Goal: Task Accomplishment & Management: Manage account settings

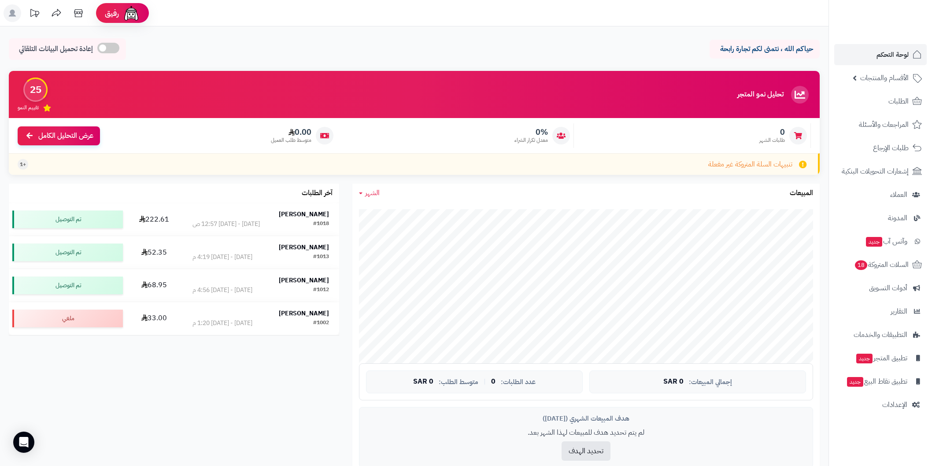
scroll to position [49, 0]
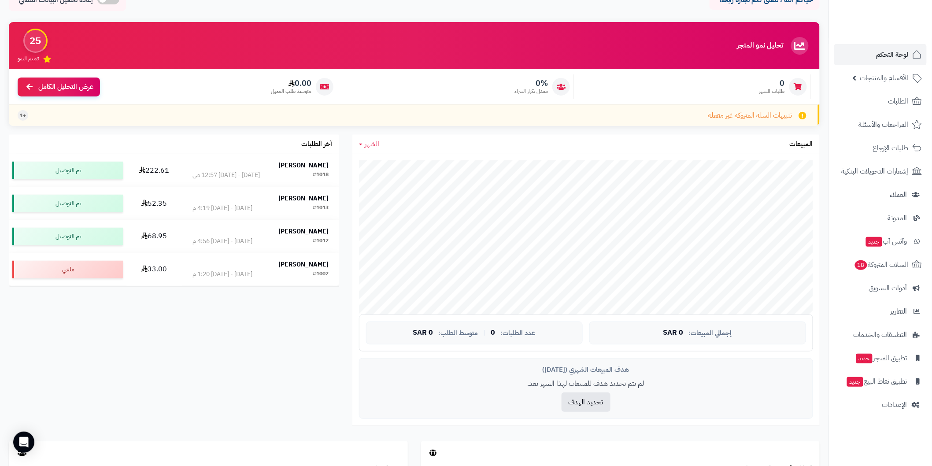
click at [888, 78] on span "الأقسام والمنتجات" at bounding box center [885, 78] width 48 height 12
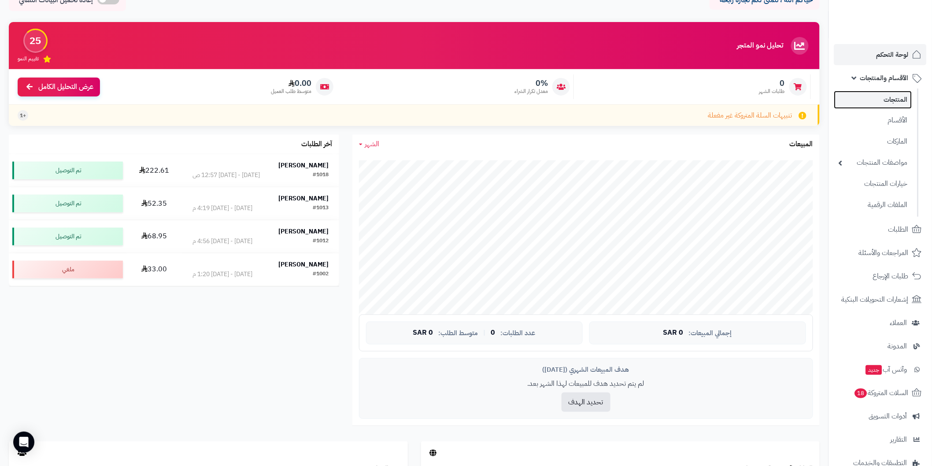
click at [893, 100] on link "المنتجات" at bounding box center [874, 100] width 78 height 18
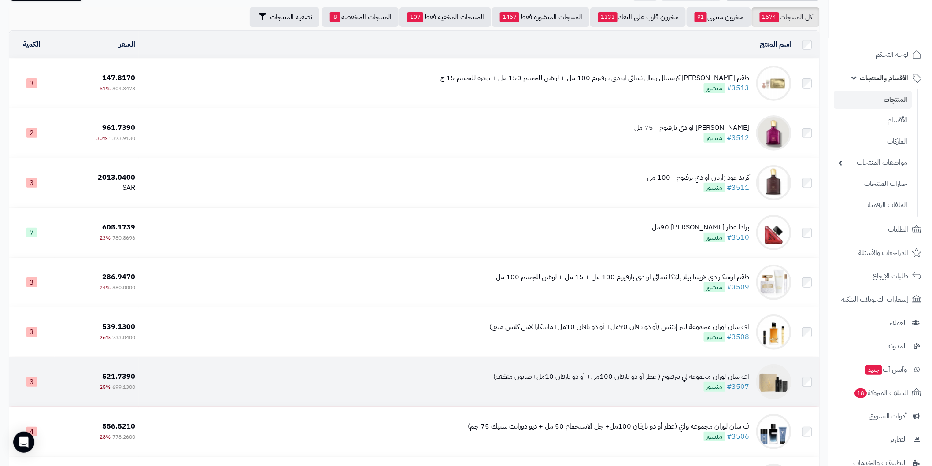
scroll to position [49, 0]
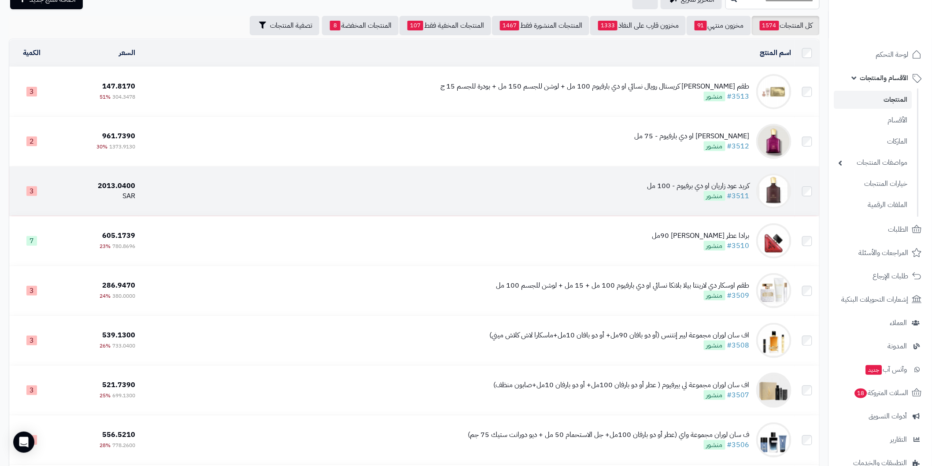
click at [689, 175] on td "كريد عود زاريان او دي برفيوم - 100 مل #3511 منشور" at bounding box center [467, 191] width 657 height 49
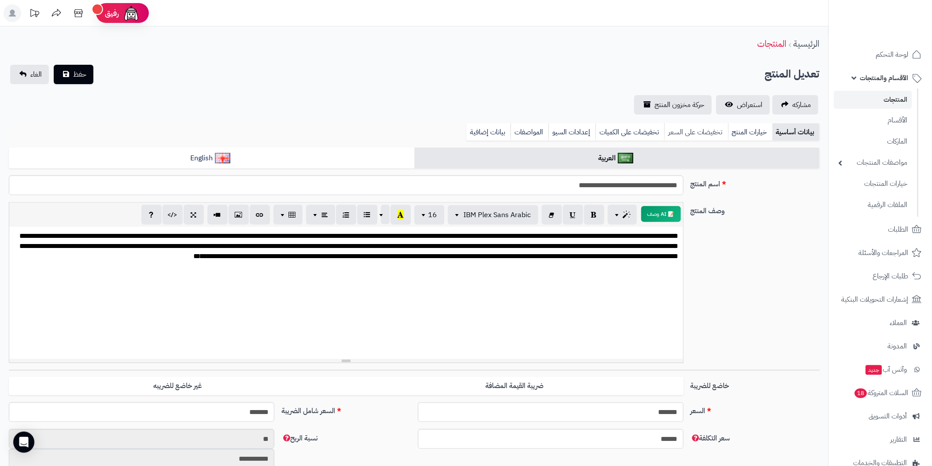
click at [709, 128] on link "تخفيضات على السعر" at bounding box center [696, 132] width 64 height 18
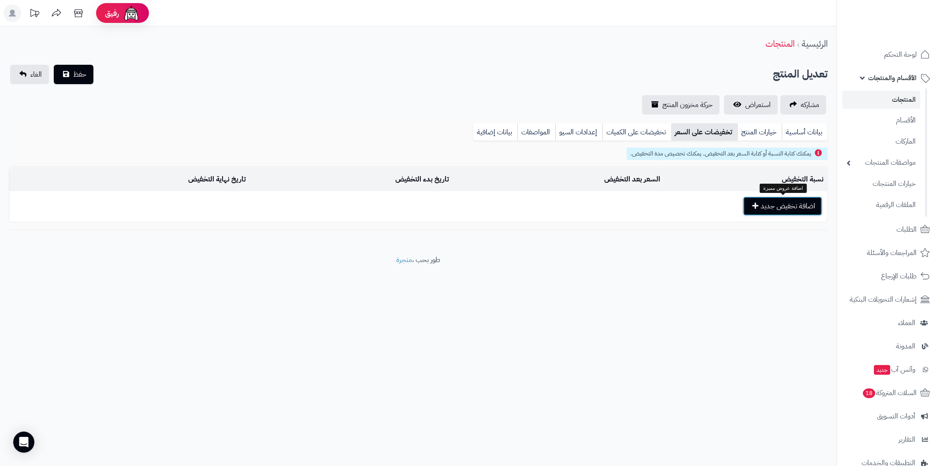
click at [777, 199] on button "اضافة تخفيض جديد" at bounding box center [782, 206] width 79 height 19
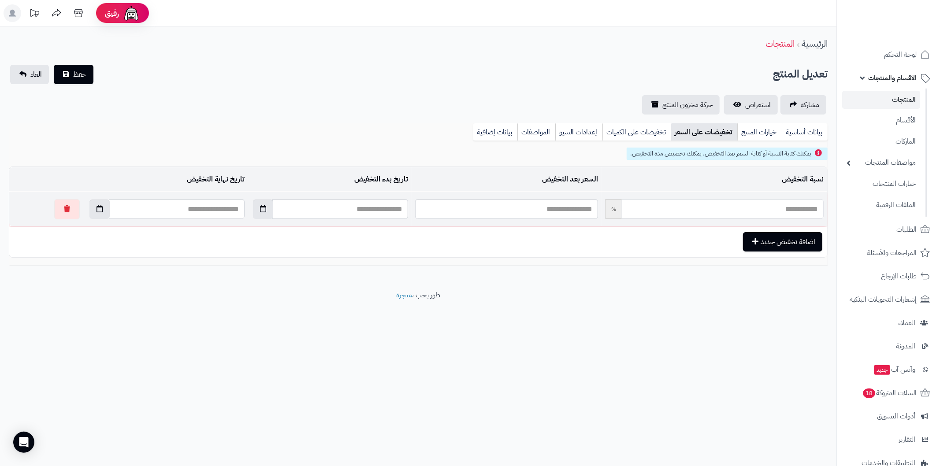
click at [782, 209] on input "text" at bounding box center [723, 209] width 202 height 20
type input "*"
type input "*******"
type input "**"
type input "*******"
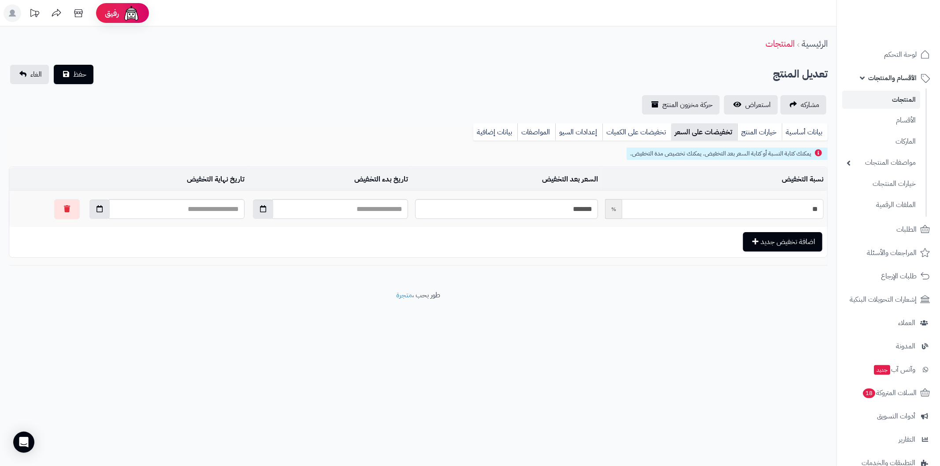
type input "**"
drag, startPoint x: 839, startPoint y: 211, endPoint x: 861, endPoint y: 211, distance: 22.0
click at [861, 211] on div "رفيق ! الطلبات معالجة مكتمل إرجاع المنتجات العملاء المتواجدون الان 25 عملاء منت…" at bounding box center [470, 233] width 940 height 466
type input "*"
drag, startPoint x: 576, startPoint y: 205, endPoint x: 606, endPoint y: 213, distance: 31.3
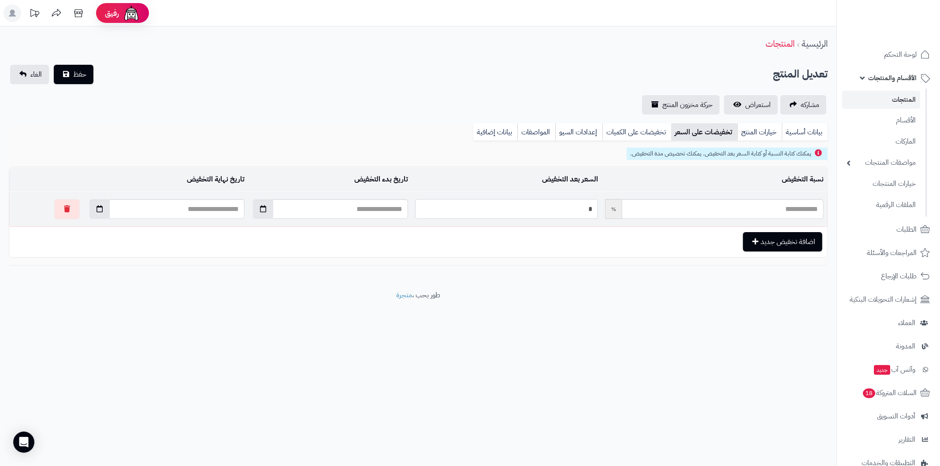
click at [606, 213] on tr "**********" at bounding box center [418, 209] width 818 height 35
type input "*"
type input "*****"
type input "**"
type input "*****"
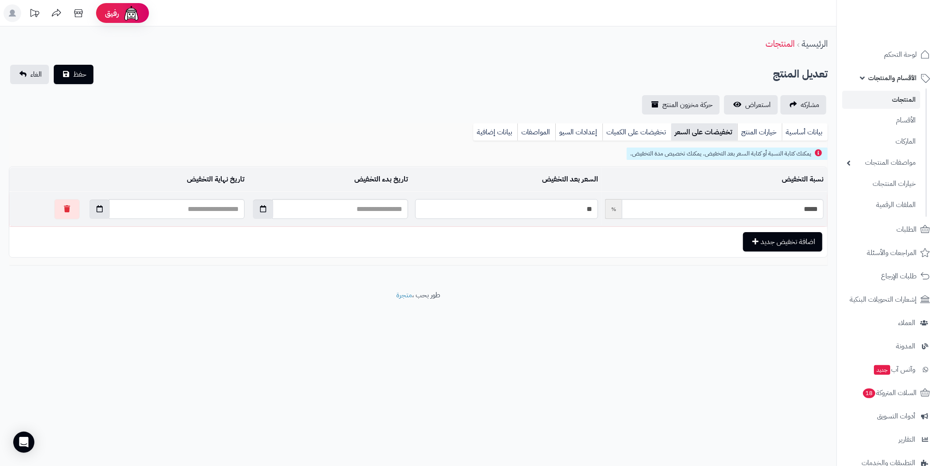
type input "***"
type input "*****"
type input "******"
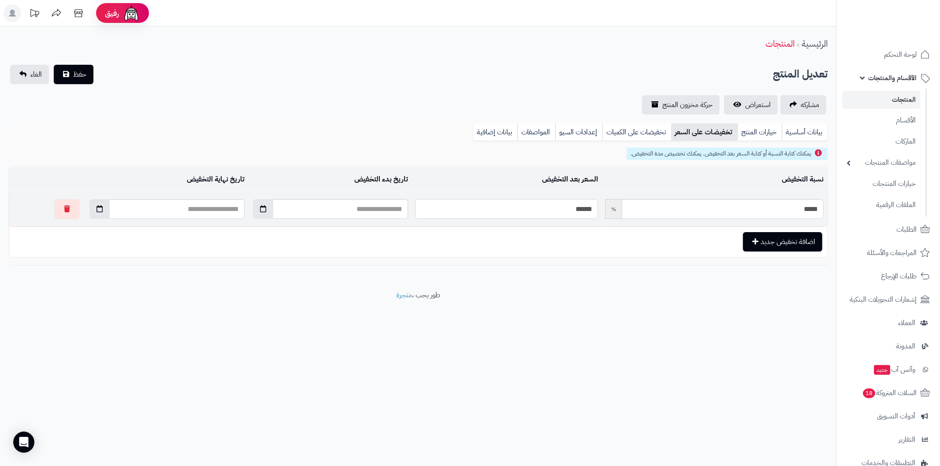
click at [54, 65] on button "حفظ" at bounding box center [74, 74] width 40 height 19
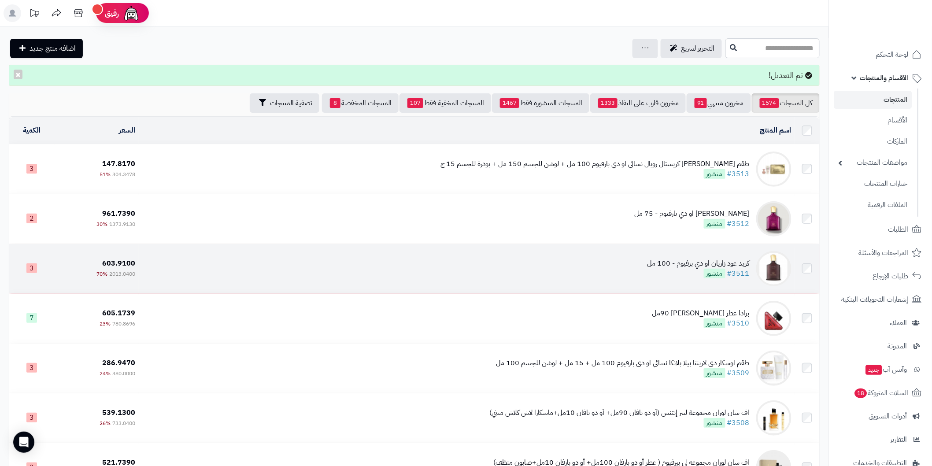
click at [681, 263] on div "كريد عود زاريان او دي برفيوم - 100 مل" at bounding box center [699, 264] width 102 height 10
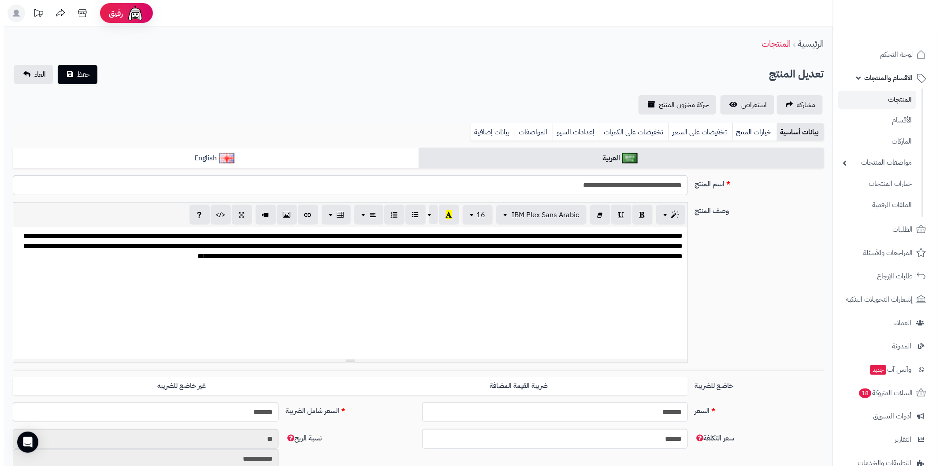
scroll to position [758, 0]
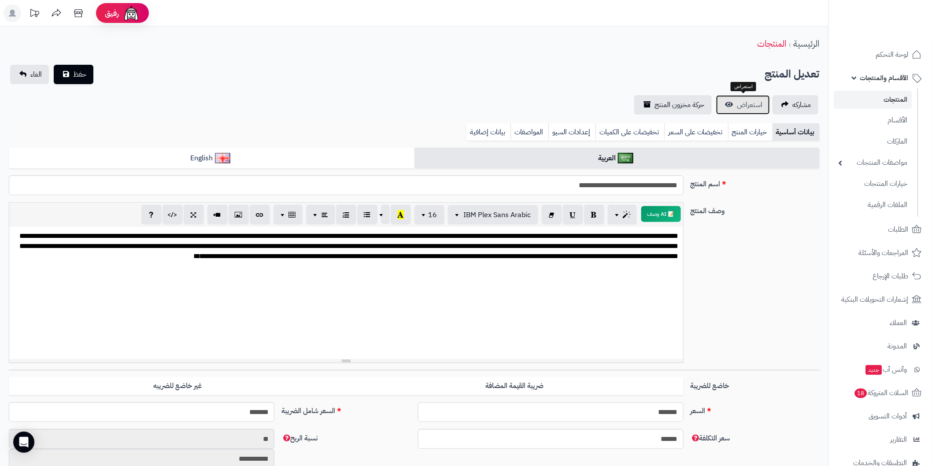
click at [746, 107] on span "استعراض" at bounding box center [751, 105] width 26 height 11
click at [706, 128] on link "تخفيضات على السعر" at bounding box center [696, 132] width 64 height 18
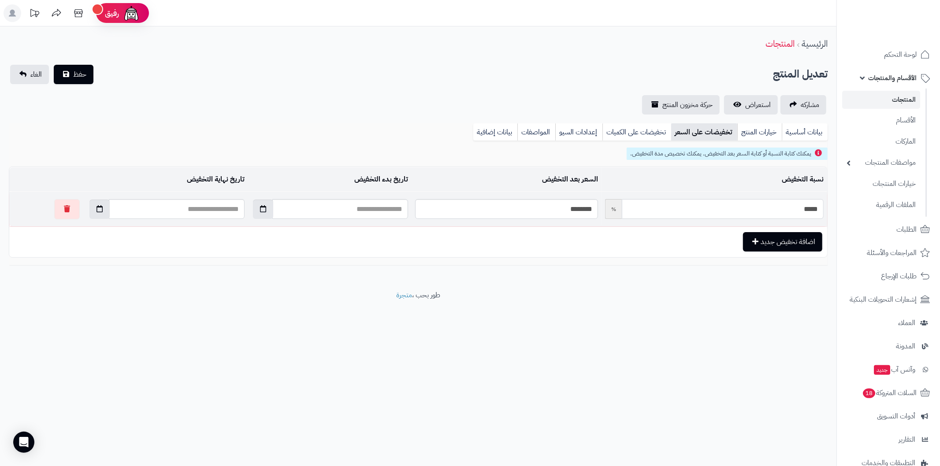
click at [809, 203] on input "*****" at bounding box center [723, 209] width 202 height 20
drag, startPoint x: 794, startPoint y: 203, endPoint x: 806, endPoint y: 207, distance: 13.4
click at [806, 207] on input "*****" at bounding box center [723, 209] width 202 height 20
type input "****"
type input "*******"
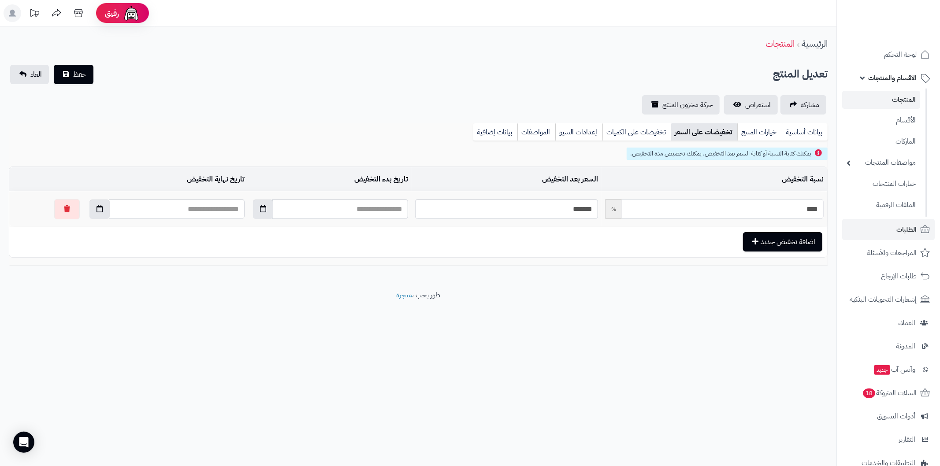
type input "*****"
type input "*******"
type input "*****"
click at [54, 65] on button "حفظ" at bounding box center [74, 74] width 40 height 19
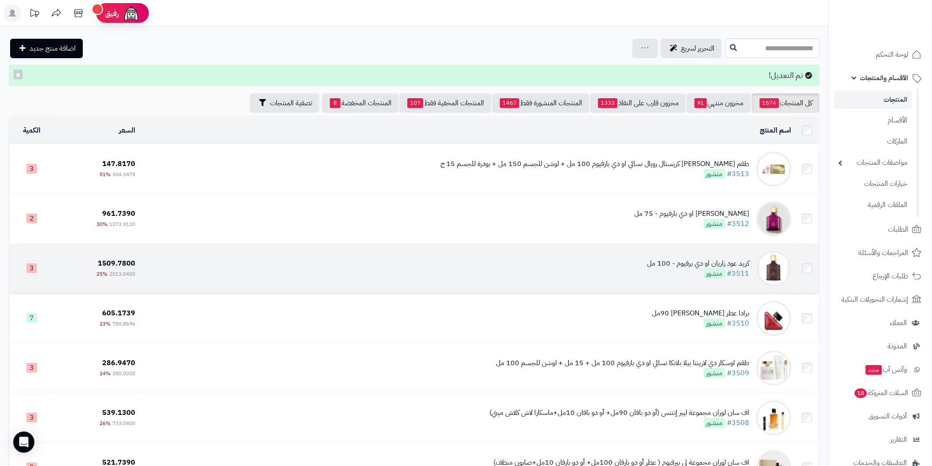
click at [726, 259] on div "كريد عود زاريان او دي برفيوم - 100 مل" at bounding box center [699, 264] width 102 height 10
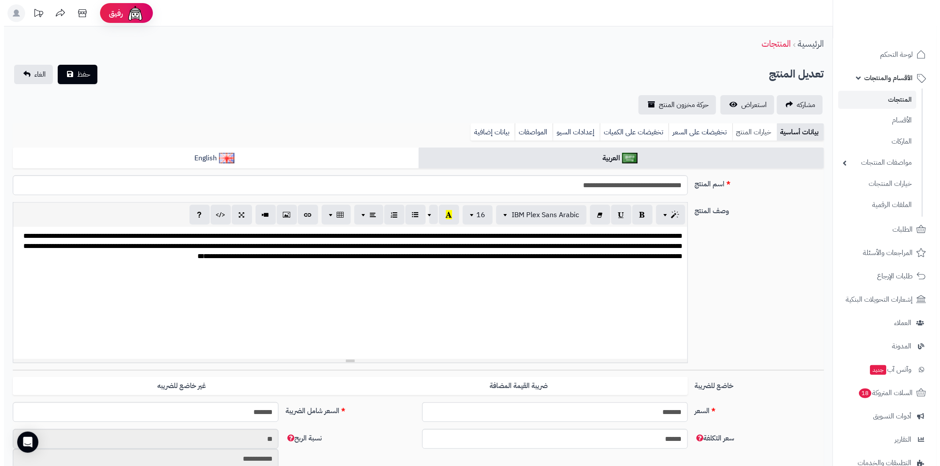
scroll to position [758, 0]
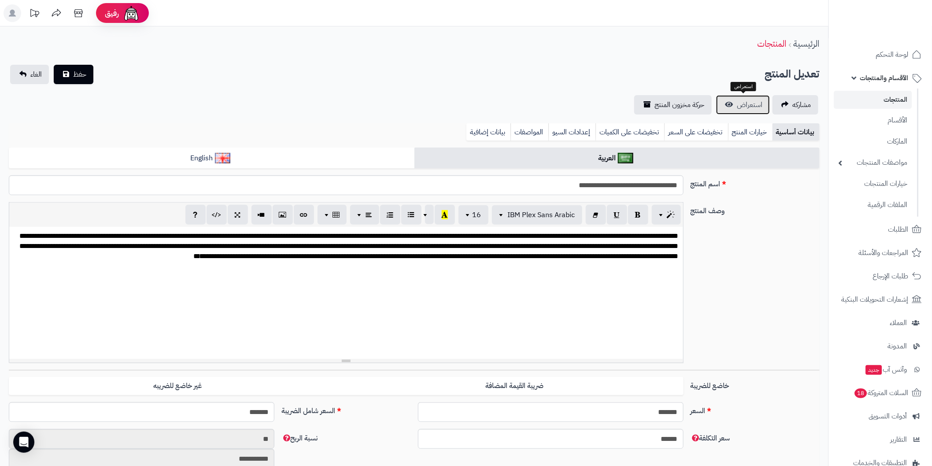
click at [739, 102] on span "استعراض" at bounding box center [751, 105] width 26 height 11
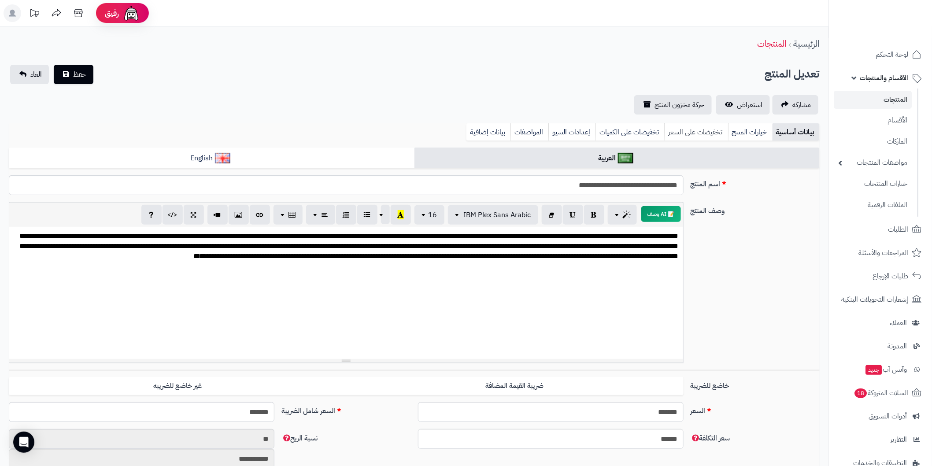
click at [703, 129] on link "تخفيضات على السعر" at bounding box center [696, 132] width 64 height 18
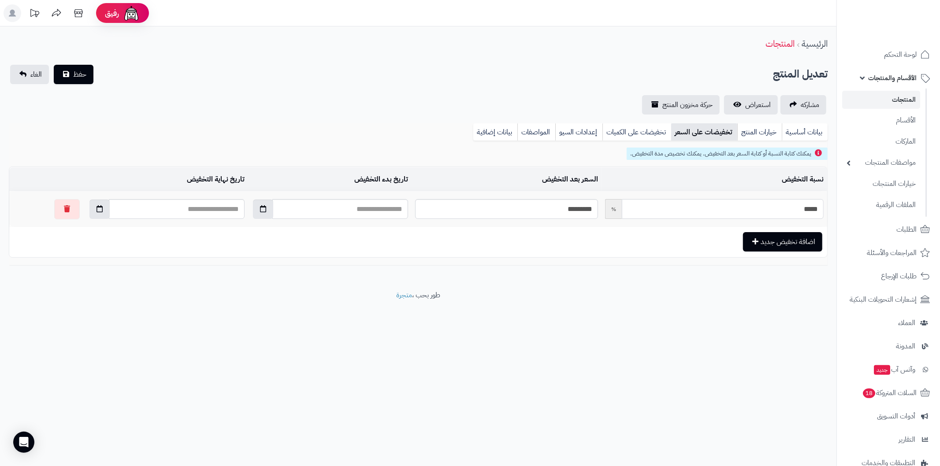
drag, startPoint x: 798, startPoint y: 209, endPoint x: 846, endPoint y: 216, distance: 49.5
click at [846, 216] on div "رفيق ! الطلبات معالجة مكتمل إرجاع المنتجات العملاء المتواجدون الان 25 عملاء منت…" at bounding box center [470, 233] width 940 height 466
type input "*"
type input "*******"
type input "**"
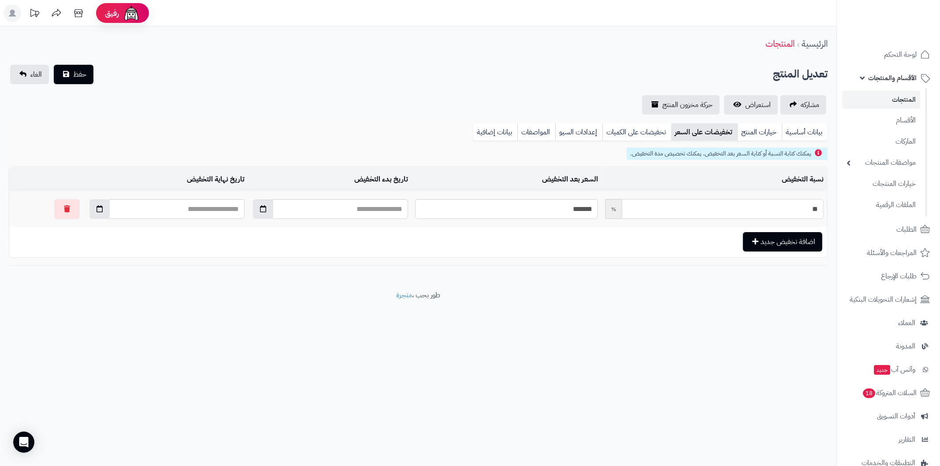
type input "*******"
type input "**"
click at [54, 65] on button "حفظ" at bounding box center [74, 74] width 40 height 19
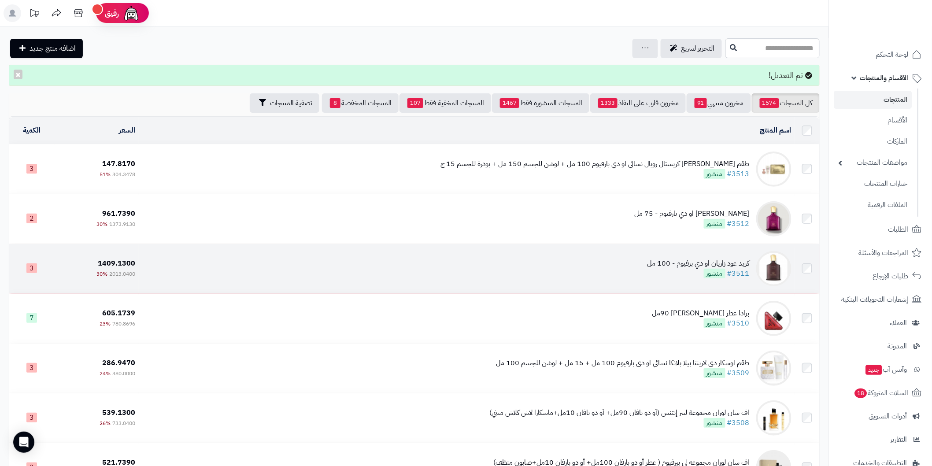
click at [744, 256] on td "كريد عود زاريان او دي برفيوم - 100 مل #3511 منشور" at bounding box center [467, 268] width 657 height 49
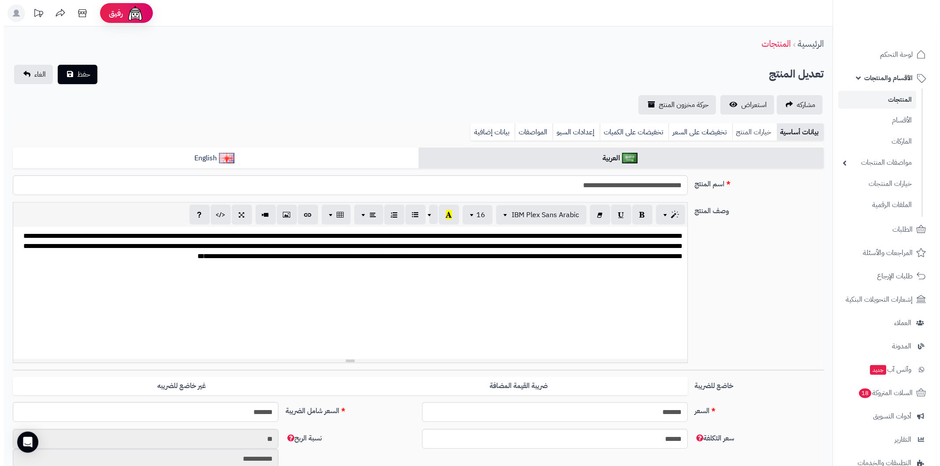
scroll to position [758, 0]
click at [716, 128] on link "تخفيضات على السعر" at bounding box center [696, 132] width 64 height 18
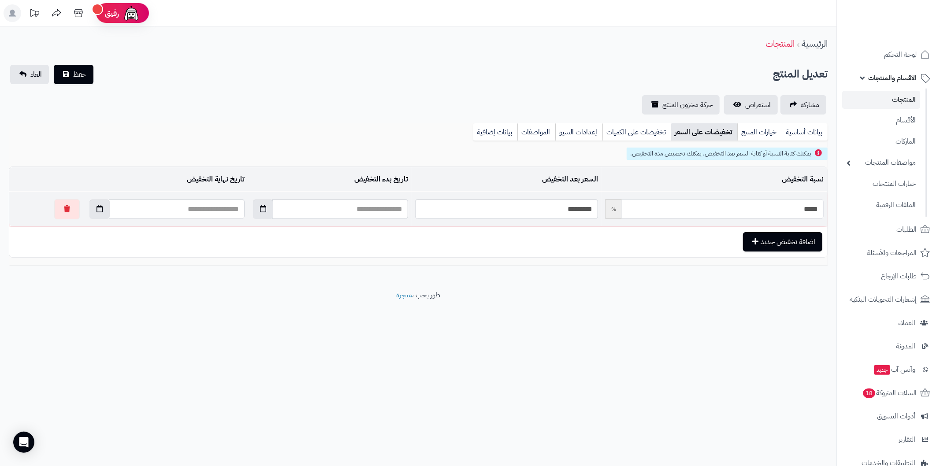
drag, startPoint x: 789, startPoint y: 206, endPoint x: 822, endPoint y: 205, distance: 32.6
click at [822, 205] on input "*****" at bounding box center [723, 209] width 202 height 20
type input "*"
type input "*******"
type input "**"
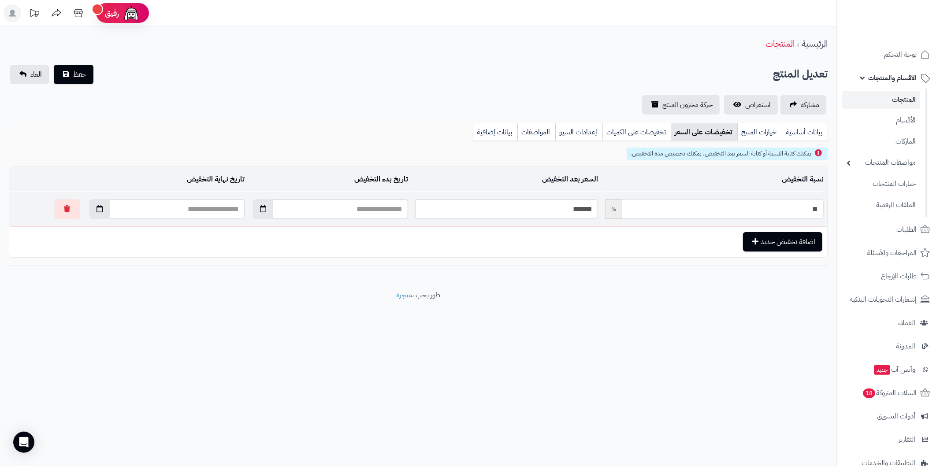
type input "*******"
type input "**"
click at [54, 65] on button "حفظ" at bounding box center [74, 74] width 40 height 19
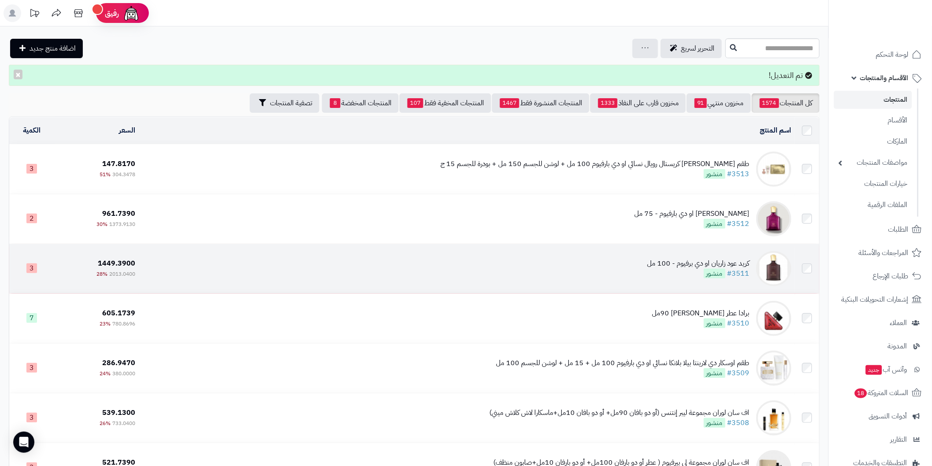
click at [714, 259] on div "كريد عود زاريان او دي برفيوم - 100 مل" at bounding box center [699, 264] width 102 height 10
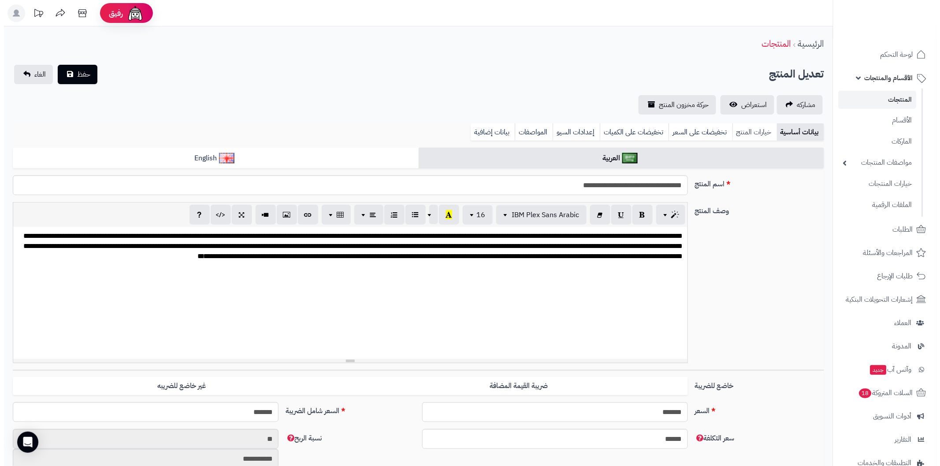
scroll to position [758, 0]
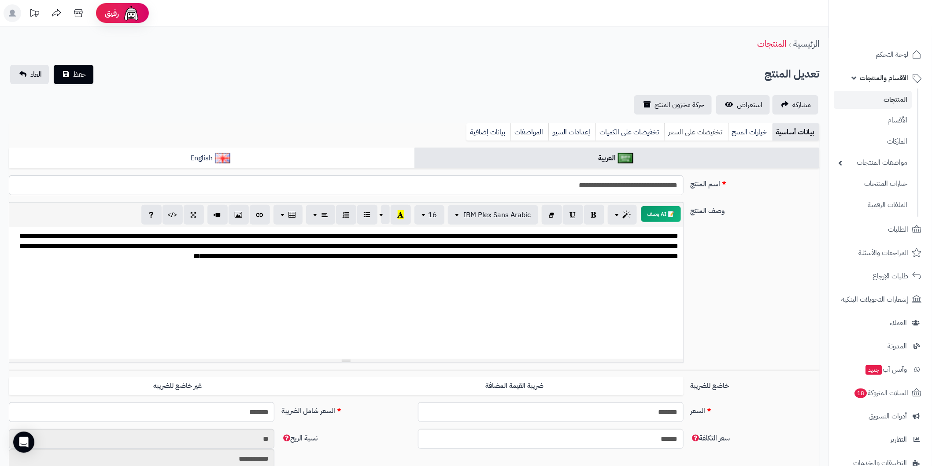
click at [700, 134] on link "تخفيضات على السعر" at bounding box center [696, 132] width 64 height 18
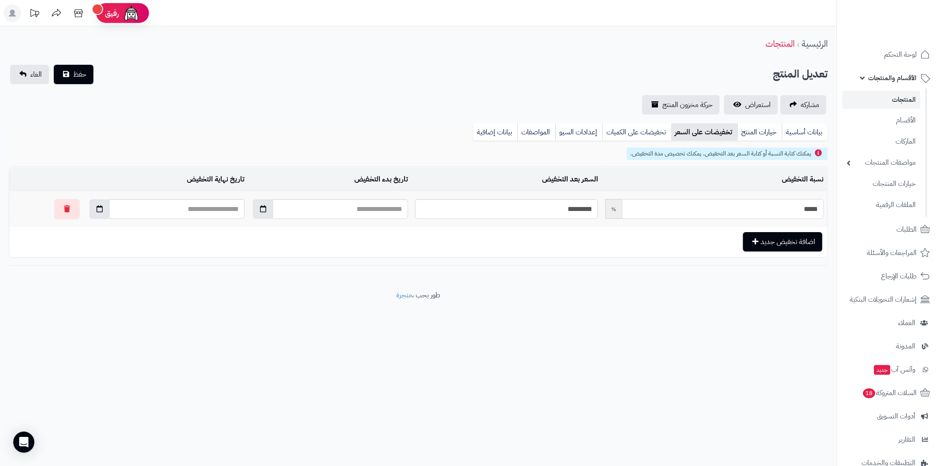
drag, startPoint x: 807, startPoint y: 210, endPoint x: 830, endPoint y: 212, distance: 22.6
click at [830, 212] on div "**********" at bounding box center [418, 194] width 836 height 142
type input "*"
type input "*******"
type input "**"
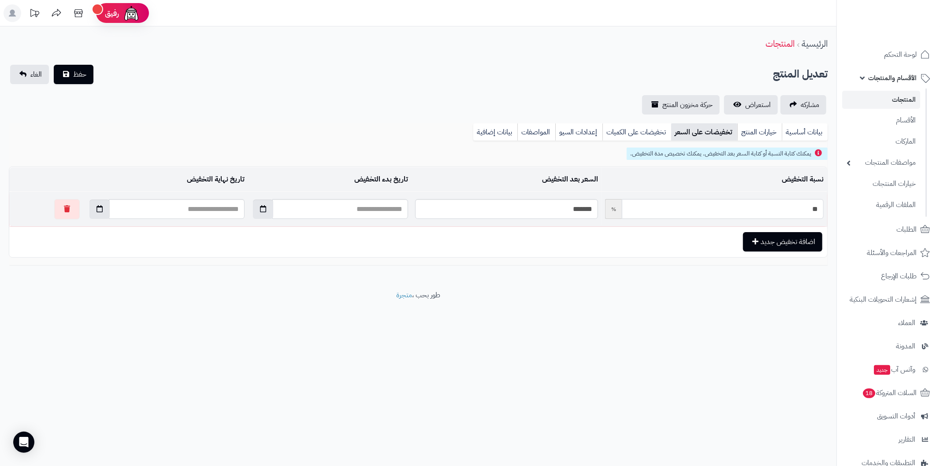
type input "*******"
type input "**"
click at [54, 65] on button "حفظ" at bounding box center [74, 74] width 40 height 19
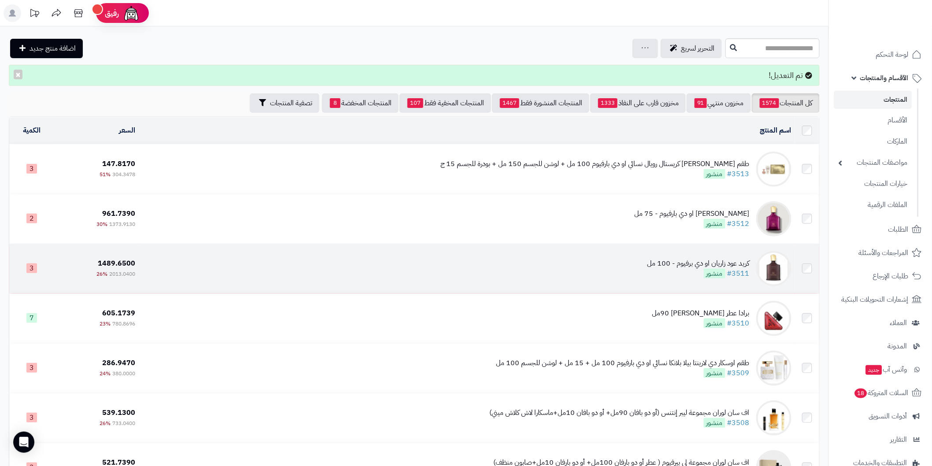
click at [698, 255] on td "كريد عود زاريان او دي برفيوم - 100 مل #3511 منشور" at bounding box center [467, 268] width 657 height 49
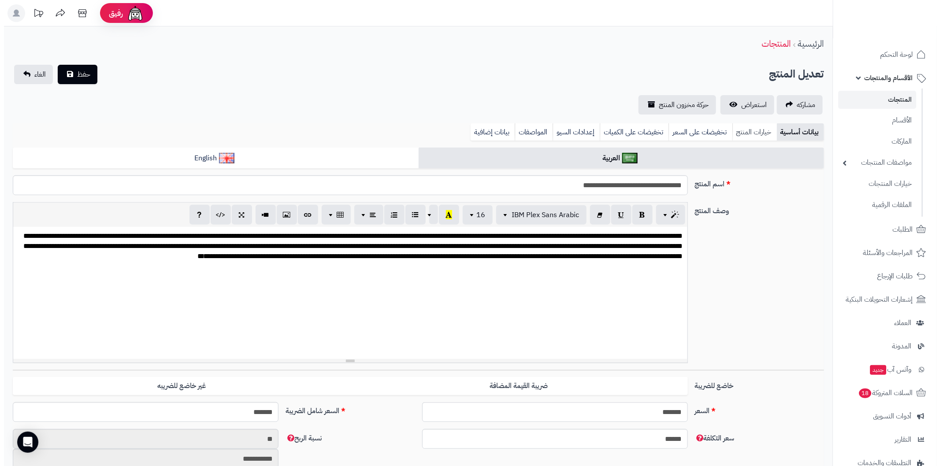
scroll to position [758, 0]
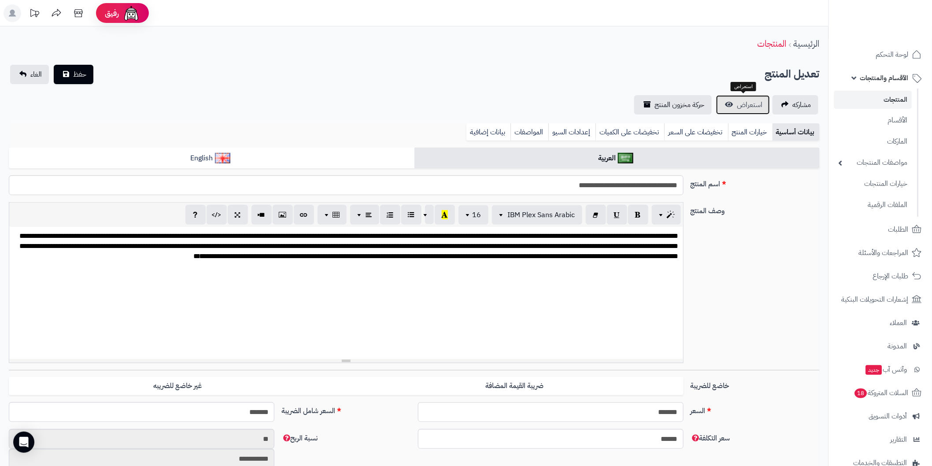
click at [742, 104] on span "استعراض" at bounding box center [751, 105] width 26 height 11
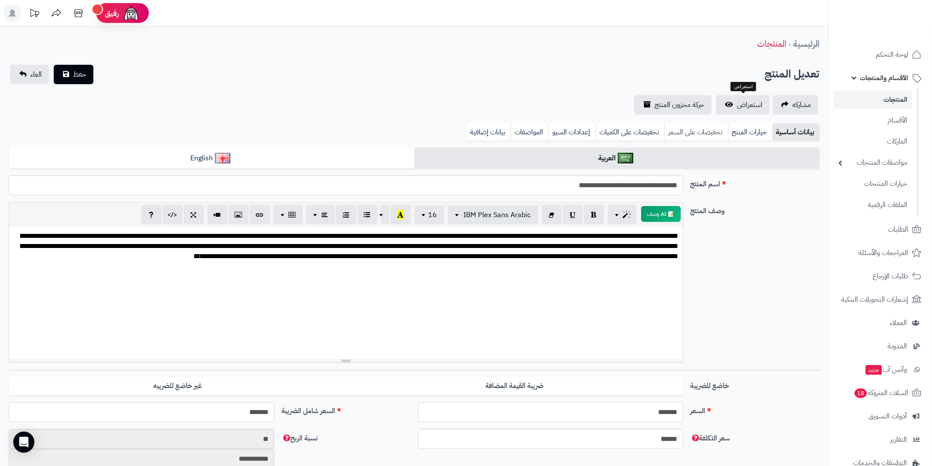
click at [689, 126] on link "تخفيضات على السعر" at bounding box center [696, 132] width 64 height 18
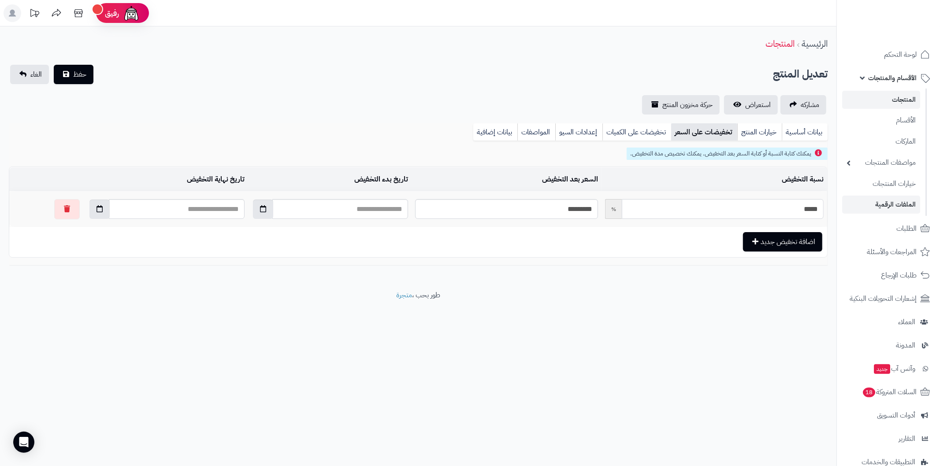
drag, startPoint x: 794, startPoint y: 210, endPoint x: 842, endPoint y: 214, distance: 48.2
click at [842, 214] on div "رفيق ! الطلبات معالجة مكتمل إرجاع المنتجات العملاء المتواجدون الان 25 عملاء منت…" at bounding box center [470, 233] width 940 height 466
type input "*"
type input "*******"
type input "**"
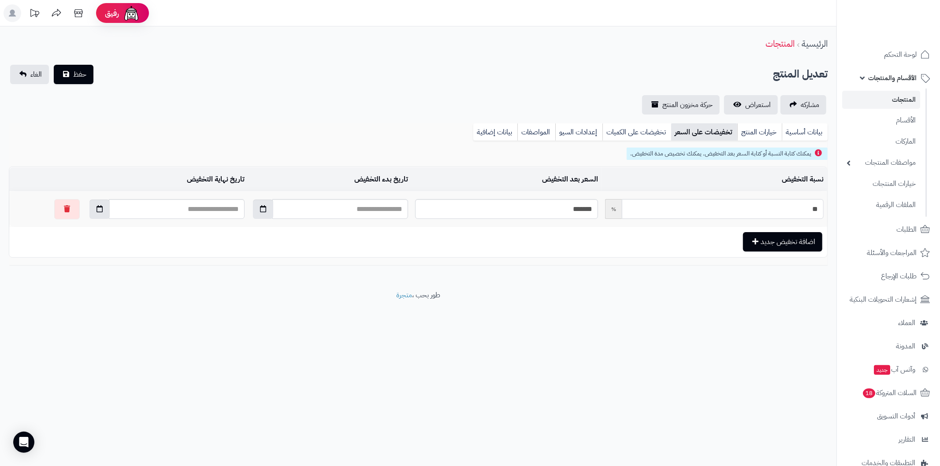
type input "*******"
type input "**"
click at [54, 65] on button "حفظ" at bounding box center [74, 74] width 40 height 19
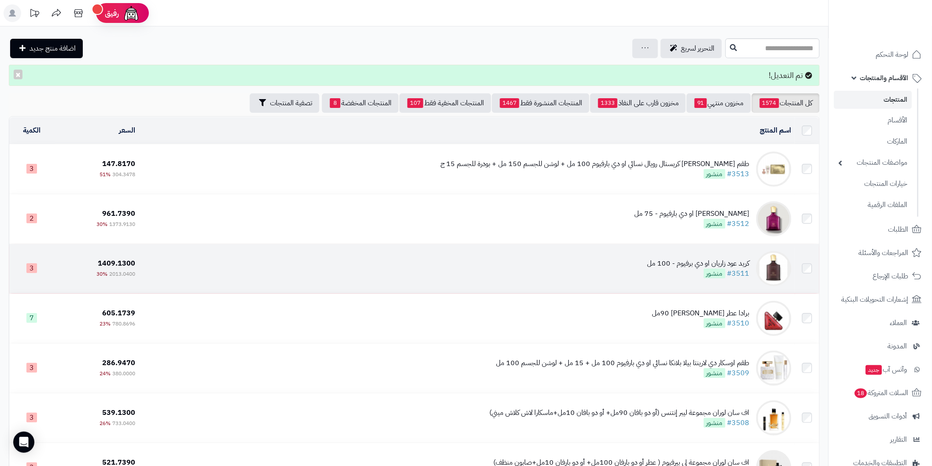
click at [692, 253] on td "كريد عود زاريان او دي برفيوم - 100 مل #3511 منشور" at bounding box center [467, 268] width 657 height 49
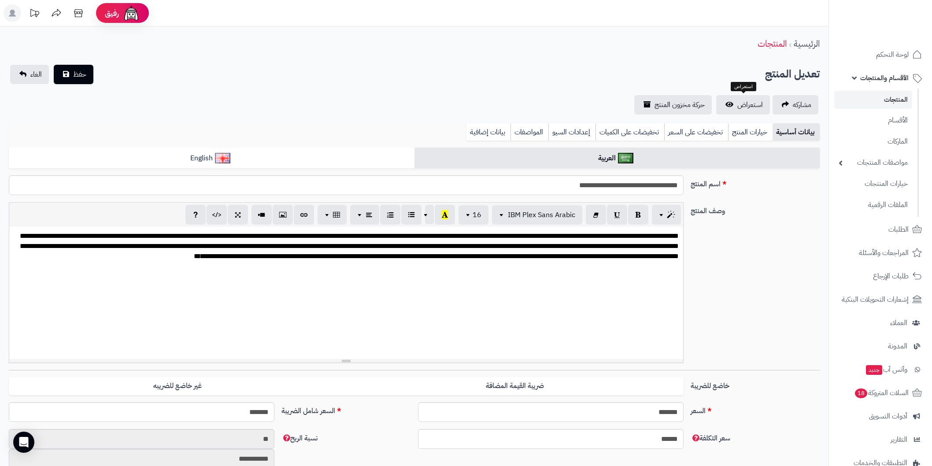
click at [750, 105] on span "استعراض" at bounding box center [751, 105] width 26 height 11
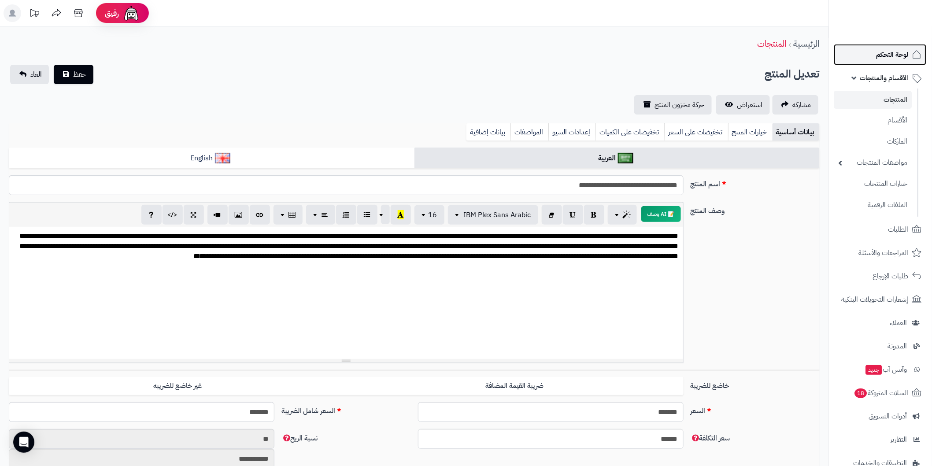
click at [890, 59] on span "لوحة التحكم" at bounding box center [893, 54] width 32 height 12
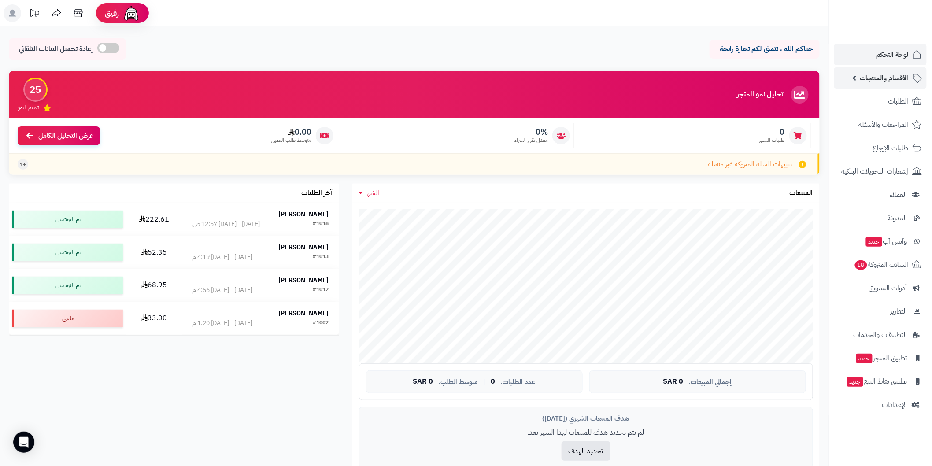
click at [892, 77] on span "الأقسام والمنتجات" at bounding box center [885, 78] width 48 height 12
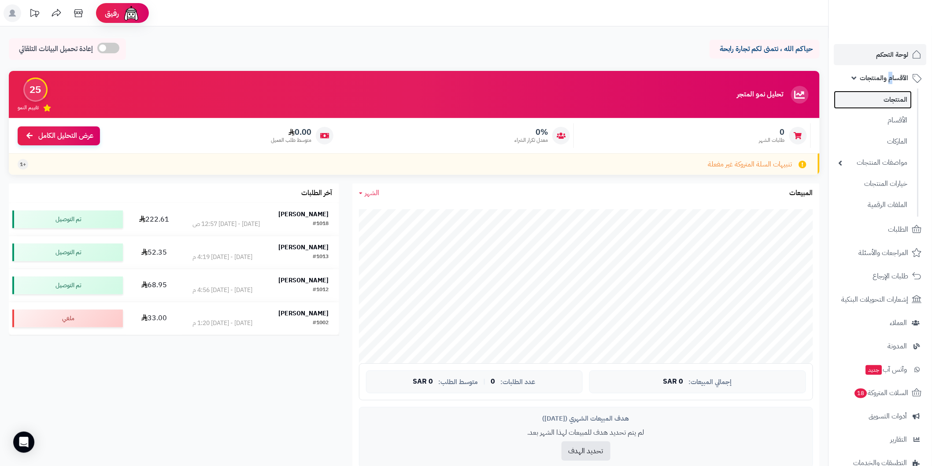
click at [894, 100] on link "المنتجات" at bounding box center [874, 100] width 78 height 18
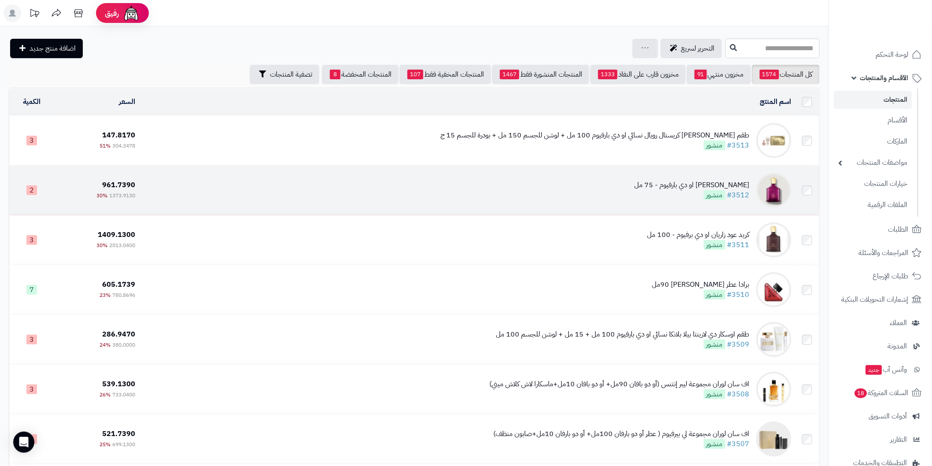
click at [693, 184] on div "كريد كارمينا او دي بارفيوم - 75 مل" at bounding box center [692, 185] width 115 height 10
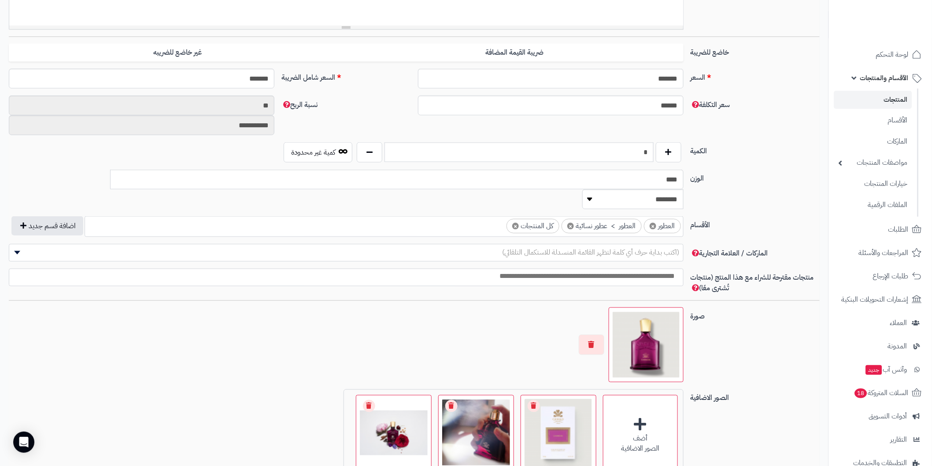
scroll to position [464, 0]
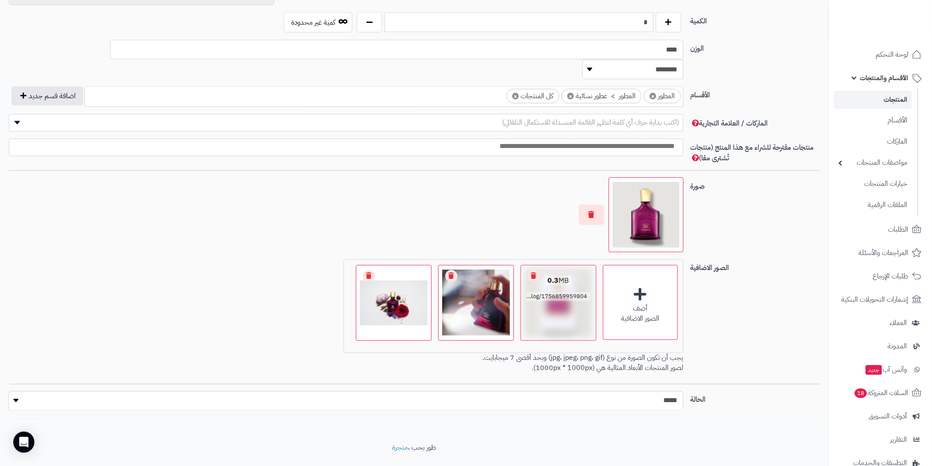
click at [534, 270] on link "Remove file" at bounding box center [534, 276] width 12 height 12
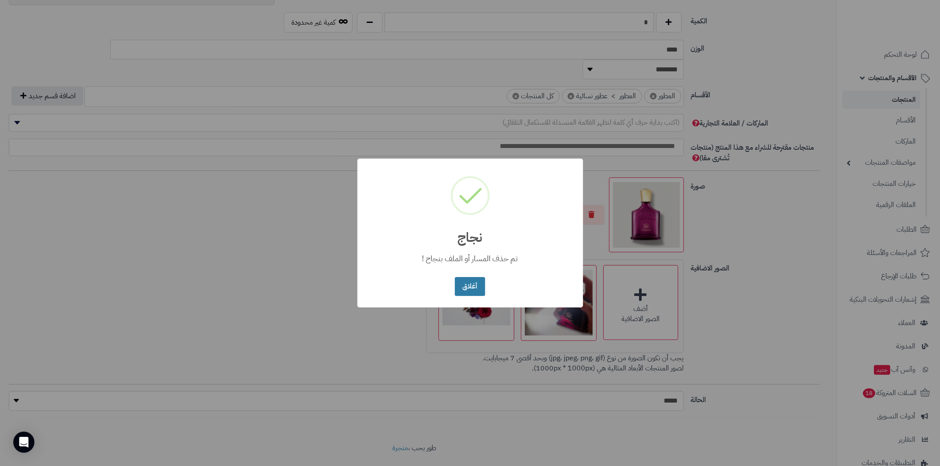
click at [474, 287] on button "أغلاق" at bounding box center [470, 286] width 30 height 19
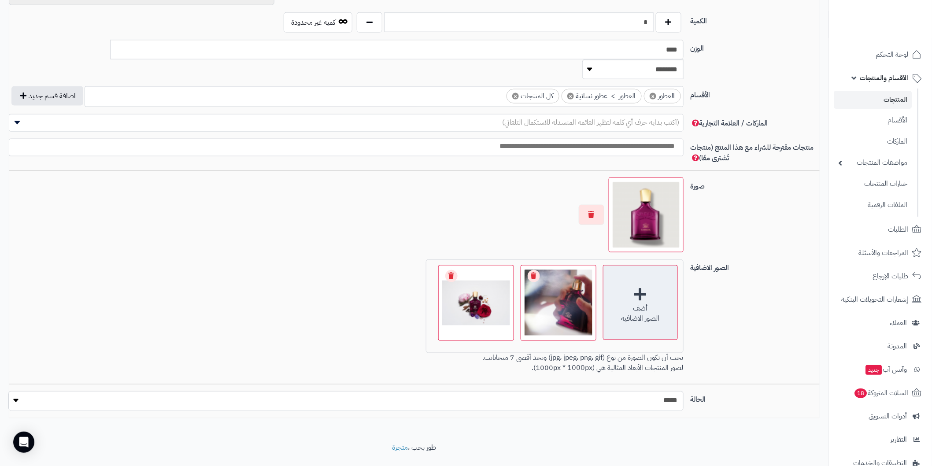
click at [647, 275] on div "أضف الصور الاضافية" at bounding box center [640, 302] width 75 height 75
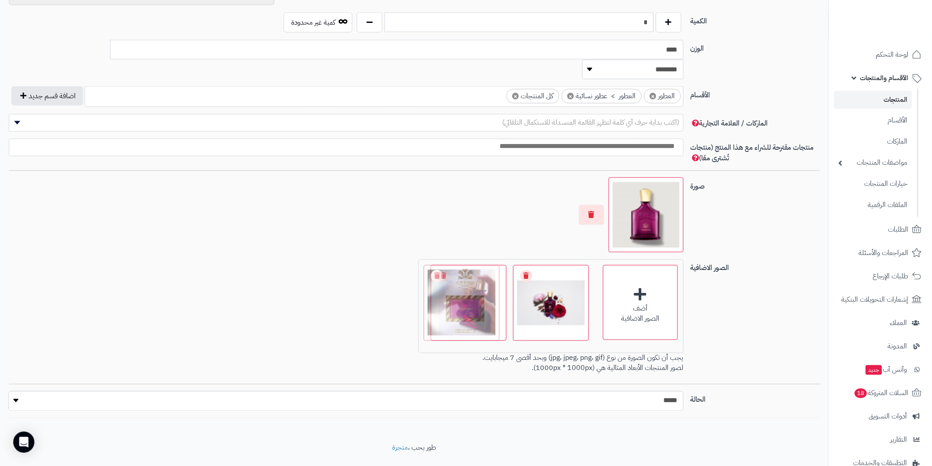
drag, startPoint x: 557, startPoint y: 302, endPoint x: 407, endPoint y: 298, distance: 150.3
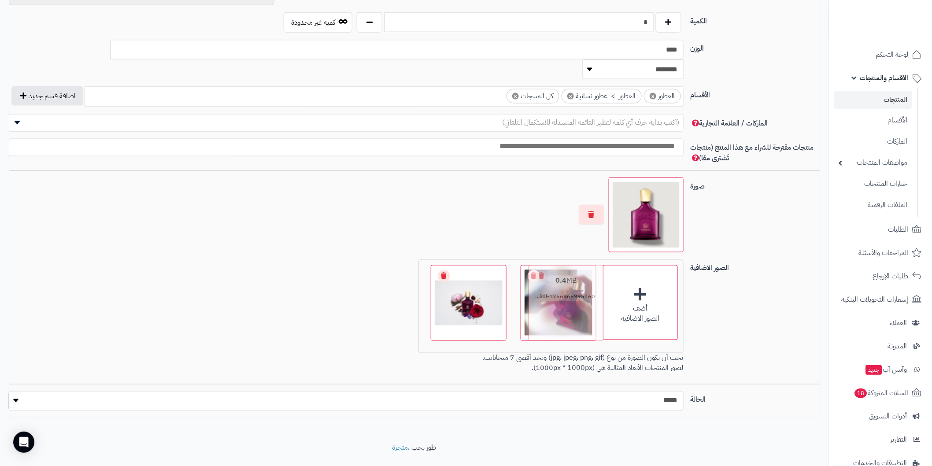
drag, startPoint x: 408, startPoint y: 293, endPoint x: 581, endPoint y: 291, distance: 172.7
drag, startPoint x: 481, startPoint y: 294, endPoint x: 560, endPoint y: 293, distance: 79.8
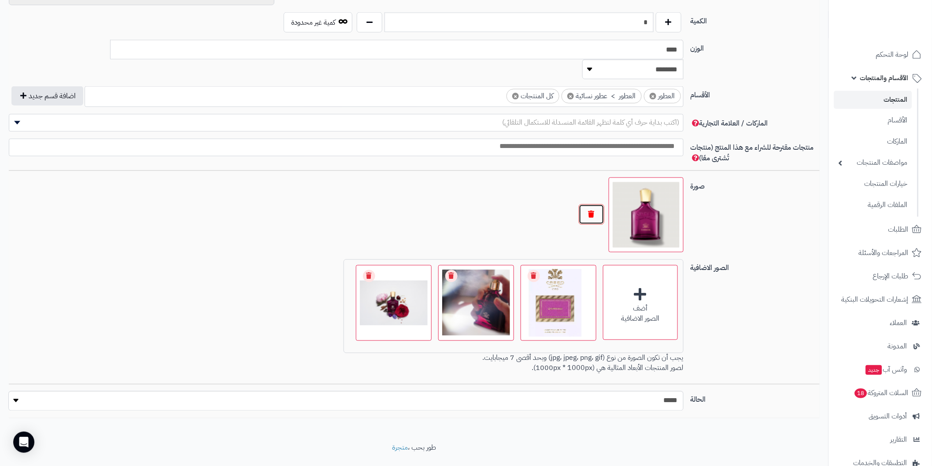
click at [589, 204] on button "button" at bounding box center [592, 214] width 26 height 20
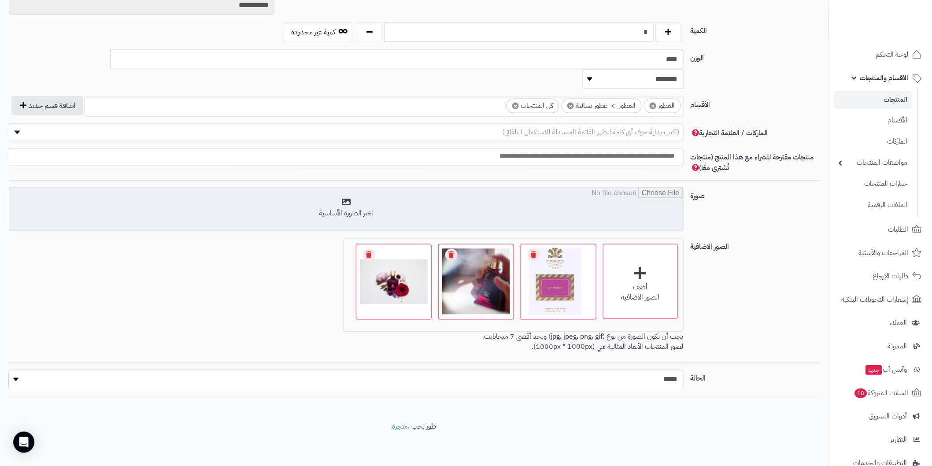
scroll to position [433, 0]
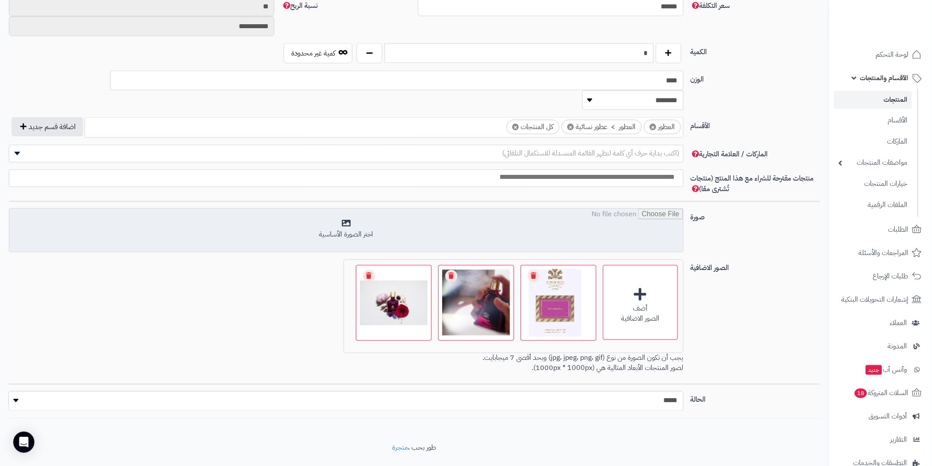
click at [344, 209] on input "file" at bounding box center [346, 231] width 674 height 44
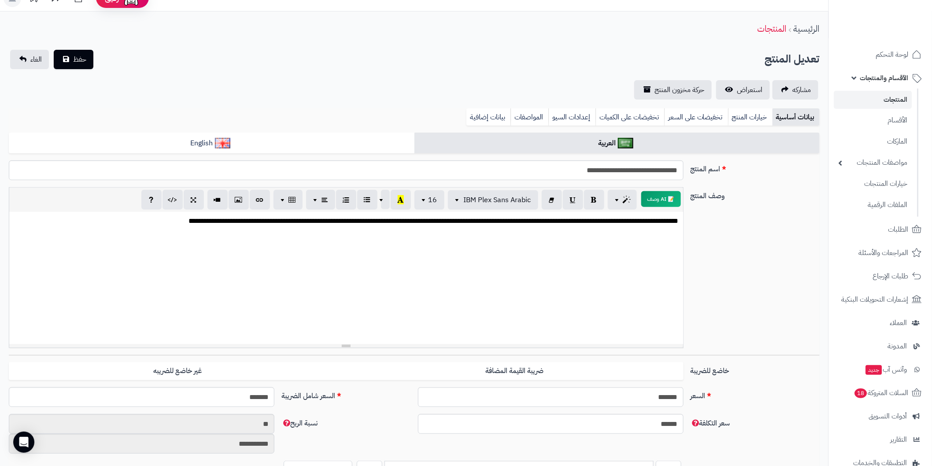
scroll to position [0, 0]
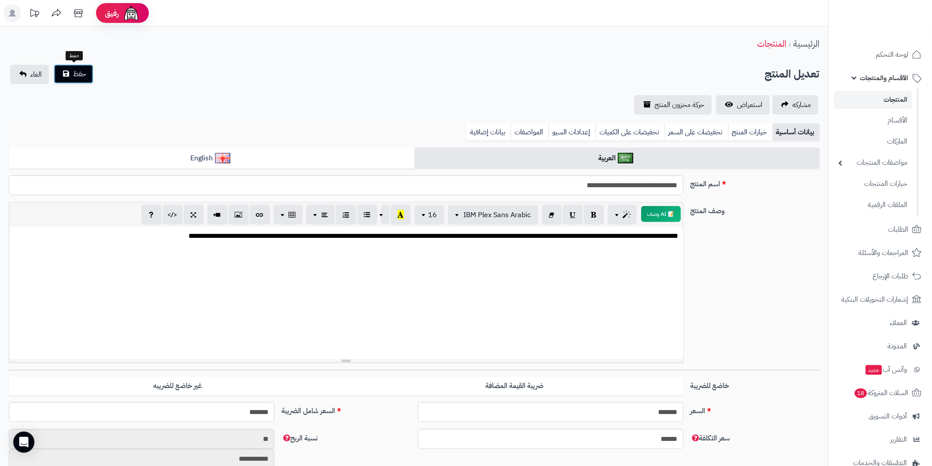
click at [85, 77] on span "حفظ" at bounding box center [79, 74] width 13 height 11
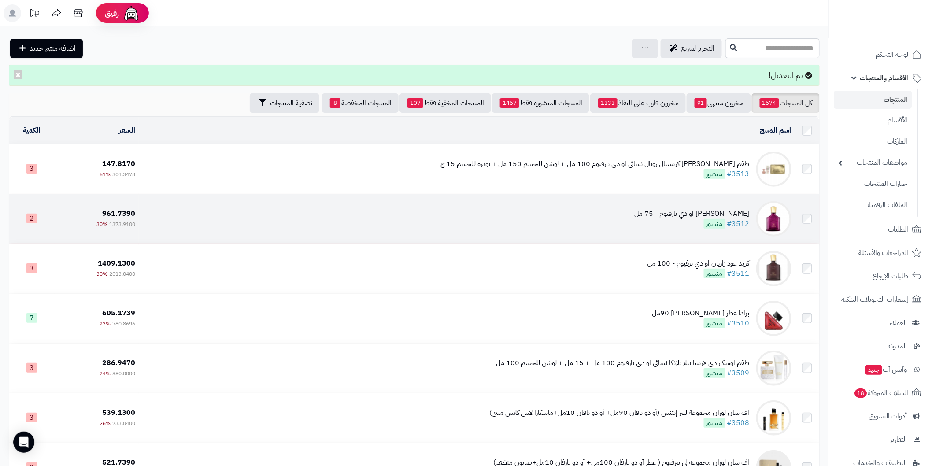
click at [688, 215] on div "[PERSON_NAME] او دي بارفيوم - 75 مل" at bounding box center [692, 214] width 115 height 10
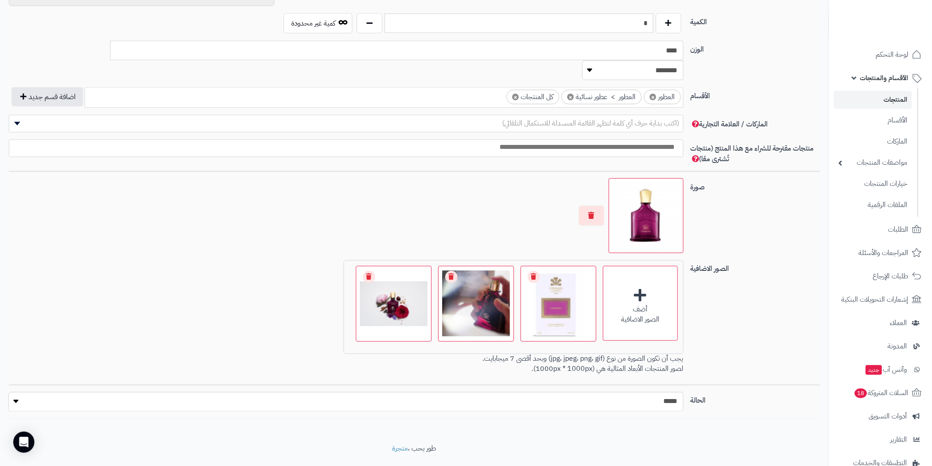
scroll to position [464, 0]
click at [541, 277] on div "0.4 MB" at bounding box center [558, 281] width 63 height 9
click at [534, 270] on link "Remove file" at bounding box center [534, 276] width 12 height 12
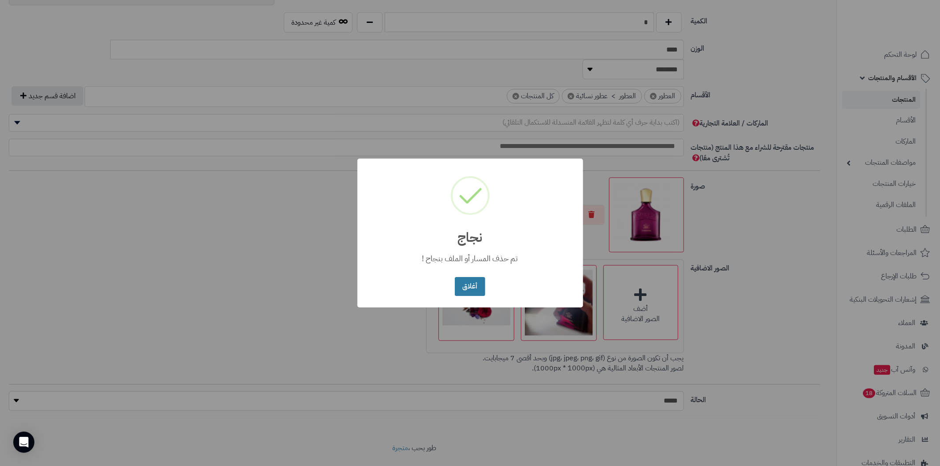
click at [469, 291] on button "أغلاق" at bounding box center [470, 286] width 30 height 19
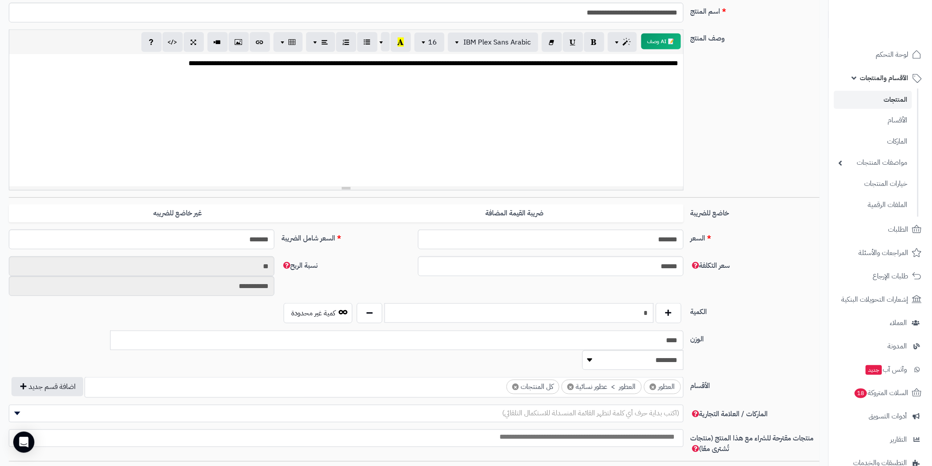
scroll to position [366, 0]
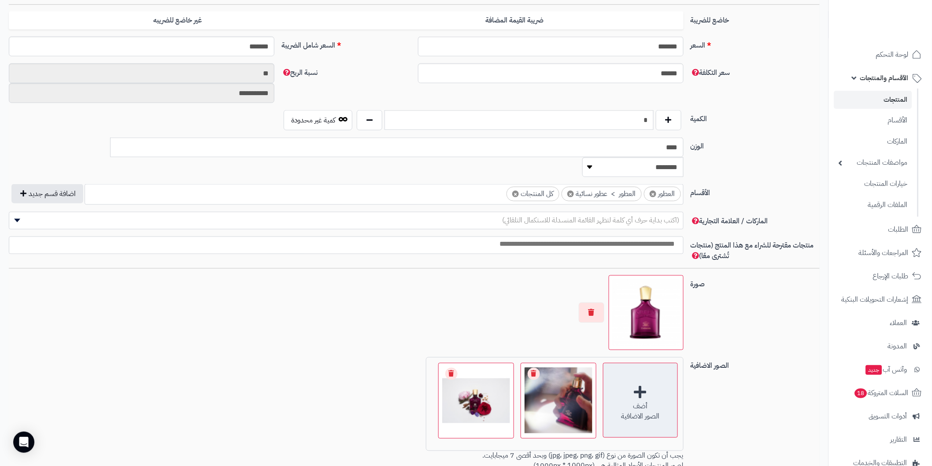
click at [639, 377] on div "أضف الصور الاضافية" at bounding box center [640, 400] width 75 height 75
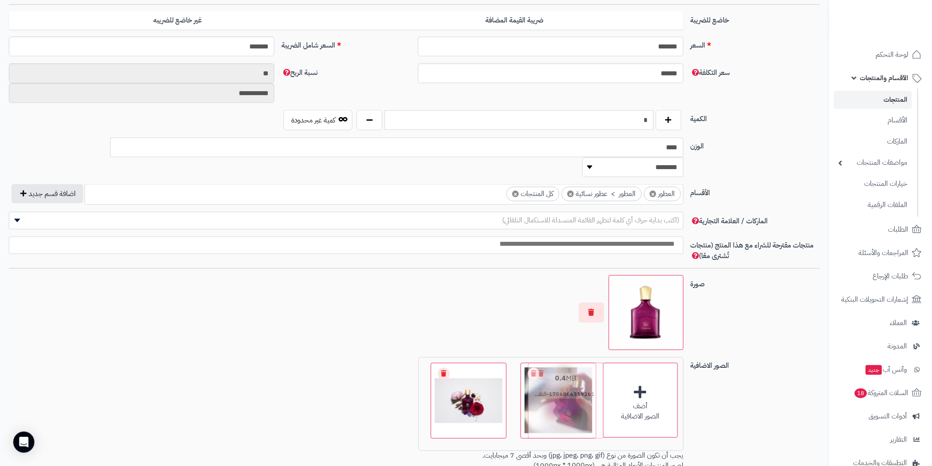
drag, startPoint x: 387, startPoint y: 389, endPoint x: 558, endPoint y: 379, distance: 171.2
drag, startPoint x: 475, startPoint y: 386, endPoint x: 541, endPoint y: 384, distance: 66.6
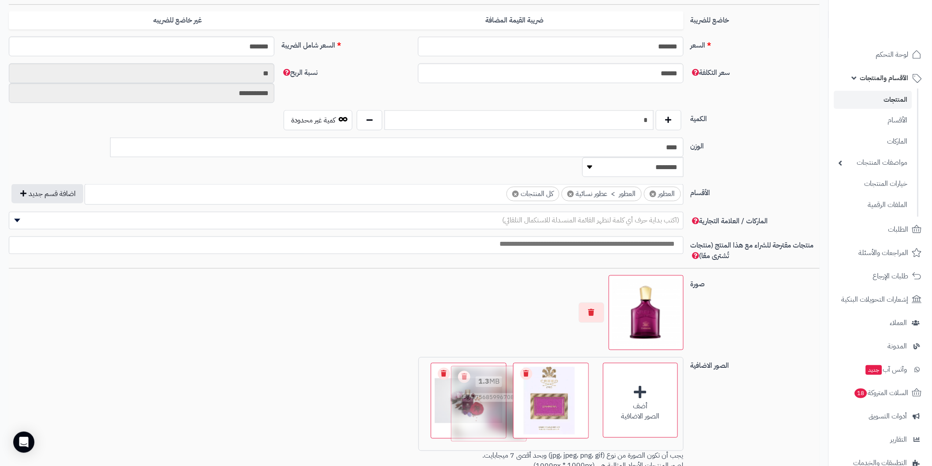
drag, startPoint x: 551, startPoint y: 383, endPoint x: 482, endPoint y: 386, distance: 69.7
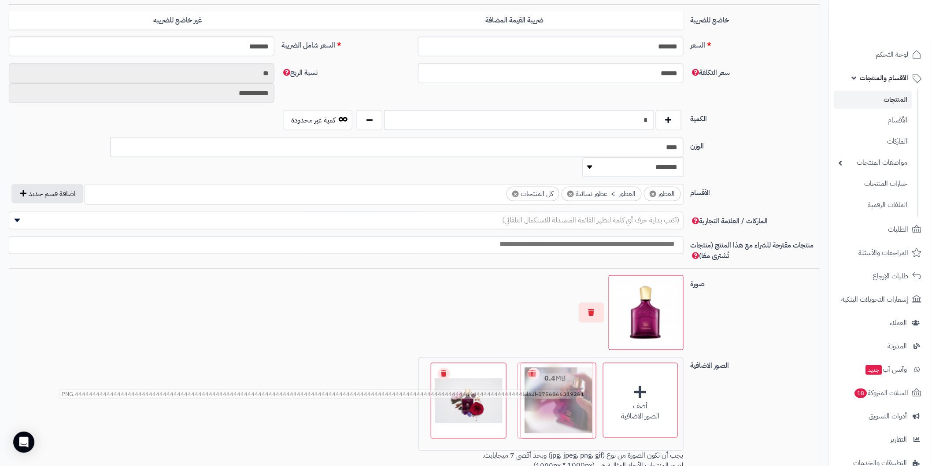
drag, startPoint x: 501, startPoint y: 386, endPoint x: 581, endPoint y: 375, distance: 80.9
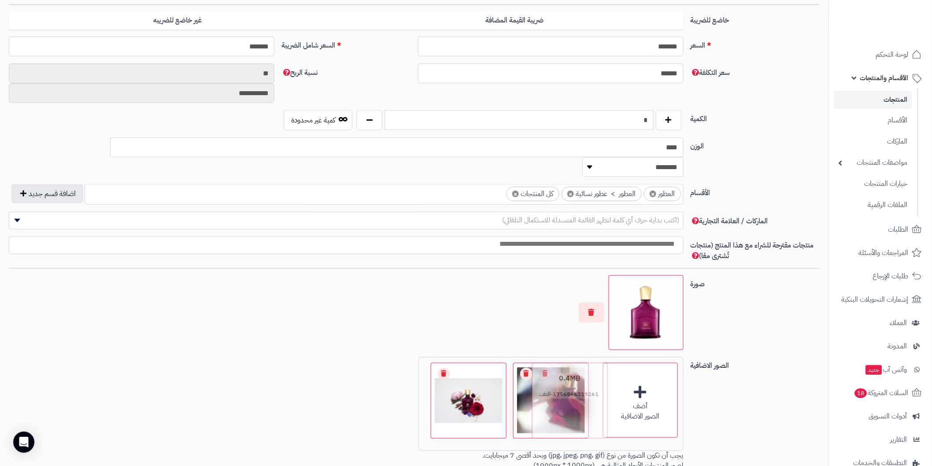
drag, startPoint x: 479, startPoint y: 392, endPoint x: 573, endPoint y: 384, distance: 93.8
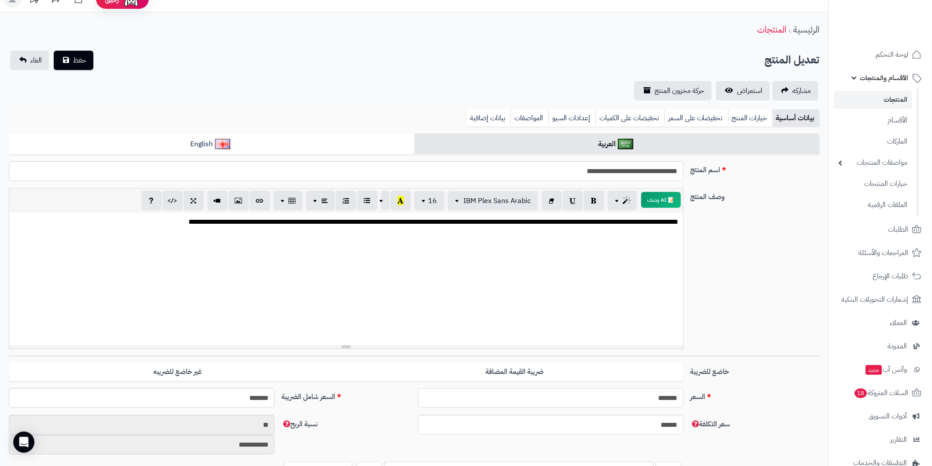
scroll to position [0, 0]
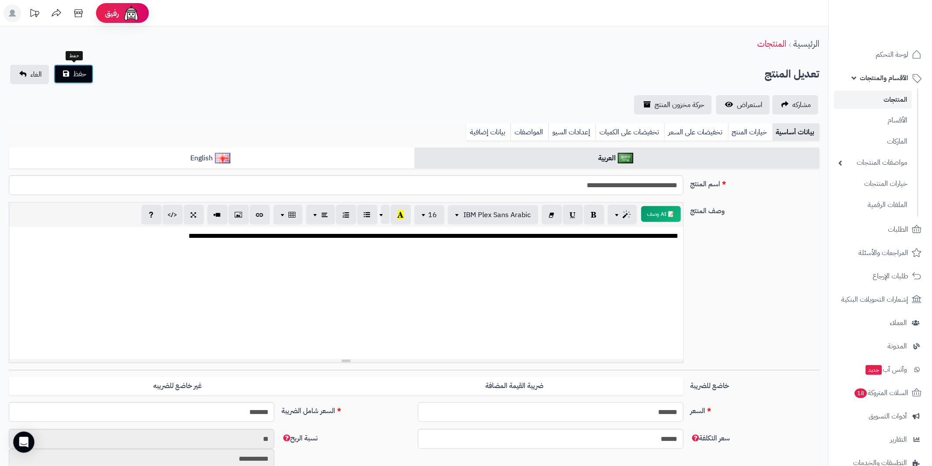
click at [81, 74] on span "حفظ" at bounding box center [79, 74] width 13 height 11
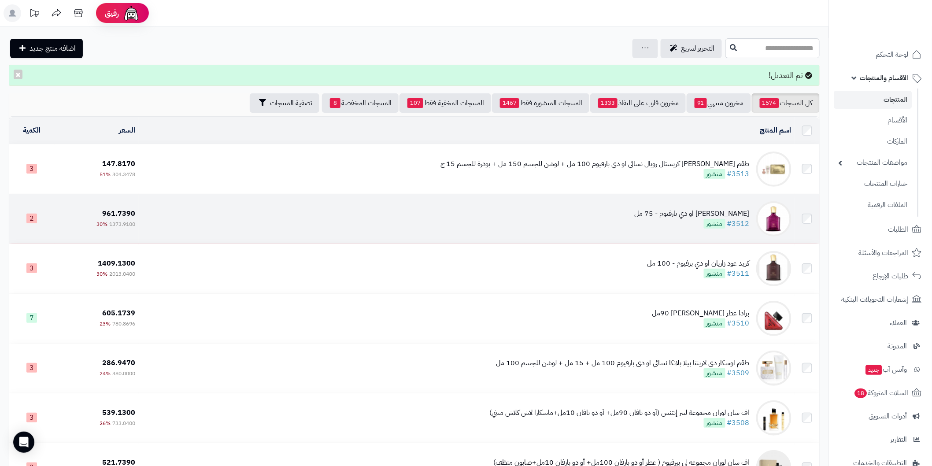
click at [677, 209] on div "كريد كارمينا او دي بارفيوم - 75 مل" at bounding box center [692, 214] width 115 height 10
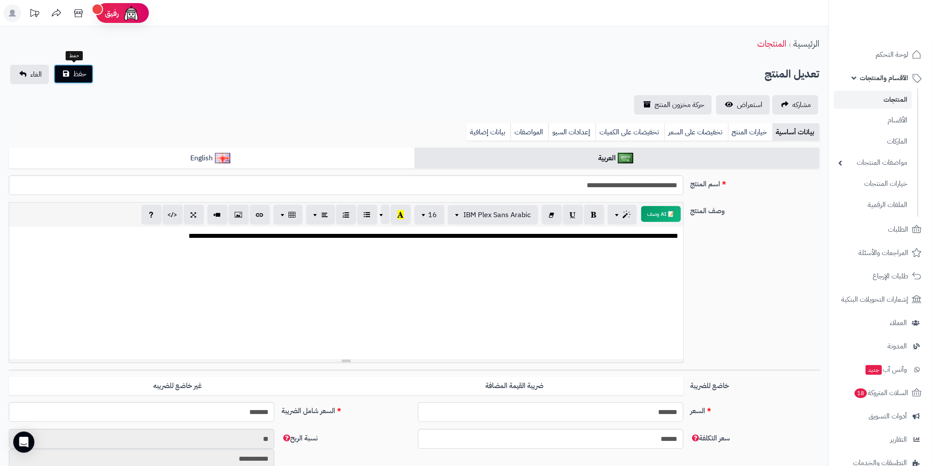
click at [72, 72] on button "حفظ" at bounding box center [74, 73] width 40 height 19
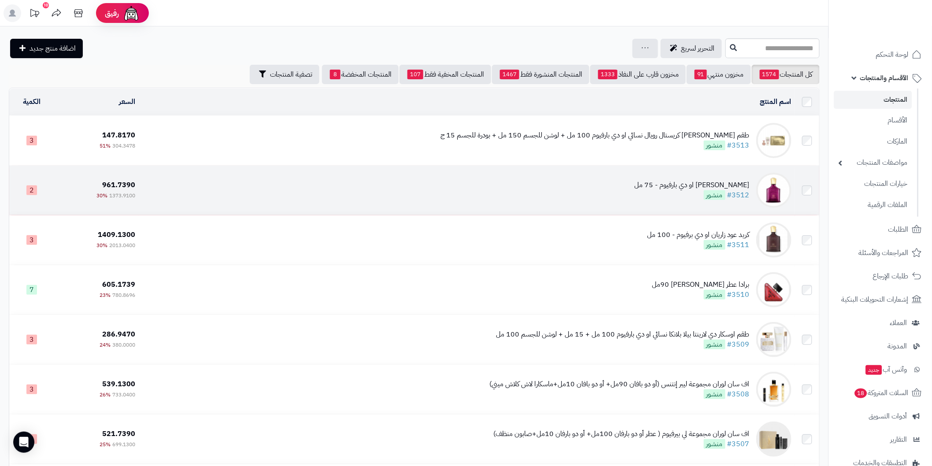
click at [715, 186] on div "[PERSON_NAME] او دي بارفيوم - 75 مل" at bounding box center [692, 185] width 115 height 10
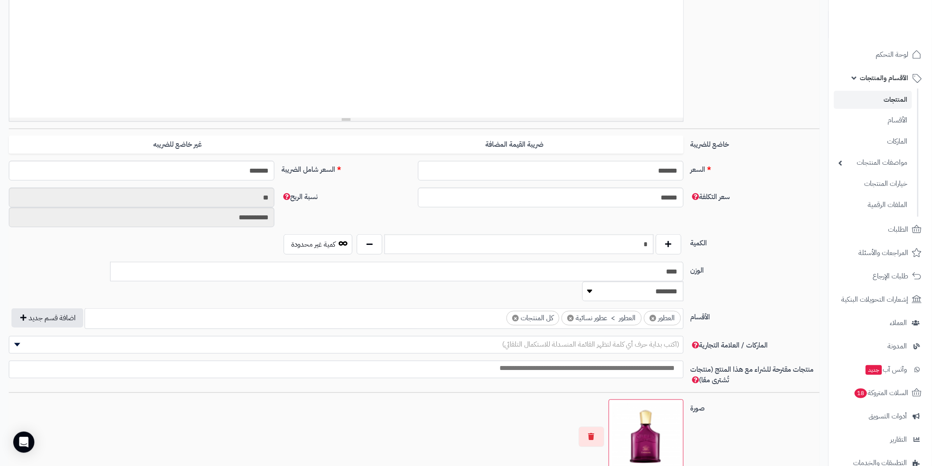
scroll to position [342, 0]
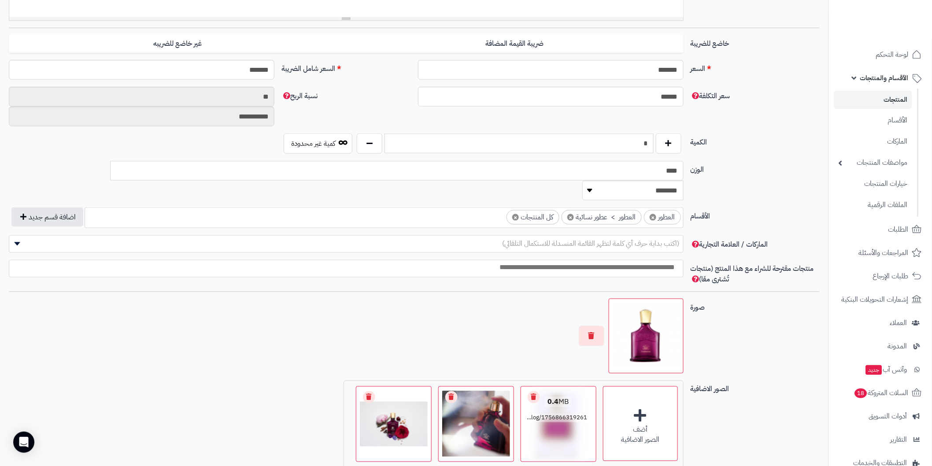
click at [535, 391] on link "Remove file" at bounding box center [534, 397] width 12 height 12
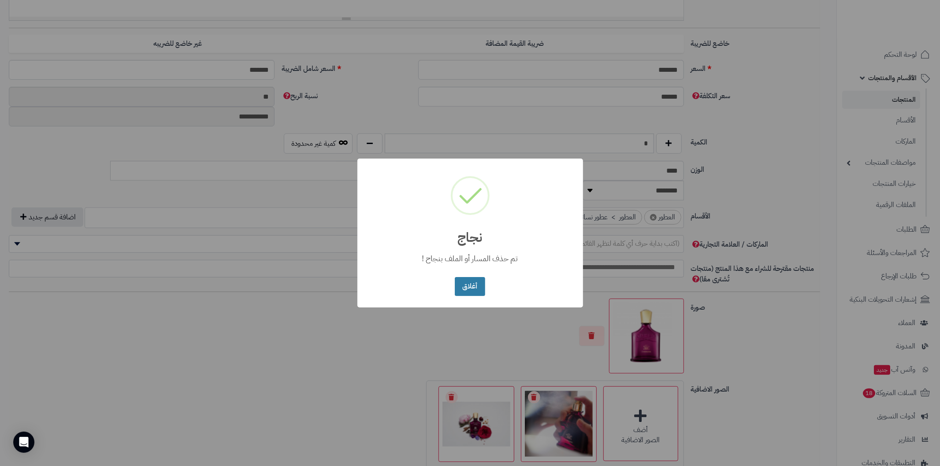
click at [472, 284] on button "أغلاق" at bounding box center [470, 286] width 30 height 19
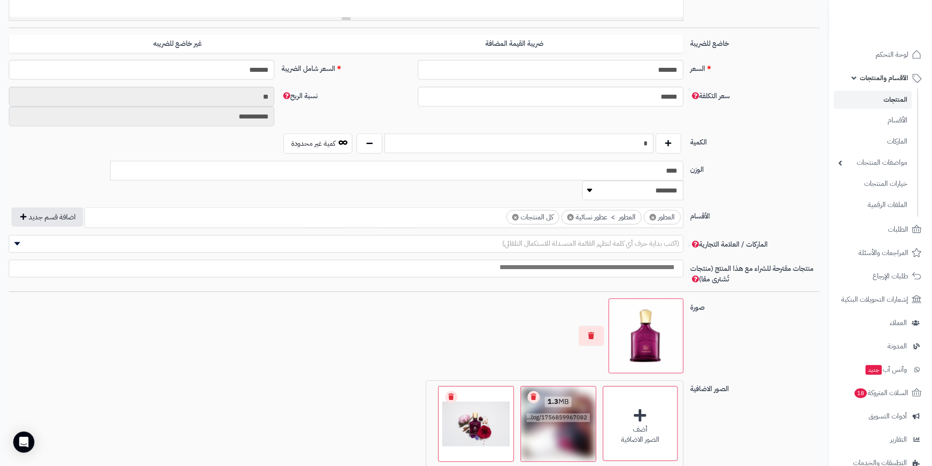
click at [536, 391] on link "Remove file" at bounding box center [534, 397] width 12 height 12
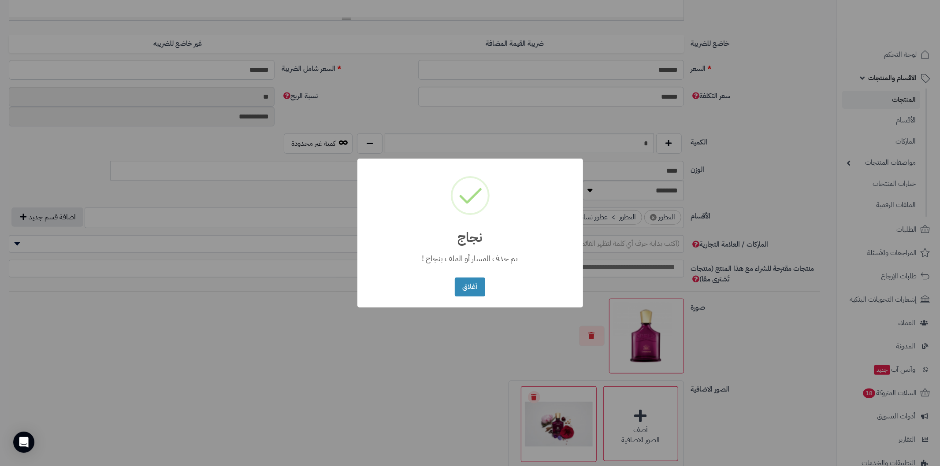
drag, startPoint x: 465, startPoint y: 290, endPoint x: 499, endPoint y: 338, distance: 59.1
click at [465, 289] on button "أغلاق" at bounding box center [470, 287] width 30 height 19
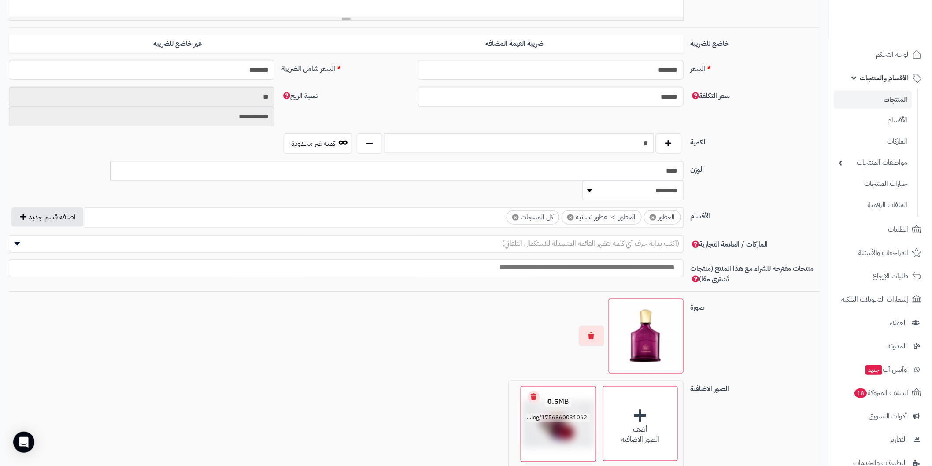
click at [534, 391] on link "Remove file" at bounding box center [534, 397] width 12 height 12
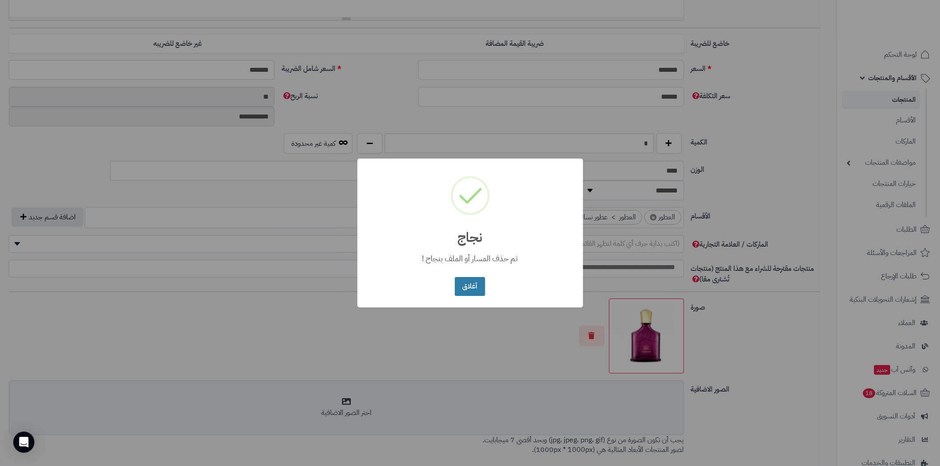
click at [478, 289] on button "أغلاق" at bounding box center [470, 286] width 30 height 19
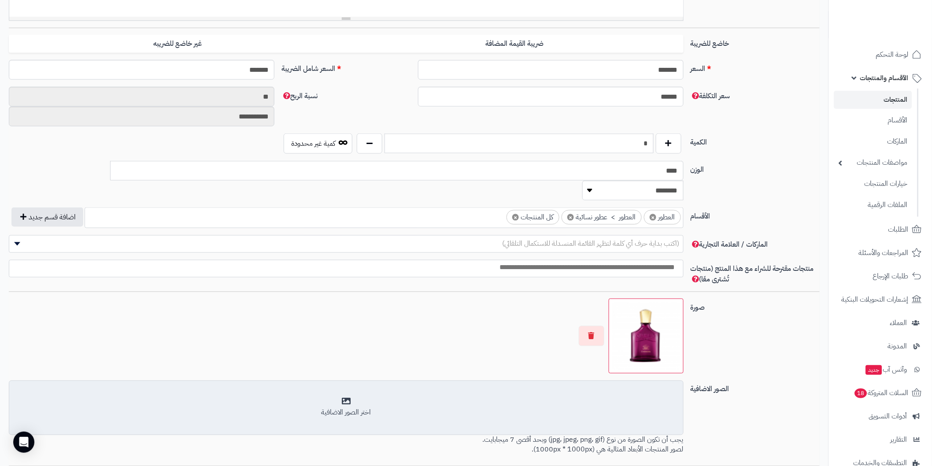
click at [342, 397] on div "اختر الصور الاضافية" at bounding box center [346, 407] width 663 height 21
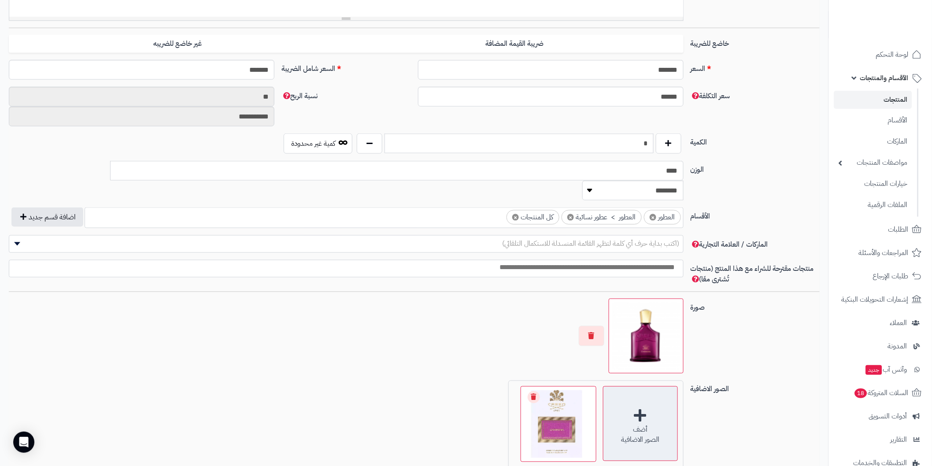
click at [639, 390] on div "أضف الصور الاضافية" at bounding box center [640, 423] width 75 height 75
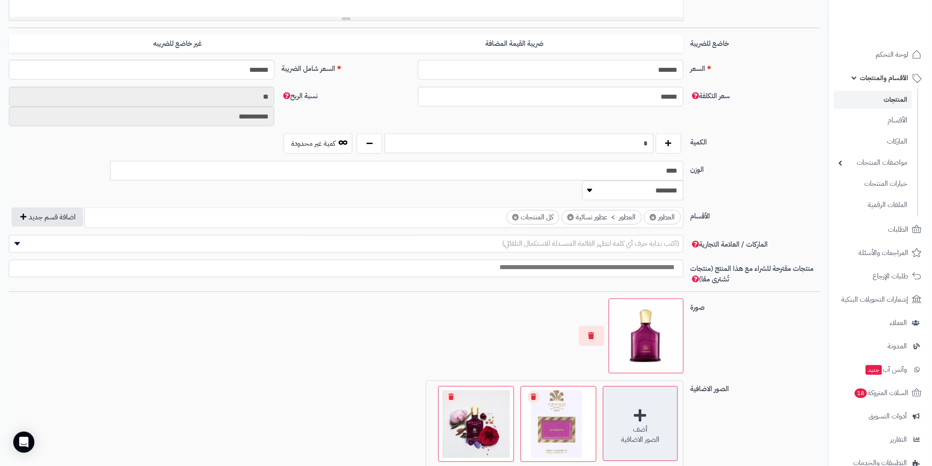
click at [639, 393] on div "أضف الصور الاضافية" at bounding box center [640, 423] width 75 height 75
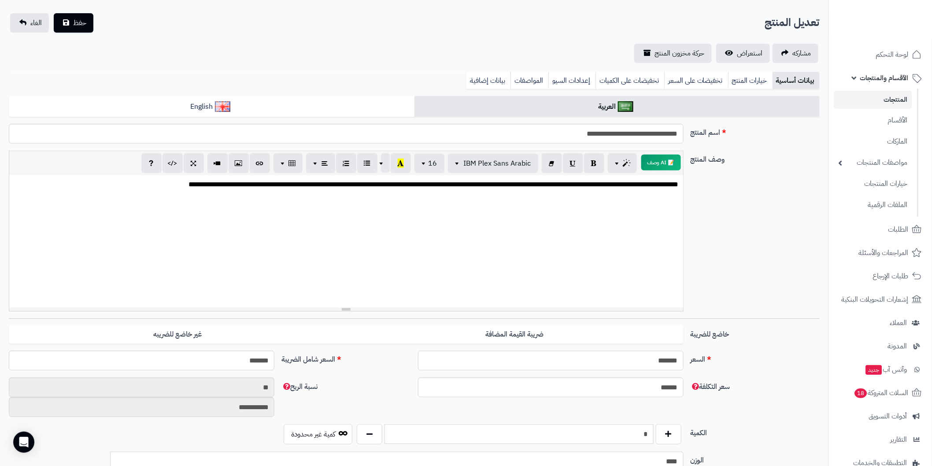
scroll to position [49, 0]
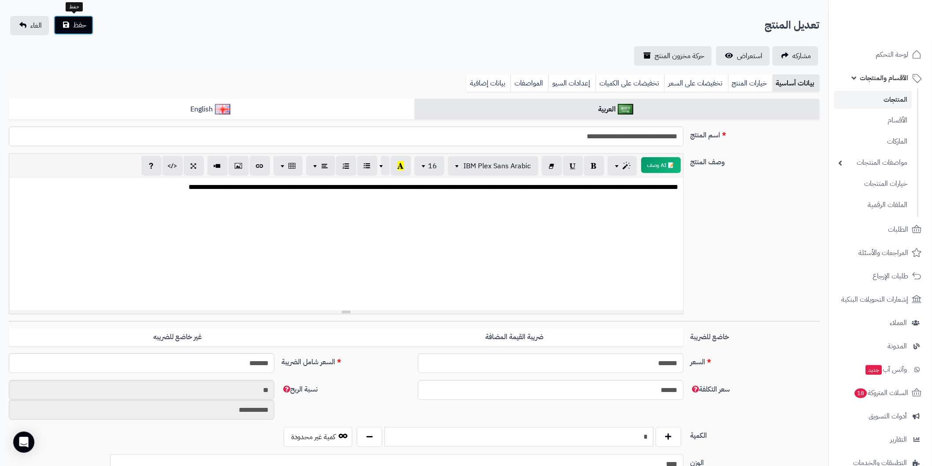
click at [79, 24] on span "حفظ" at bounding box center [79, 25] width 13 height 11
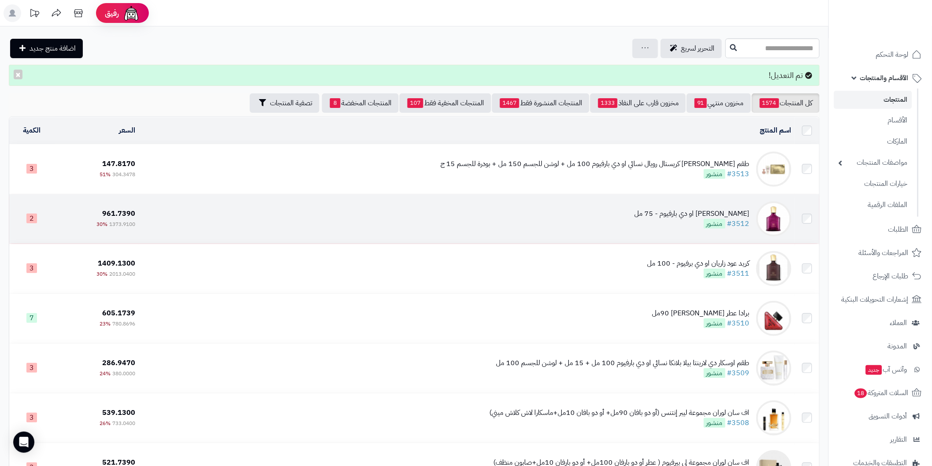
click at [673, 210] on div "[PERSON_NAME] او دي بارفيوم - 75 مل" at bounding box center [692, 214] width 115 height 10
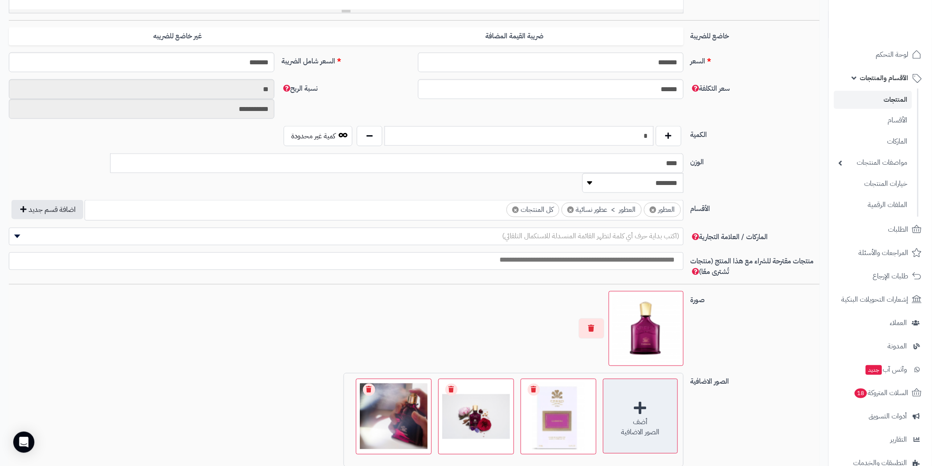
scroll to position [464, 0]
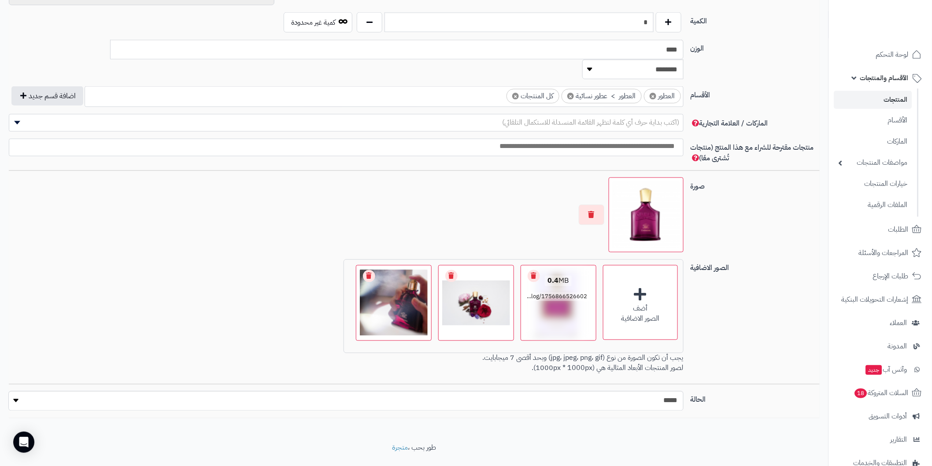
click at [536, 270] on link "Remove file" at bounding box center [534, 276] width 12 height 12
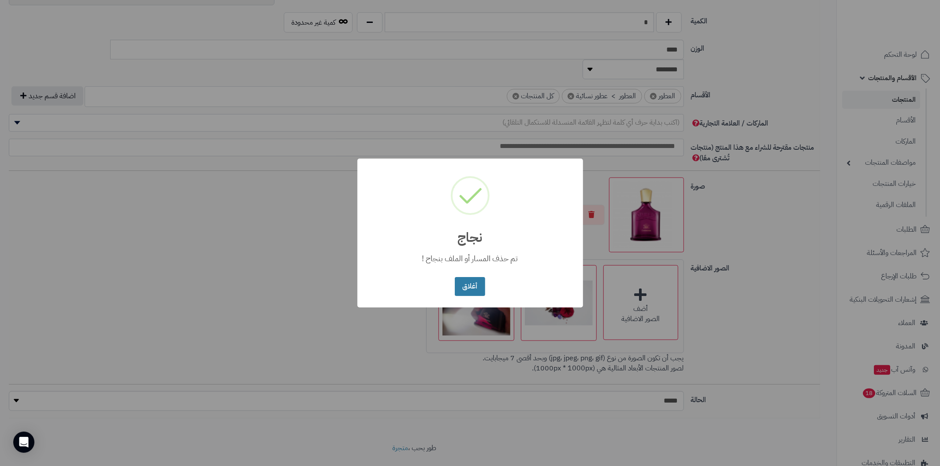
click at [469, 289] on button "أغلاق" at bounding box center [470, 286] width 30 height 19
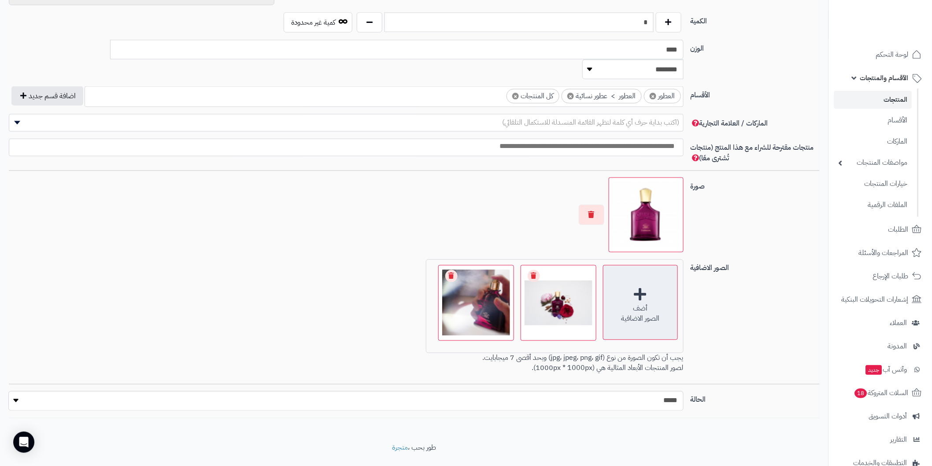
click at [643, 275] on div "أضف الصور الاضافية" at bounding box center [640, 302] width 75 height 75
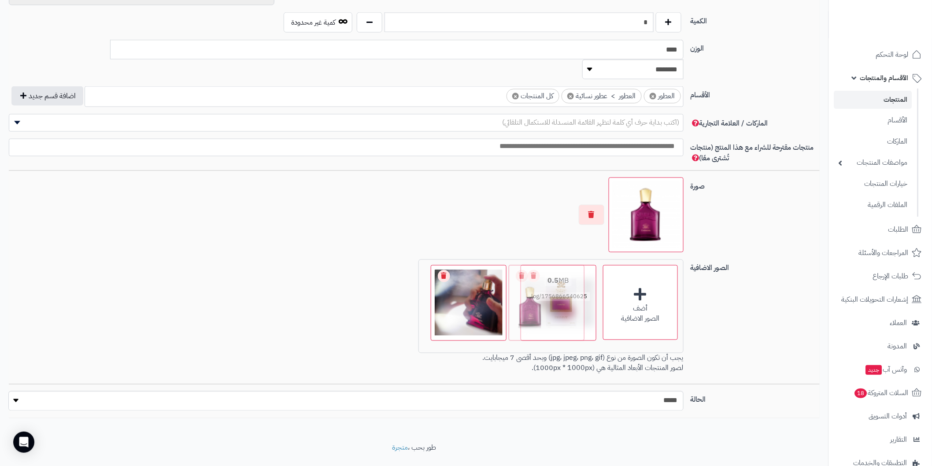
drag, startPoint x: 407, startPoint y: 271, endPoint x: 562, endPoint y: 266, distance: 155.2
drag, startPoint x: 496, startPoint y: 283, endPoint x: 573, endPoint y: 270, distance: 78.2
drag, startPoint x: 476, startPoint y: 287, endPoint x: 551, endPoint y: 278, distance: 75.4
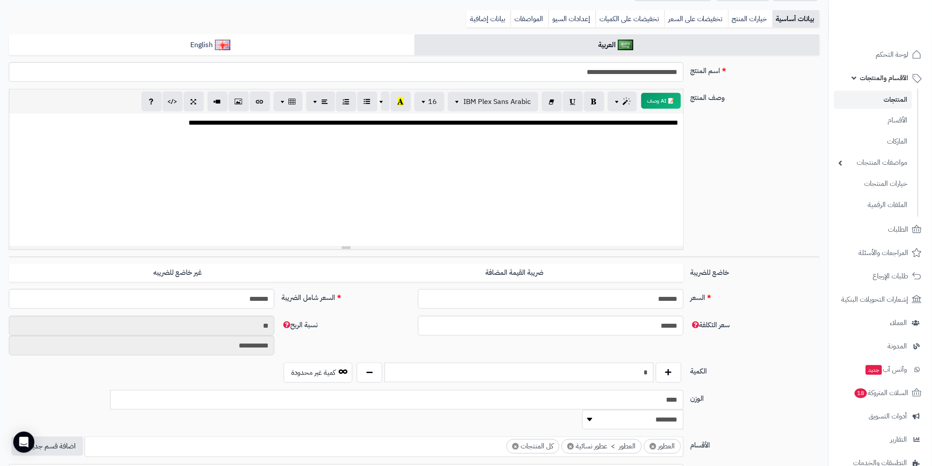
scroll to position [23, 0]
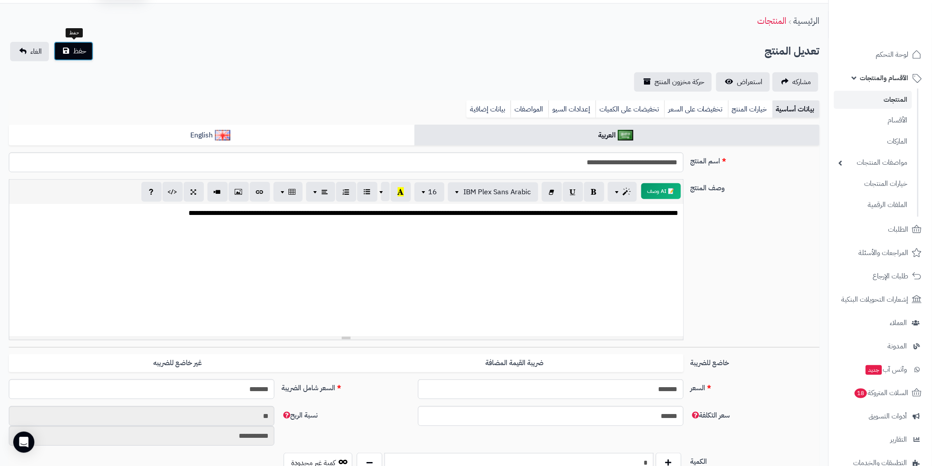
click at [81, 55] on span "حفظ" at bounding box center [79, 51] width 13 height 11
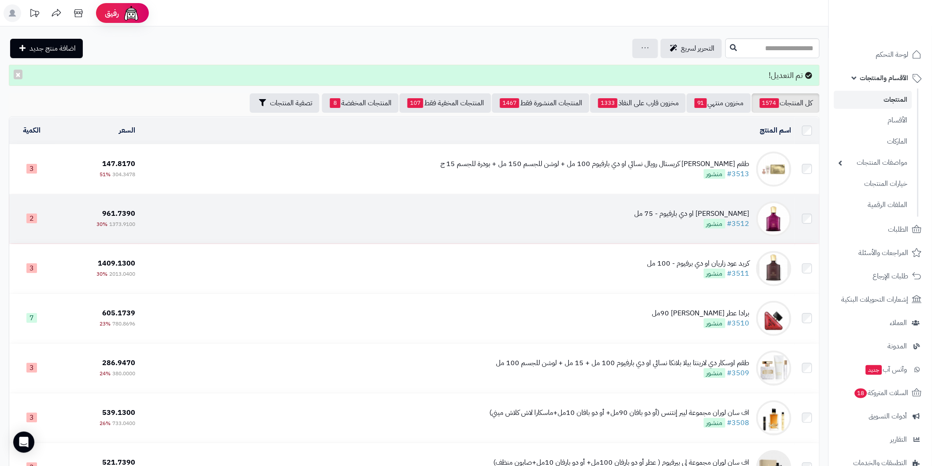
click at [737, 210] on div "[PERSON_NAME] او دي بارفيوم - 75 مل" at bounding box center [692, 214] width 115 height 10
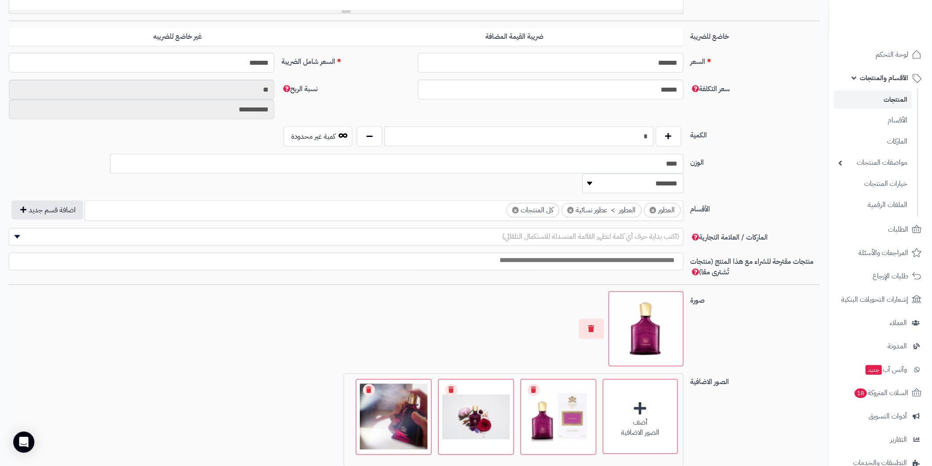
scroll to position [464, 0]
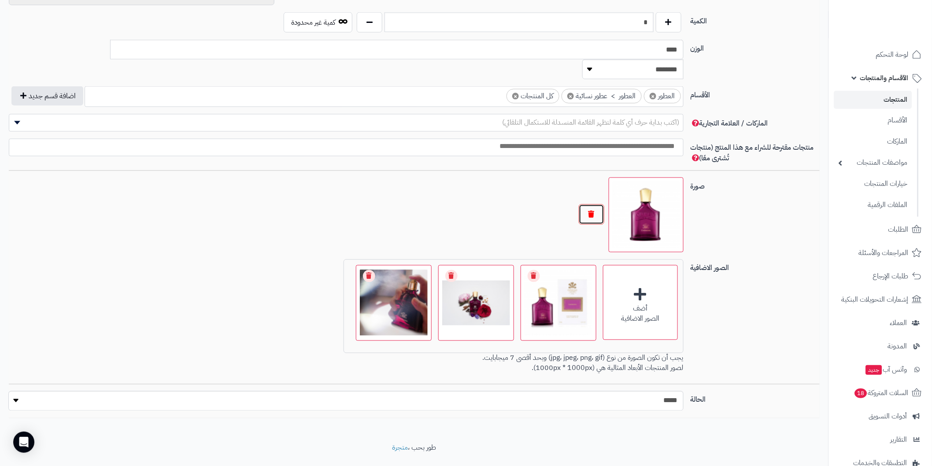
click at [594, 204] on button "button" at bounding box center [592, 214] width 26 height 20
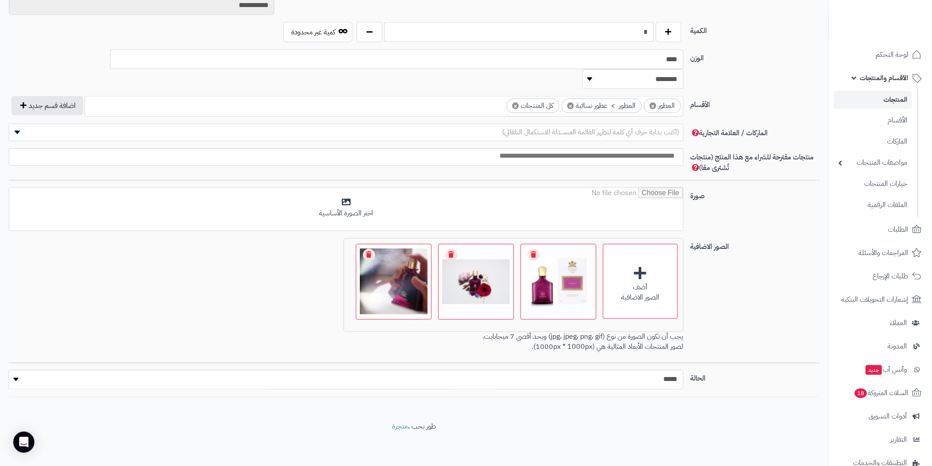
scroll to position [433, 0]
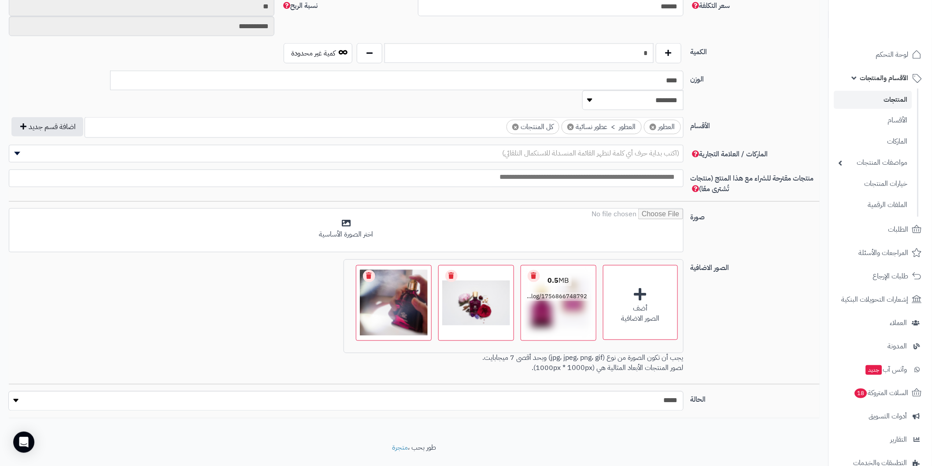
click at [530, 270] on link "Remove file" at bounding box center [534, 276] width 12 height 12
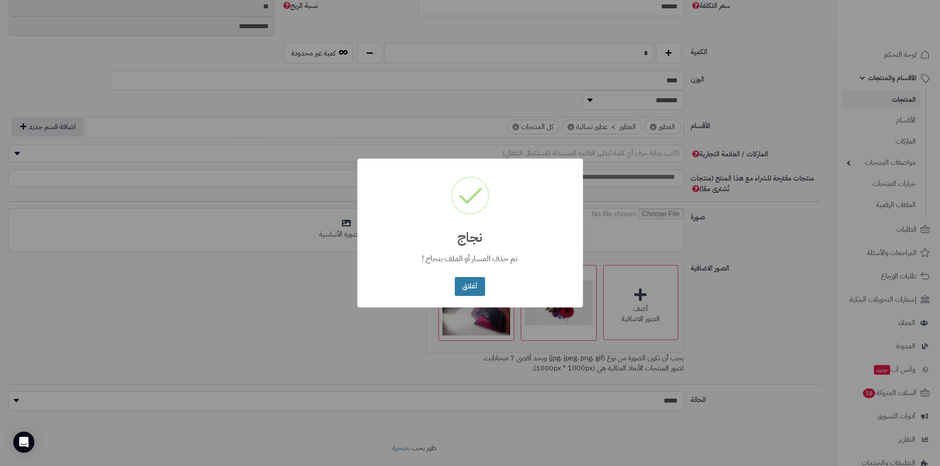
click at [477, 285] on button "أغلاق" at bounding box center [470, 286] width 30 height 19
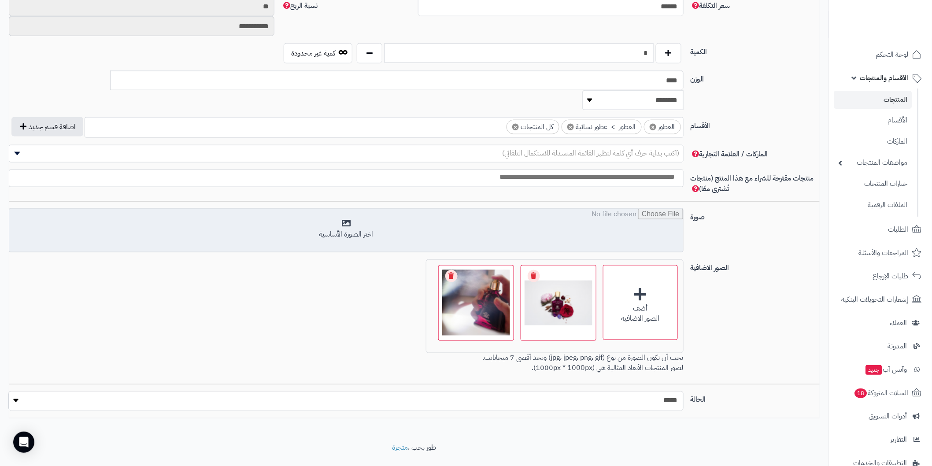
click at [349, 209] on input "file" at bounding box center [346, 231] width 674 height 44
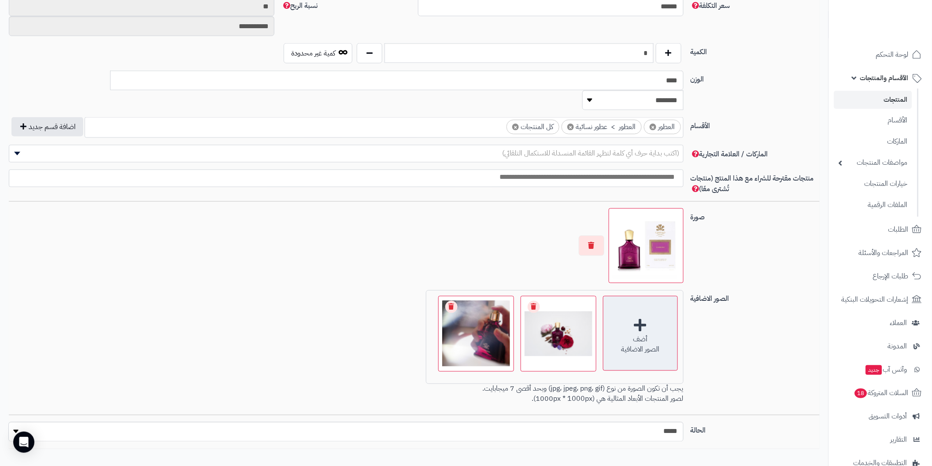
click at [641, 307] on div "أضف الصور الاضافية" at bounding box center [640, 333] width 75 height 75
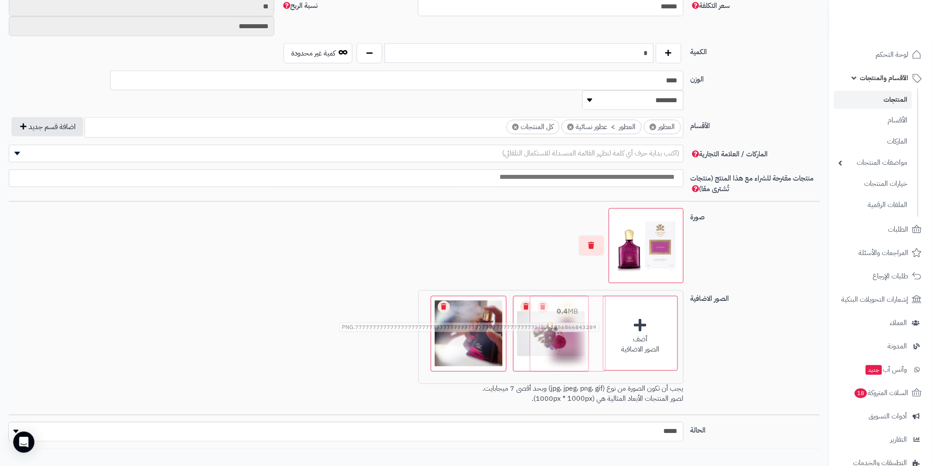
drag, startPoint x: 378, startPoint y: 330, endPoint x: 552, endPoint y: 307, distance: 175.7
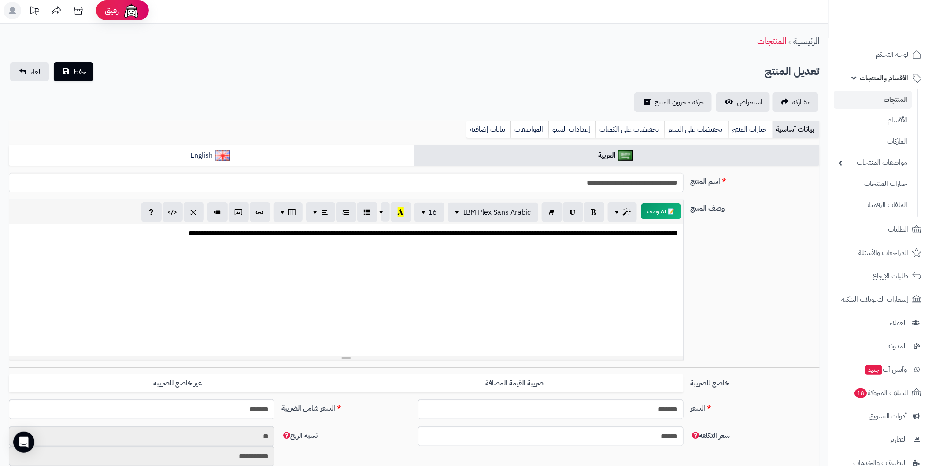
scroll to position [0, 0]
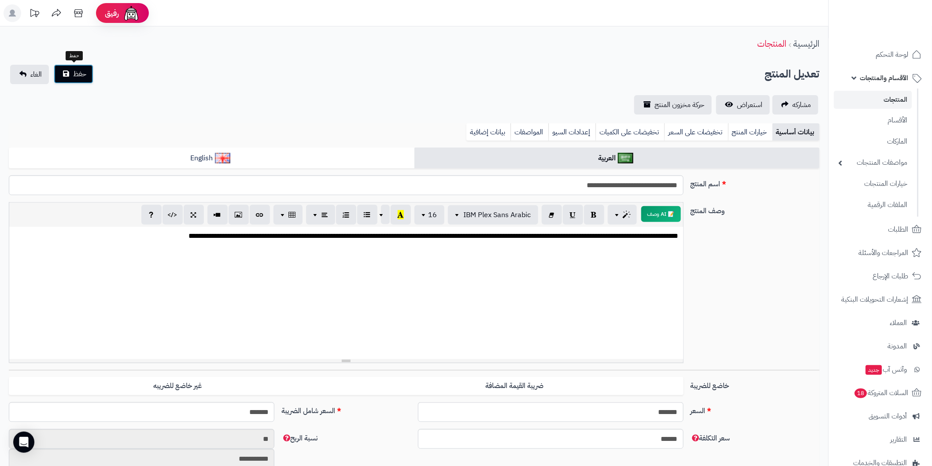
click at [78, 75] on span "حفظ" at bounding box center [79, 74] width 13 height 11
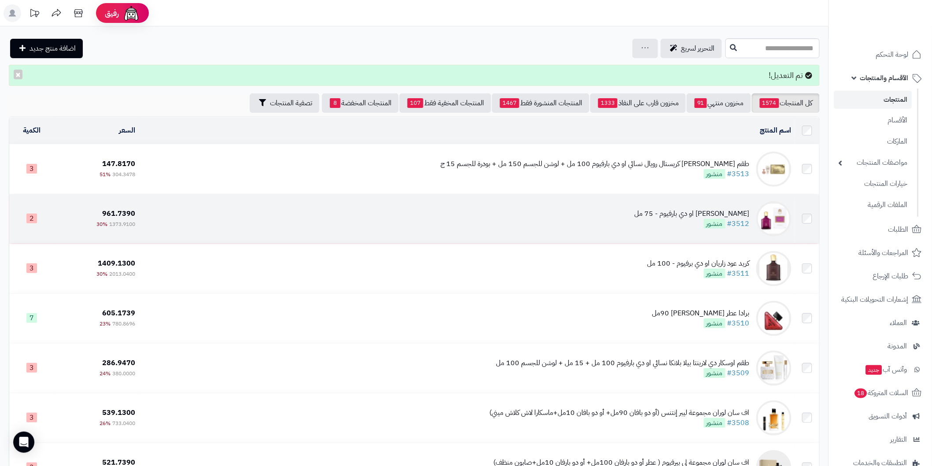
click at [678, 218] on div "كريد كارمينا او دي بارفيوم - 75 مل #3512 منشور" at bounding box center [692, 219] width 115 height 20
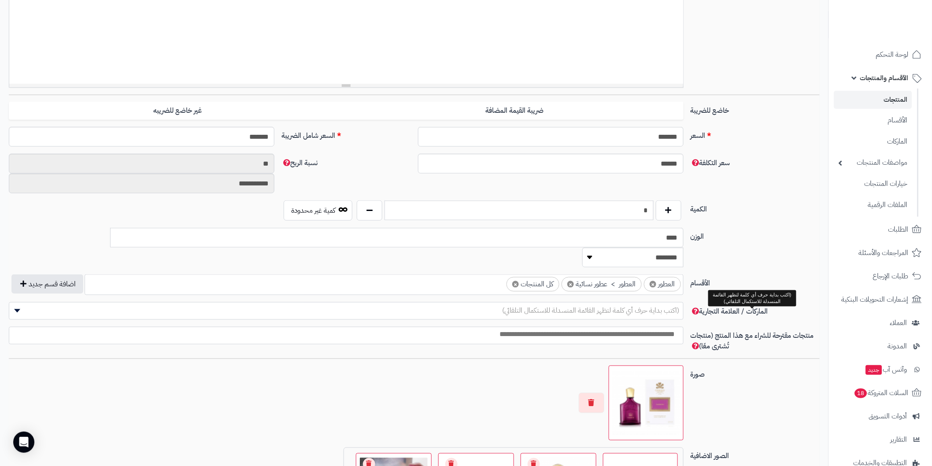
scroll to position [293, 0]
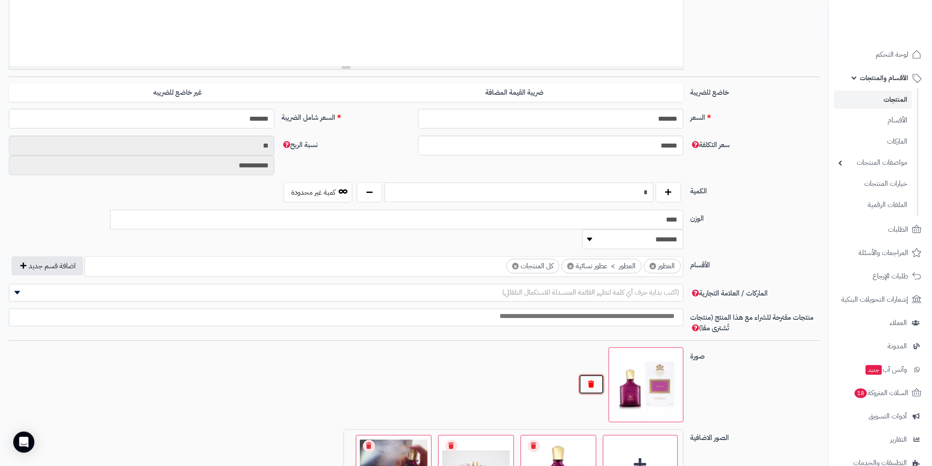
click at [600, 375] on button "button" at bounding box center [592, 385] width 26 height 20
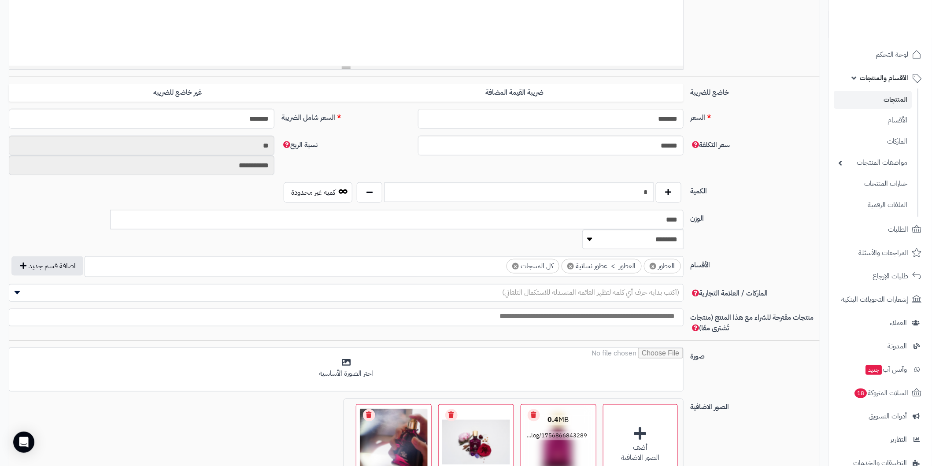
click at [534, 409] on link "Remove file" at bounding box center [534, 415] width 12 height 12
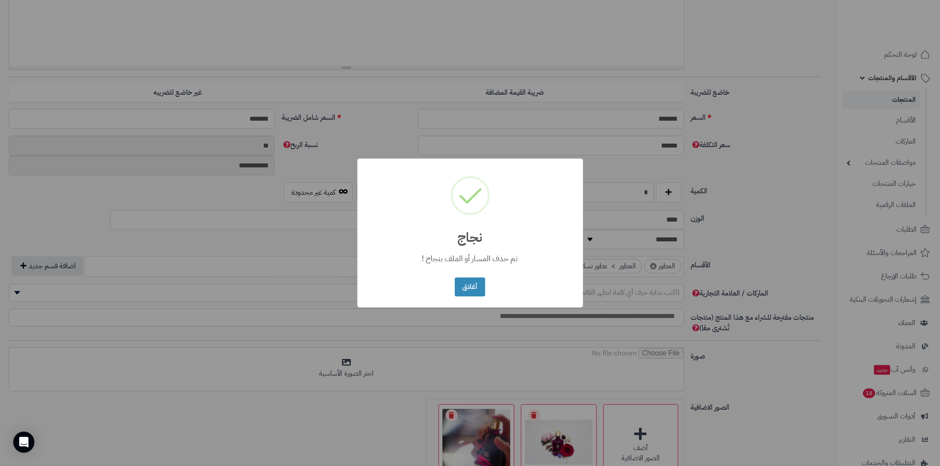
click at [532, 393] on div "× نجاج تم حذف المسار أو الملف بنجاح ! أغلاق No Cancel" at bounding box center [470, 233] width 940 height 466
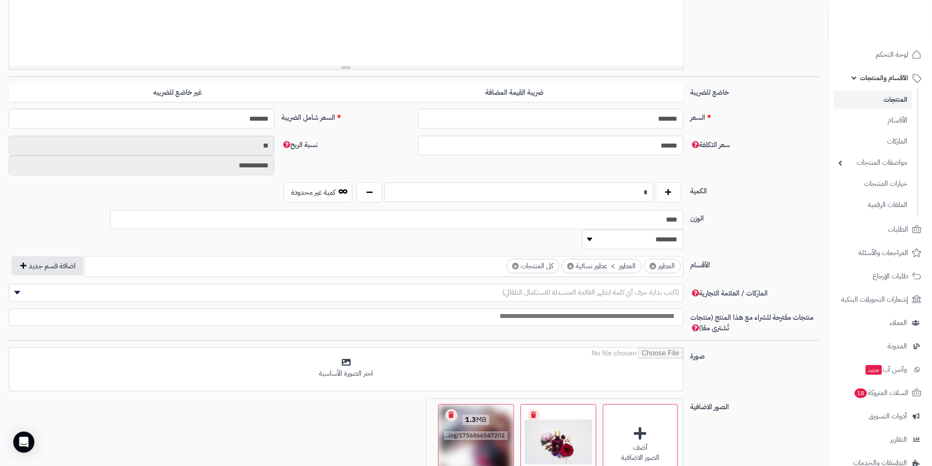
click at [452, 409] on link "Remove file" at bounding box center [451, 415] width 12 height 12
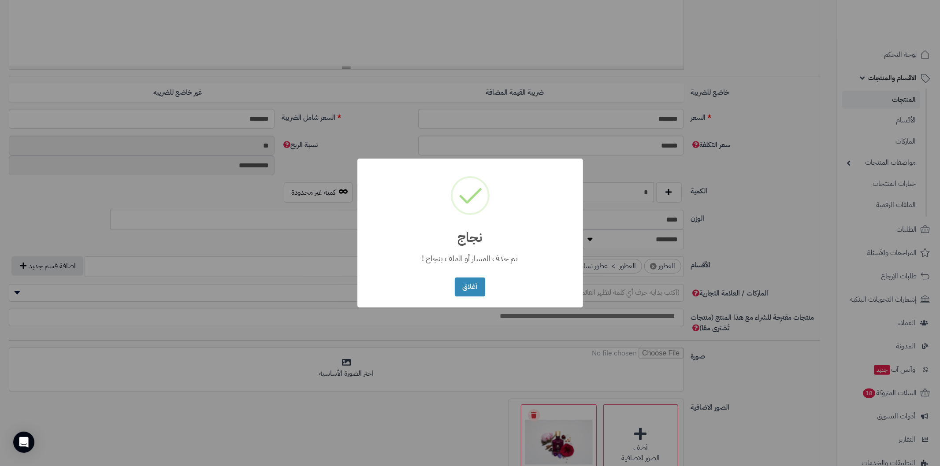
click at [538, 393] on div "× نجاج تم حذف المسار أو الملف بنجاح ! أغلاق No Cancel" at bounding box center [470, 233] width 940 height 466
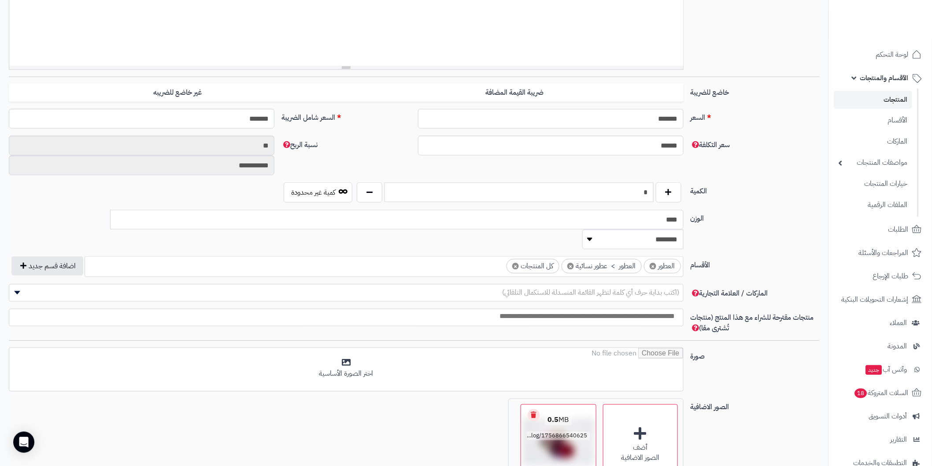
click at [535, 409] on link "Remove file" at bounding box center [534, 415] width 12 height 12
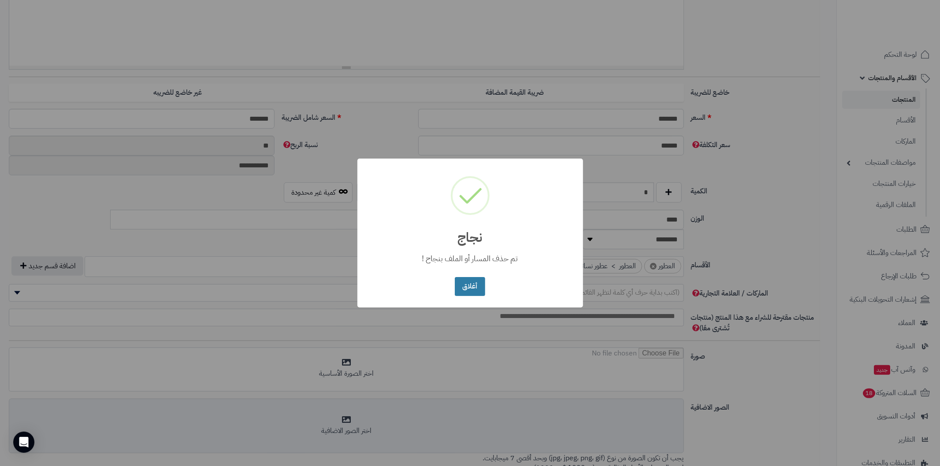
click at [463, 288] on button "أغلاق" at bounding box center [470, 286] width 30 height 19
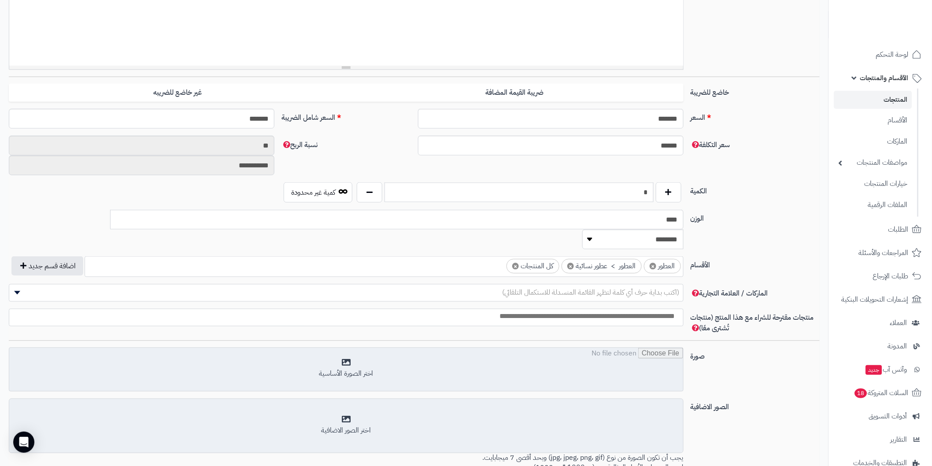
click at [337, 348] on input "file" at bounding box center [346, 370] width 674 height 44
click at [347, 348] on input "file" at bounding box center [346, 370] width 674 height 44
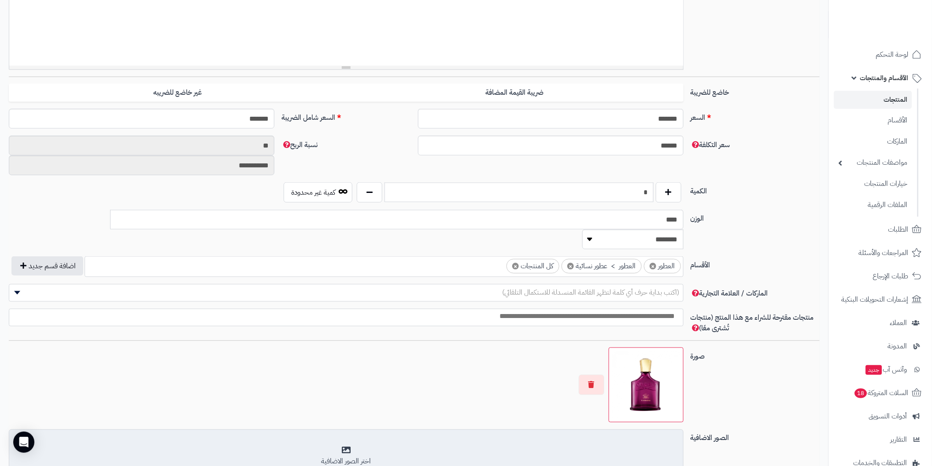
click at [346, 446] on div "اختر الصور الاضافية" at bounding box center [346, 456] width 663 height 21
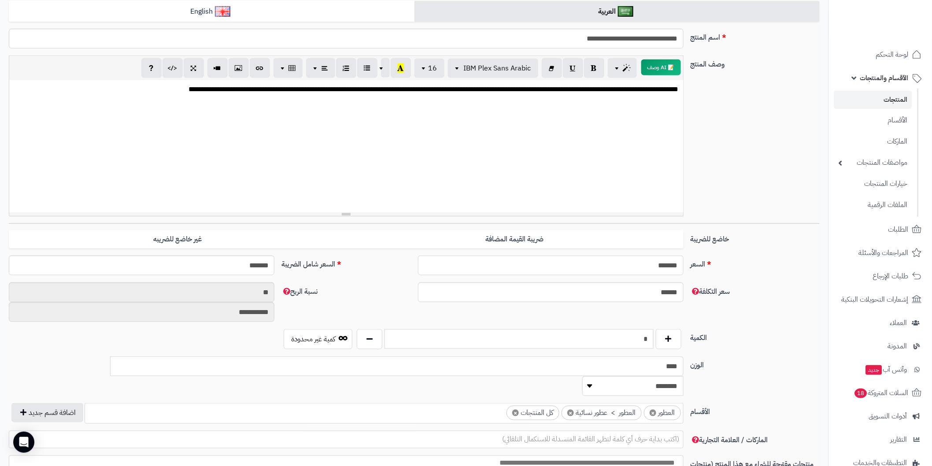
scroll to position [0, 0]
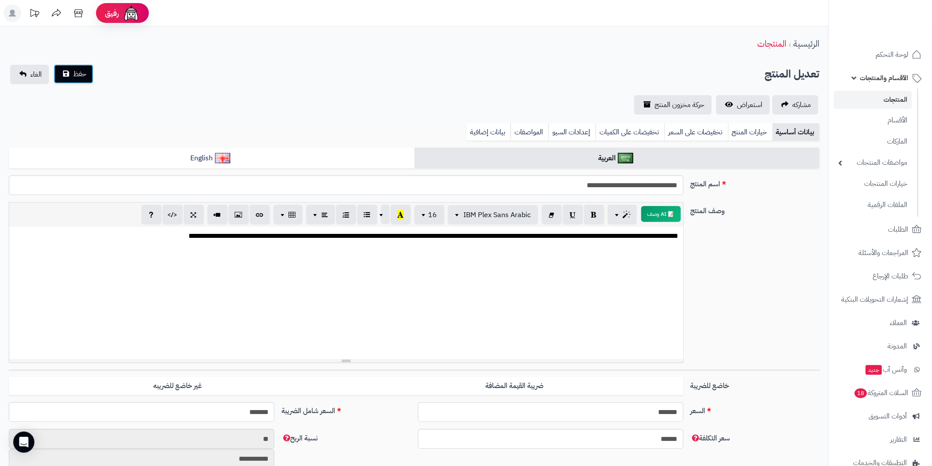
click at [83, 72] on span "حفظ" at bounding box center [79, 74] width 13 height 11
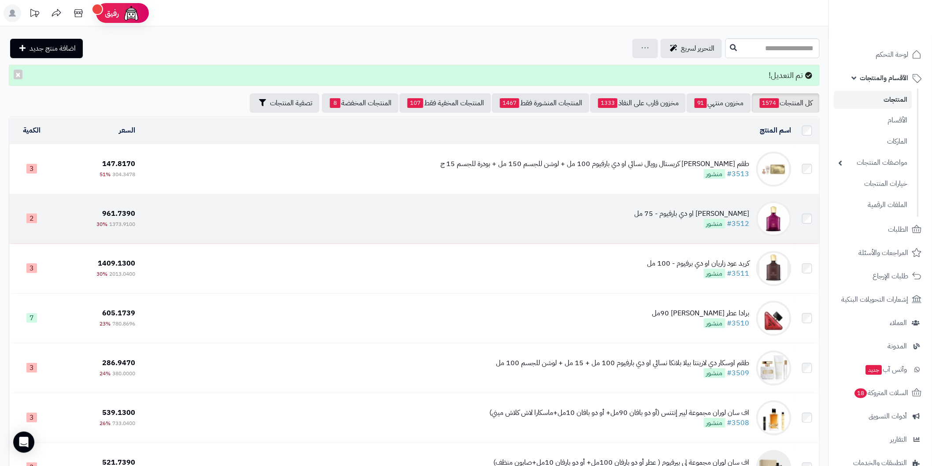
click at [676, 213] on div "كريد كارمينا او دي بارفيوم - 75 مل" at bounding box center [692, 214] width 115 height 10
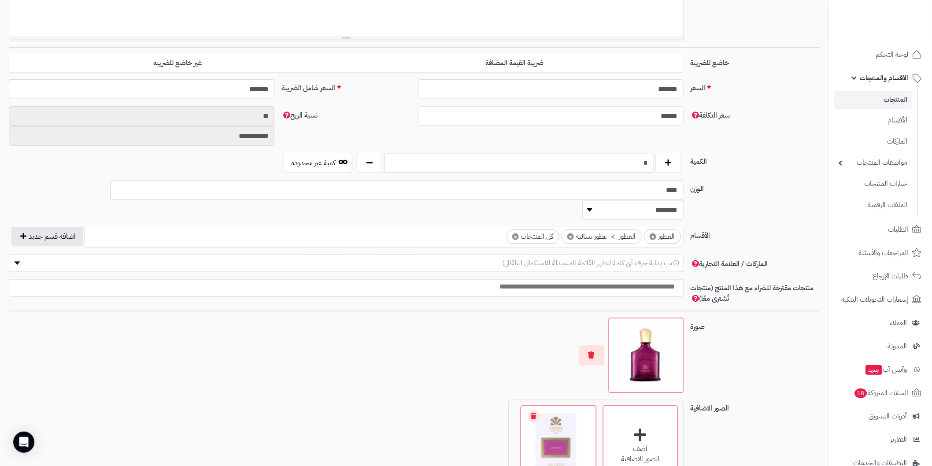
scroll to position [464, 0]
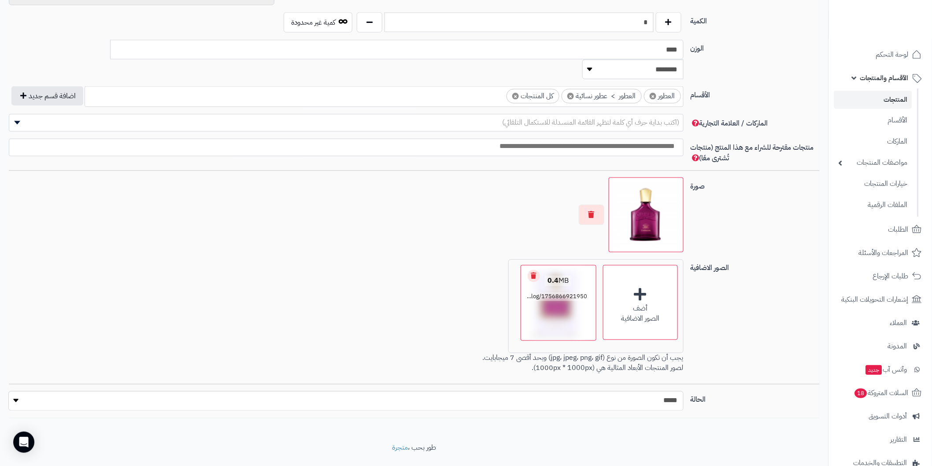
drag, startPoint x: 536, startPoint y: 253, endPoint x: 532, endPoint y: 256, distance: 4.5
click at [532, 270] on link "Remove file" at bounding box center [534, 276] width 12 height 12
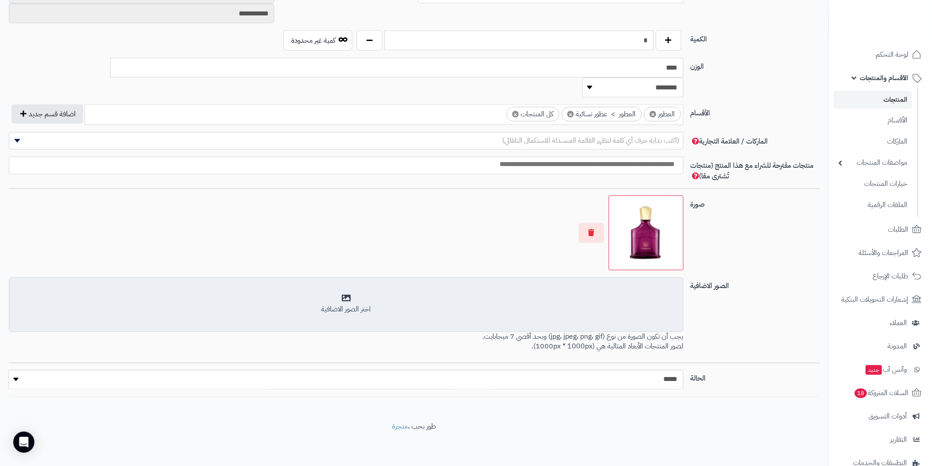
scroll to position [424, 0]
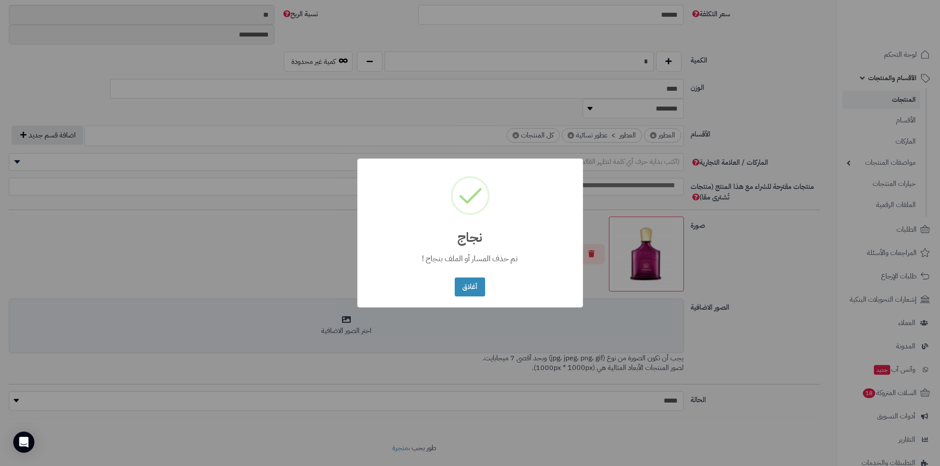
click at [476, 290] on button "أغلاق" at bounding box center [470, 287] width 30 height 19
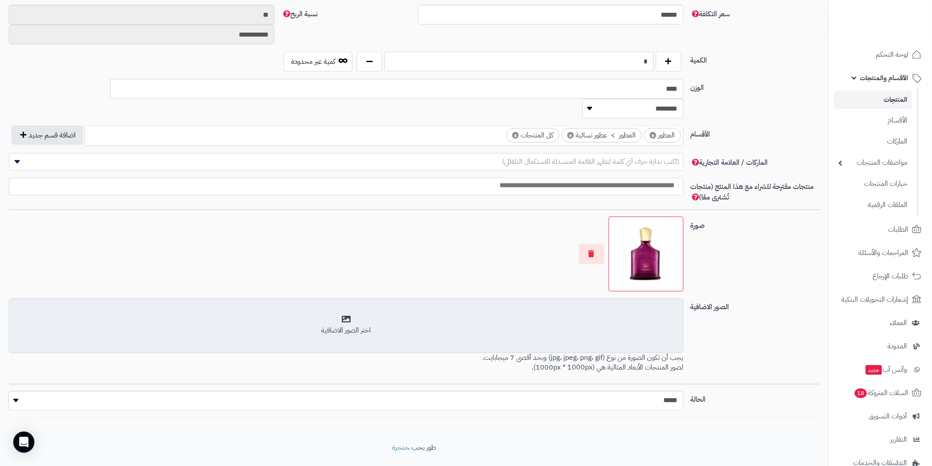
click at [342, 315] on div "اختر الصور الاضافية" at bounding box center [346, 325] width 663 height 21
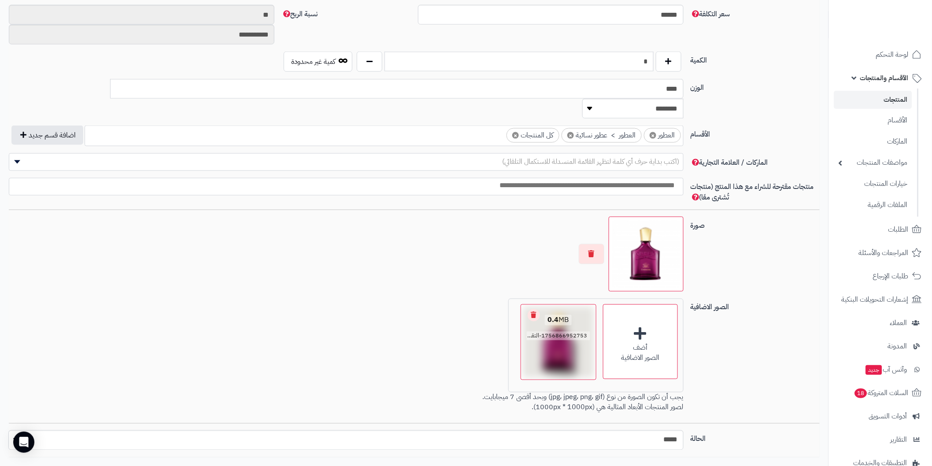
click at [534, 309] on link "Remove file" at bounding box center [534, 315] width 12 height 12
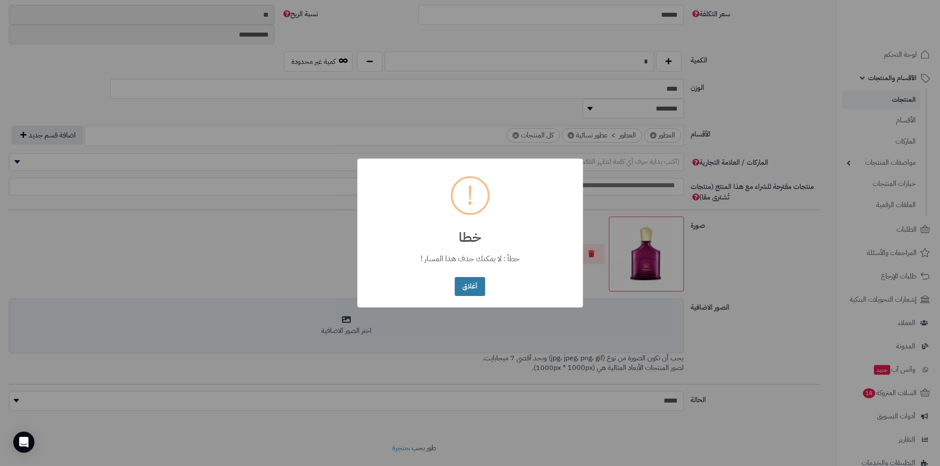
click at [468, 291] on button "أغلاق" at bounding box center [470, 286] width 30 height 19
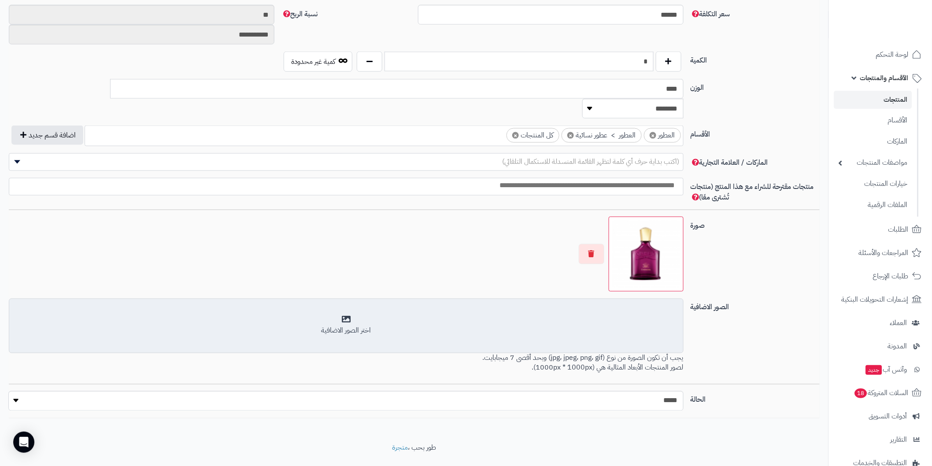
click at [345, 315] on div "اختر الصور الاضافية" at bounding box center [346, 325] width 663 height 21
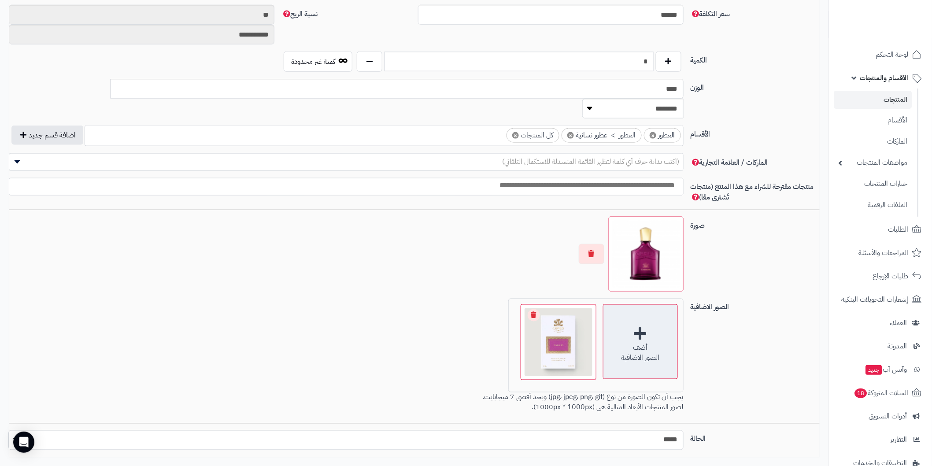
click at [640, 307] on div "أضف الصور الاضافية" at bounding box center [640, 341] width 75 height 75
click at [637, 315] on div "أضف الصور الاضافية" at bounding box center [640, 341] width 75 height 75
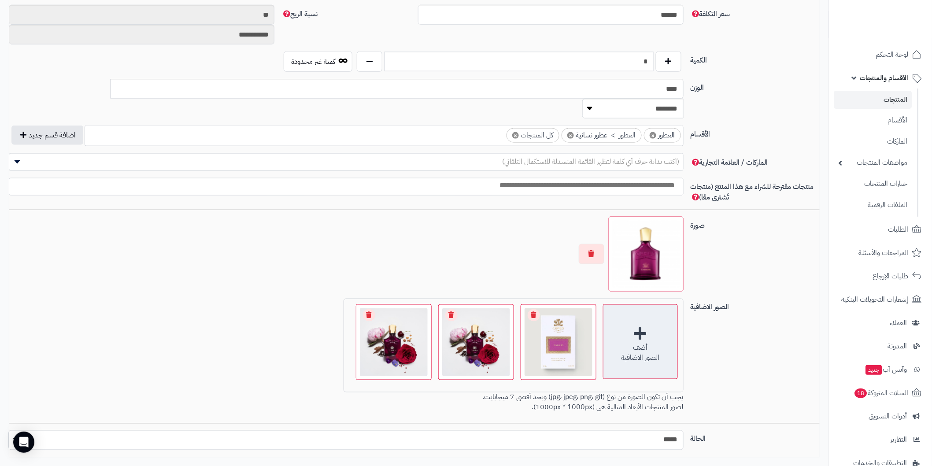
click at [642, 309] on div "أضف الصور الاضافية" at bounding box center [640, 341] width 75 height 75
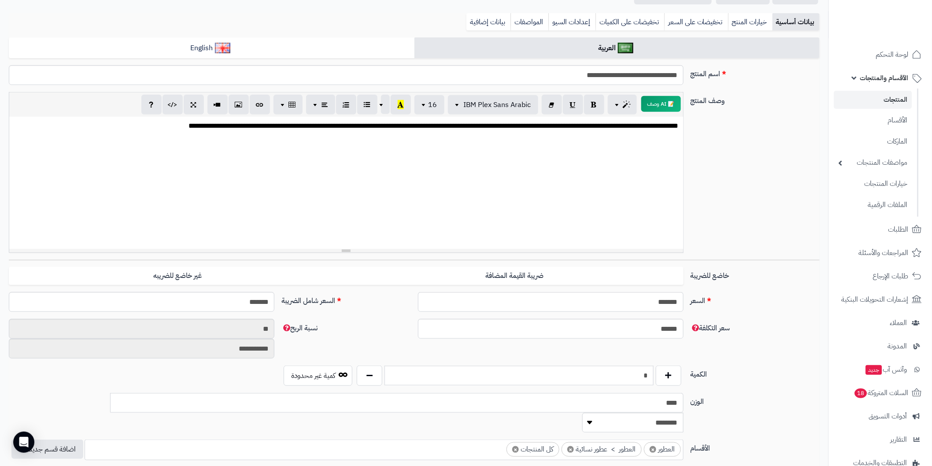
scroll to position [0, 0]
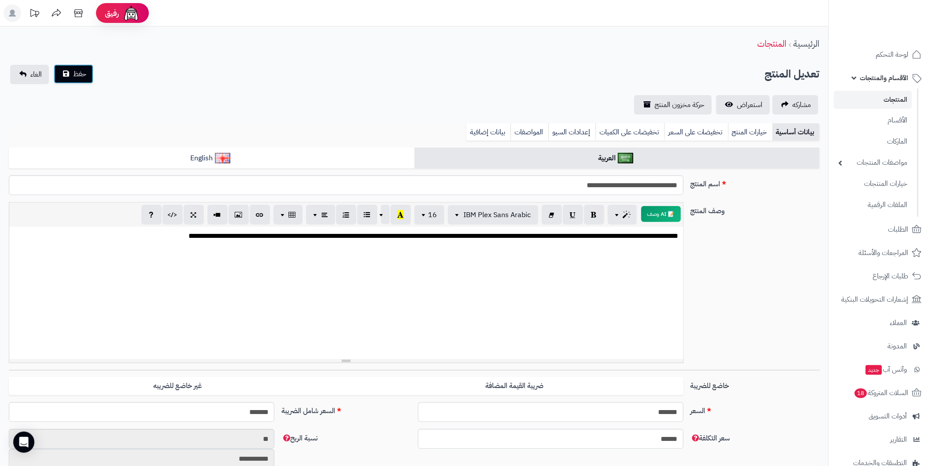
click at [74, 73] on span "حفظ" at bounding box center [79, 74] width 13 height 11
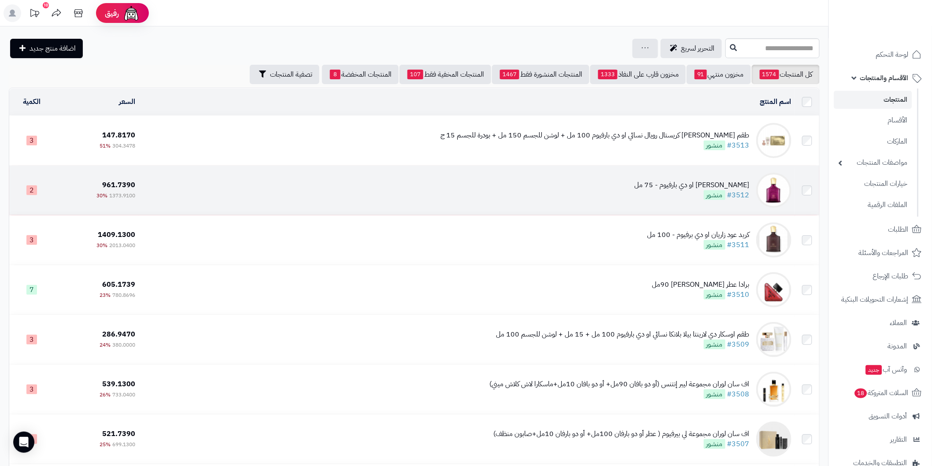
click at [692, 183] on div "كريد كارمينا او دي بارفيوم - 75 مل" at bounding box center [692, 185] width 115 height 10
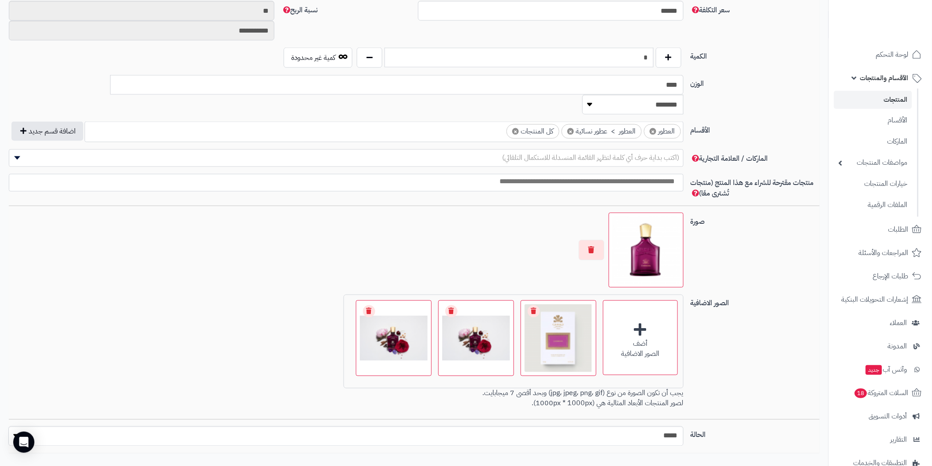
scroll to position [441, 0]
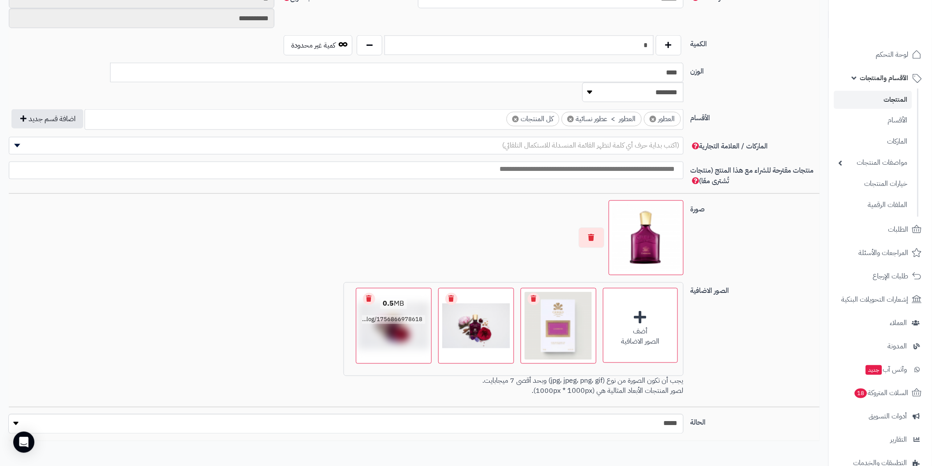
click at [366, 293] on link "Remove file" at bounding box center [369, 299] width 12 height 12
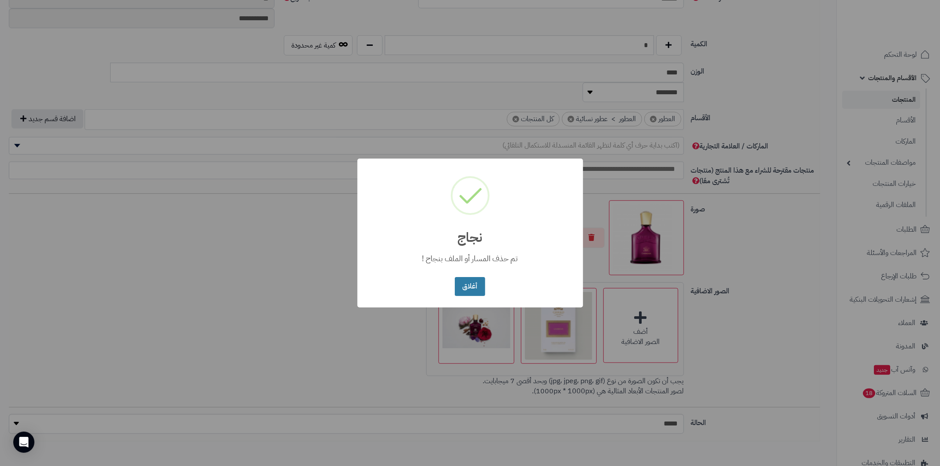
click at [469, 292] on button "أغلاق" at bounding box center [470, 286] width 30 height 19
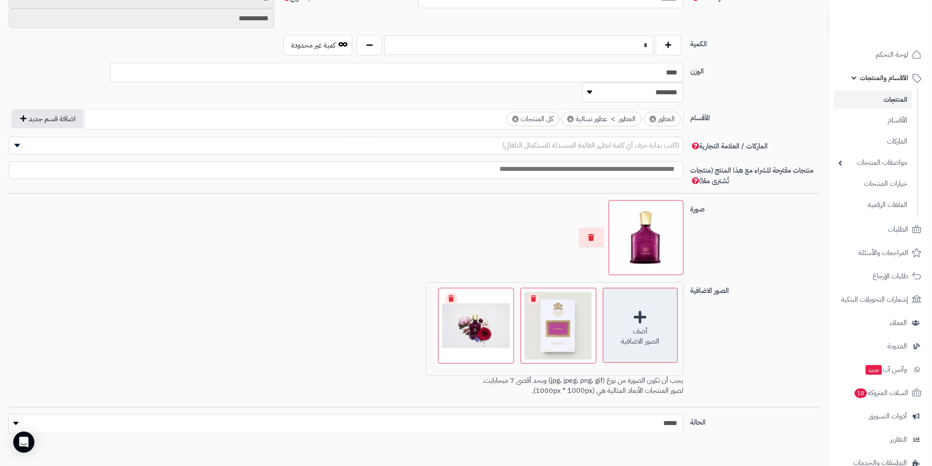
click at [634, 297] on div "أضف الصور الاضافية" at bounding box center [640, 325] width 75 height 75
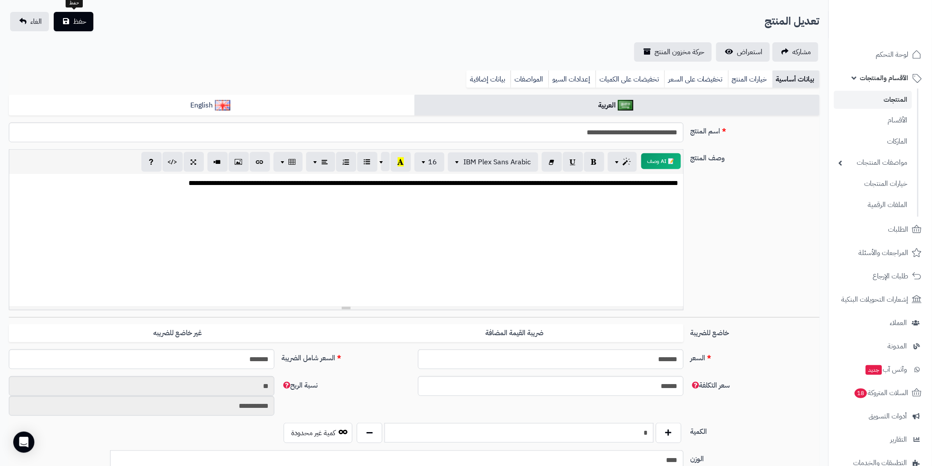
scroll to position [0, 0]
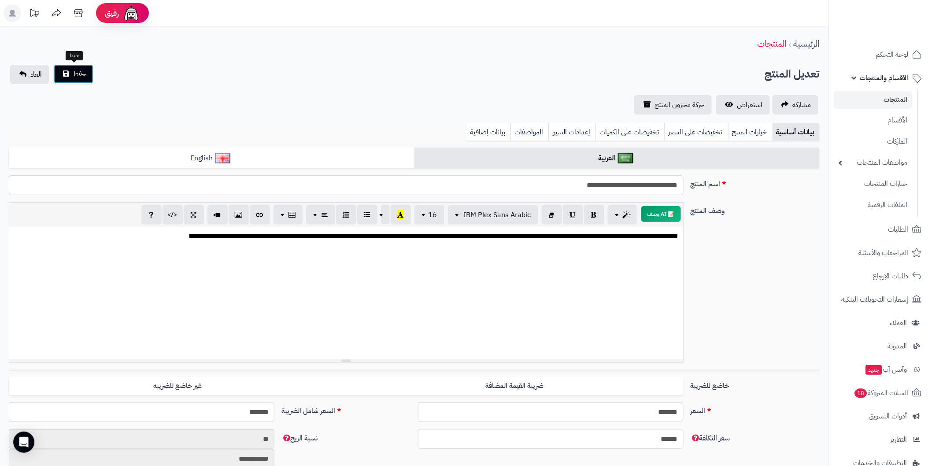
click at [78, 76] on span "حفظ" at bounding box center [79, 74] width 13 height 11
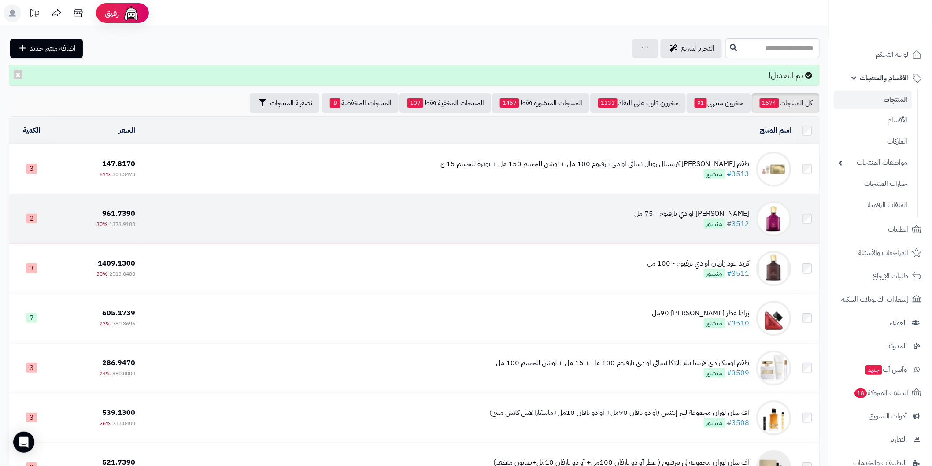
click at [675, 209] on div "[PERSON_NAME] او دي بارفيوم - 75 مل" at bounding box center [692, 214] width 115 height 10
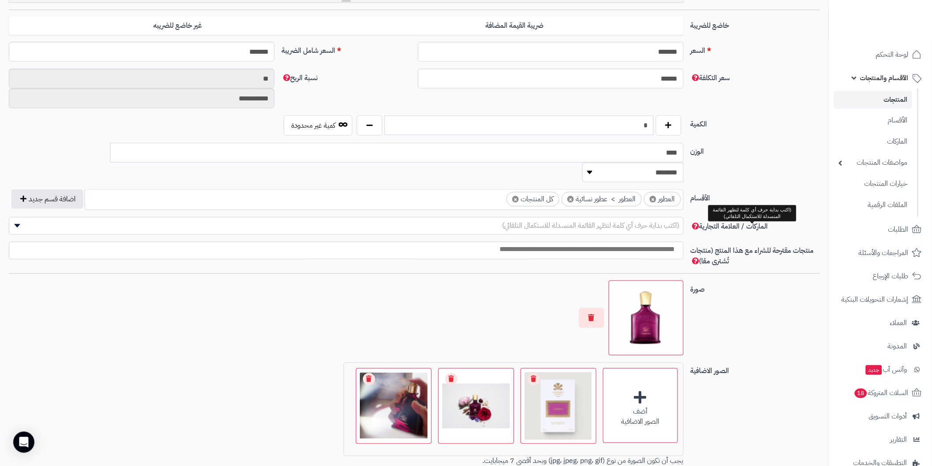
scroll to position [441, 0]
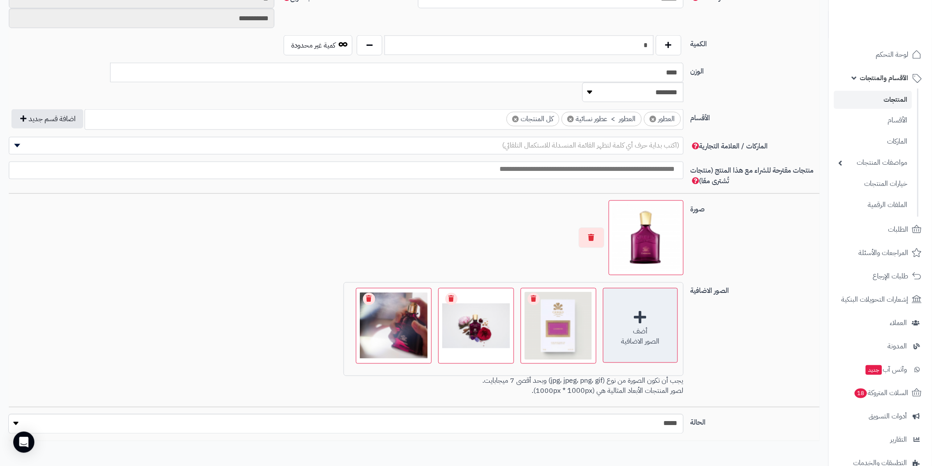
click at [638, 297] on div "أضف الصور الاضافية" at bounding box center [640, 325] width 75 height 75
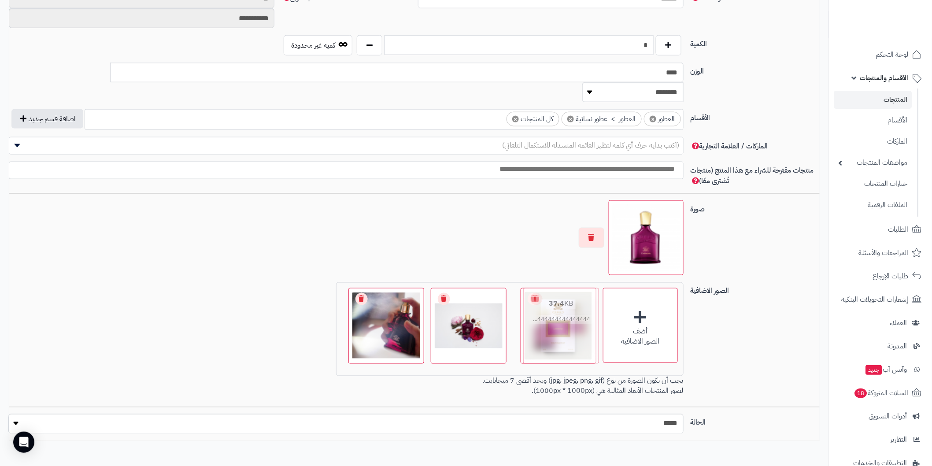
drag, startPoint x: 320, startPoint y: 315, endPoint x: 571, endPoint y: 307, distance: 250.4
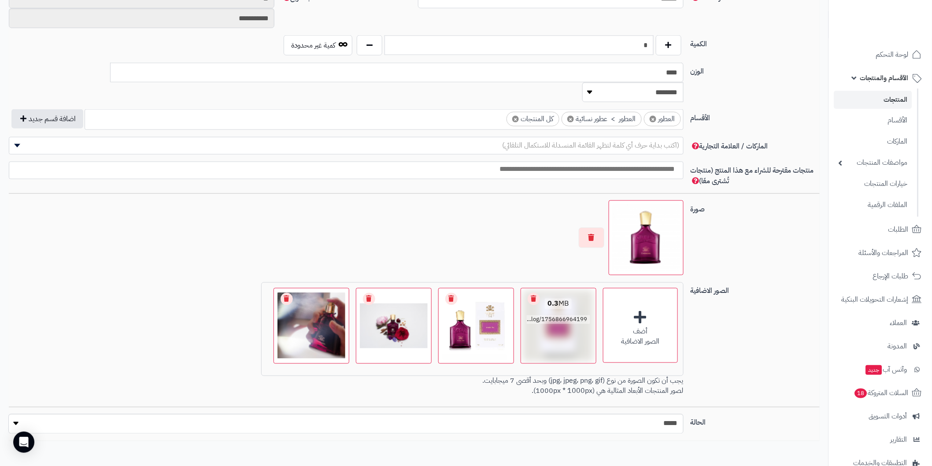
click at [545, 308] on div "0.3 MB catalog/1756866964199-التقاط255555555555555555555555555.PNG" at bounding box center [558, 312] width 75 height 47
click at [534, 293] on link "Remove file" at bounding box center [534, 299] width 12 height 12
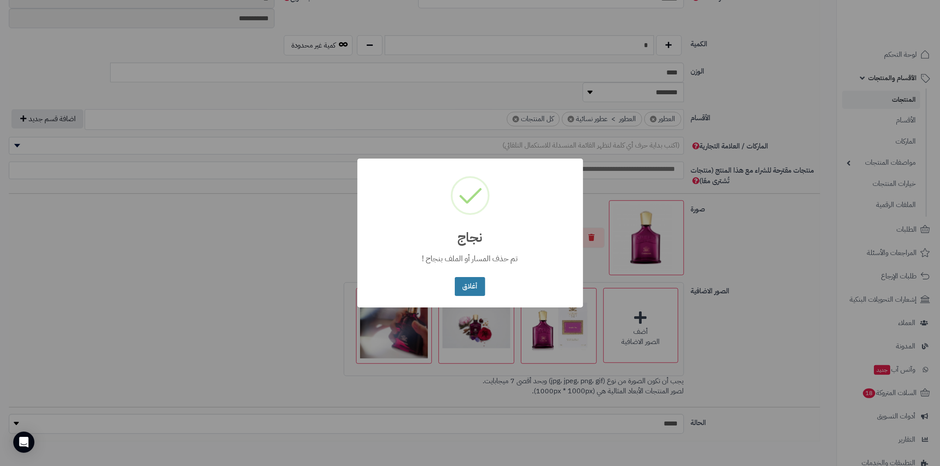
click at [473, 282] on button "أغلاق" at bounding box center [470, 286] width 30 height 19
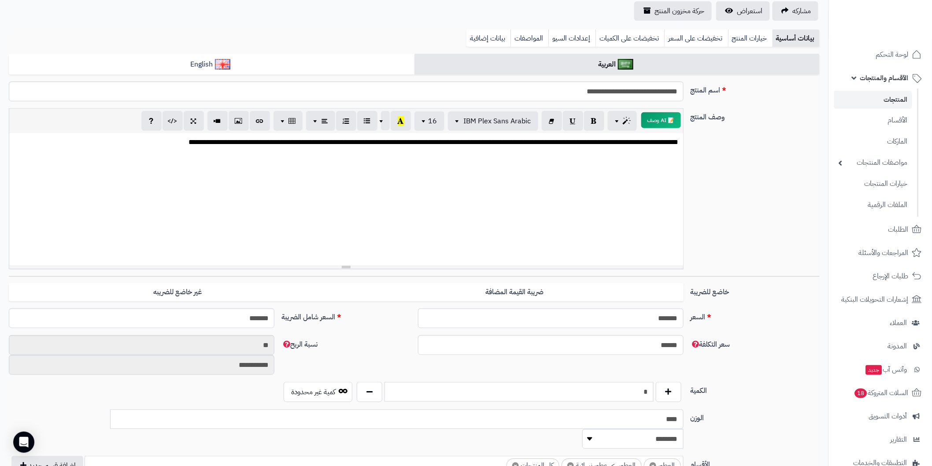
scroll to position [0, 0]
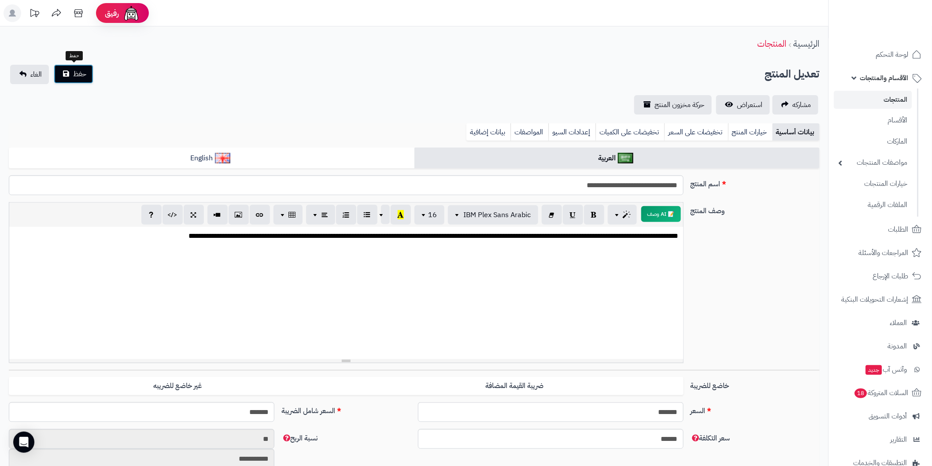
click at [82, 74] on span "حفظ" at bounding box center [79, 74] width 13 height 11
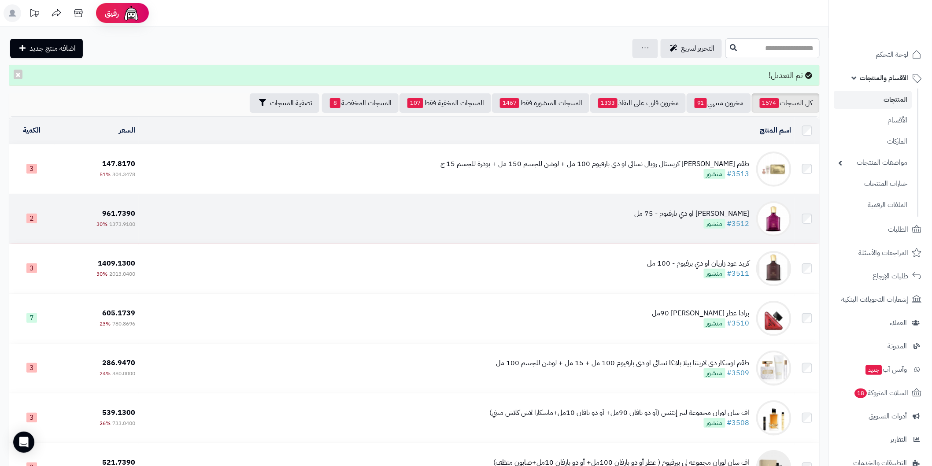
drag, startPoint x: 682, startPoint y: 212, endPoint x: 677, endPoint y: 210, distance: 4.9
click at [677, 210] on div "[PERSON_NAME] او دي بارفيوم - 75 مل" at bounding box center [692, 214] width 115 height 10
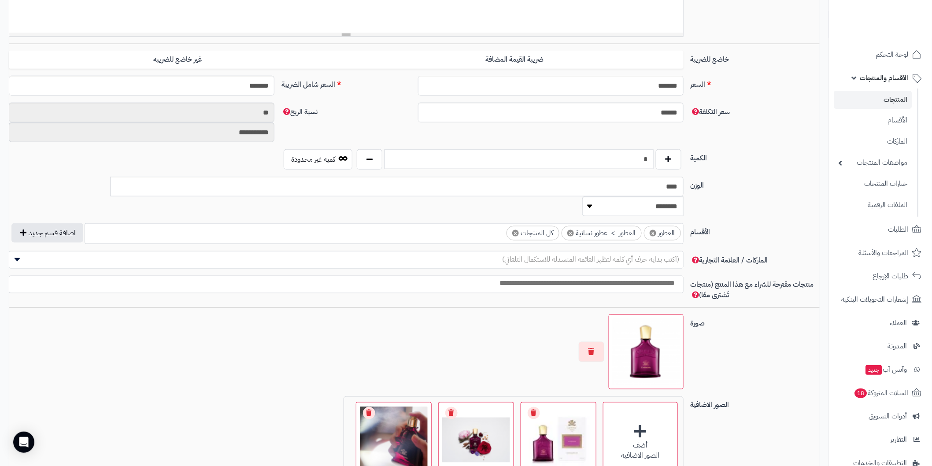
scroll to position [464, 0]
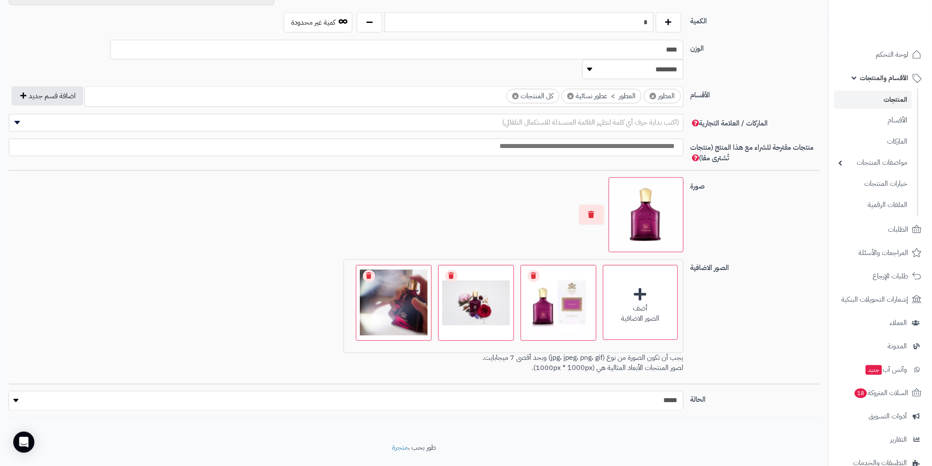
click at [15, 391] on select "***** ****" at bounding box center [345, 401] width 675 height 20
select select "*"
click at [9, 391] on select "***** ****" at bounding box center [345, 401] width 675 height 20
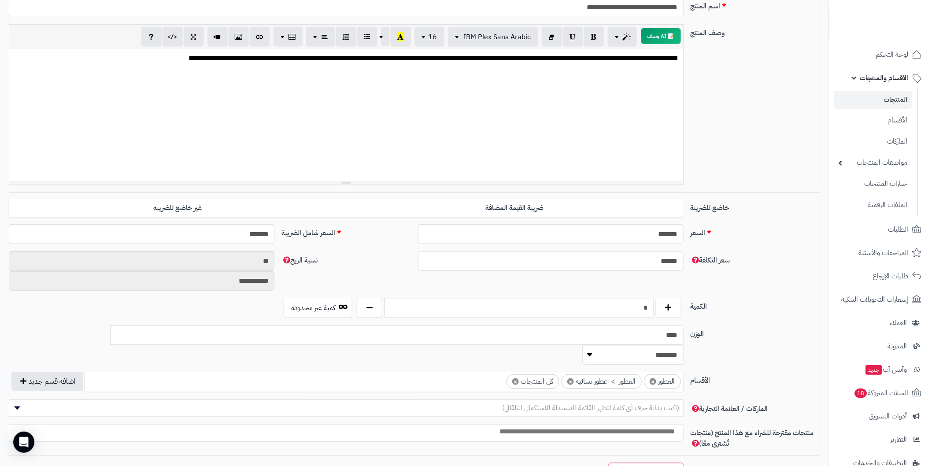
scroll to position [72, 0]
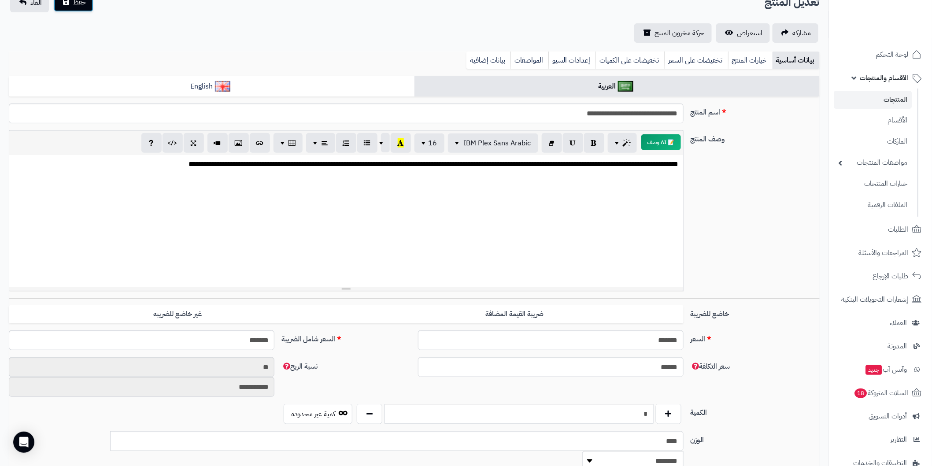
click at [81, 6] on span "حفظ" at bounding box center [79, 2] width 13 height 11
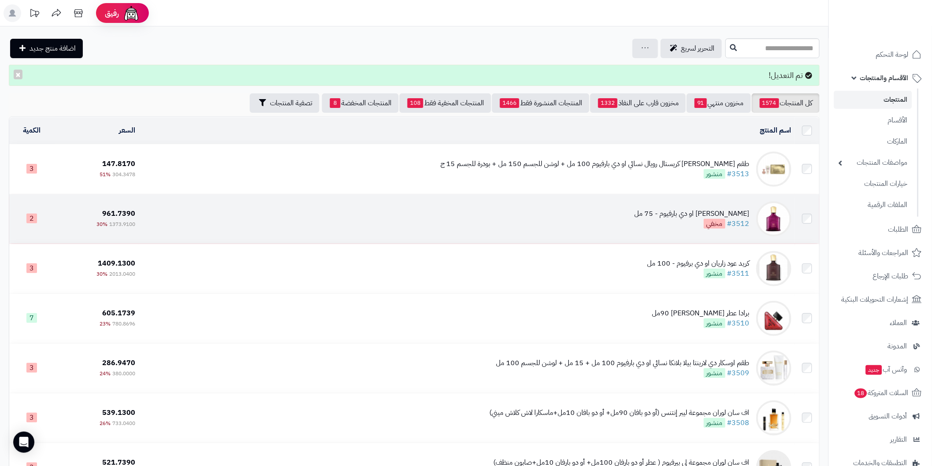
click at [709, 206] on td "[PERSON_NAME] او دي بارفيوم - 75 مل #3512 مخفي" at bounding box center [467, 218] width 657 height 49
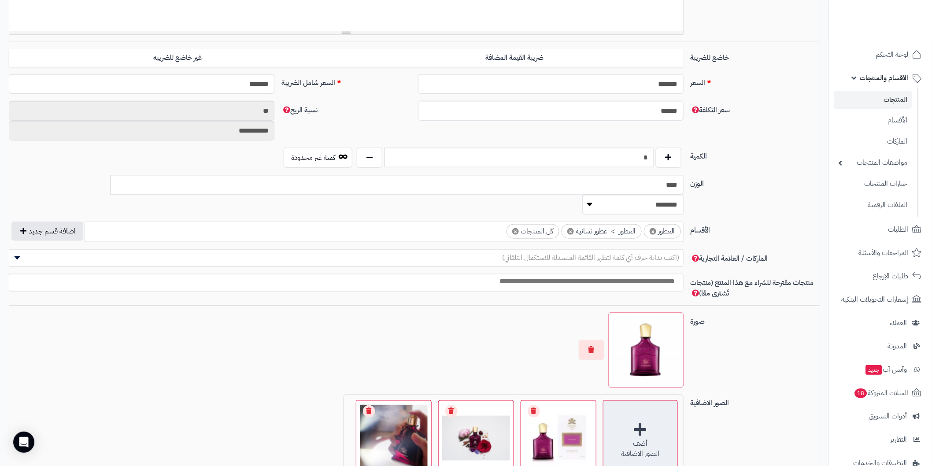
scroll to position [464, 0]
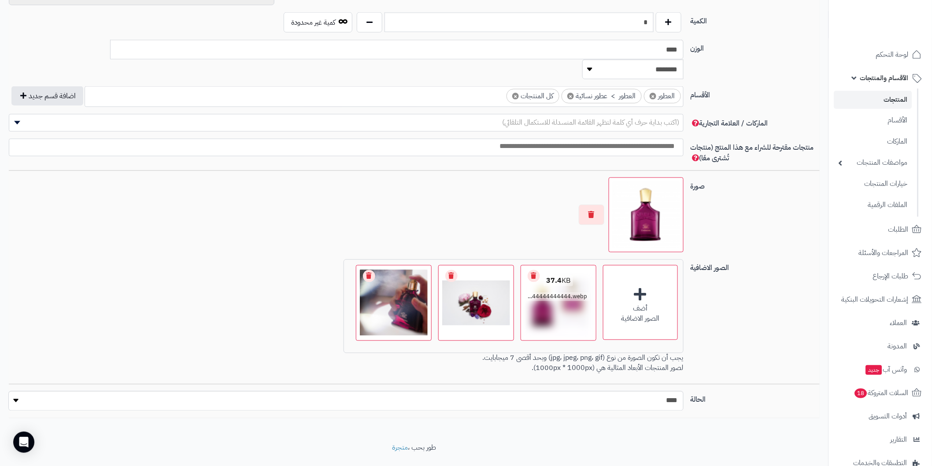
click at [536, 270] on link "Remove file" at bounding box center [534, 276] width 12 height 12
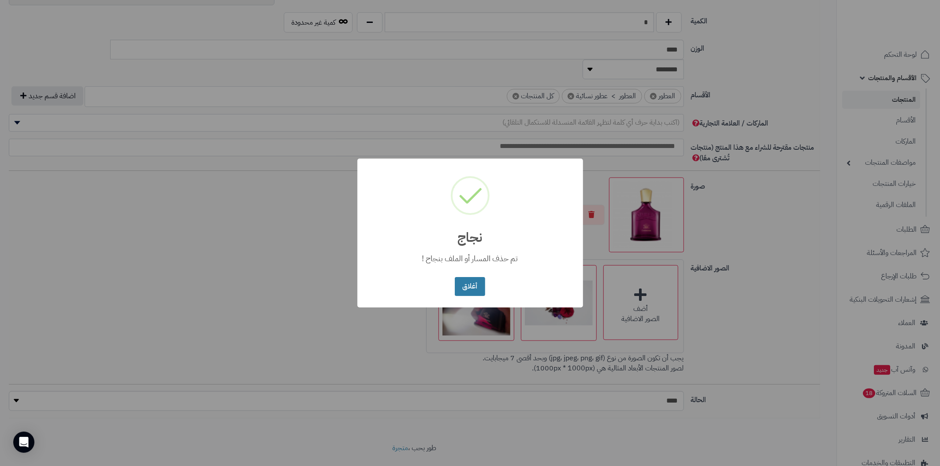
click at [472, 287] on button "أغلاق" at bounding box center [470, 286] width 30 height 19
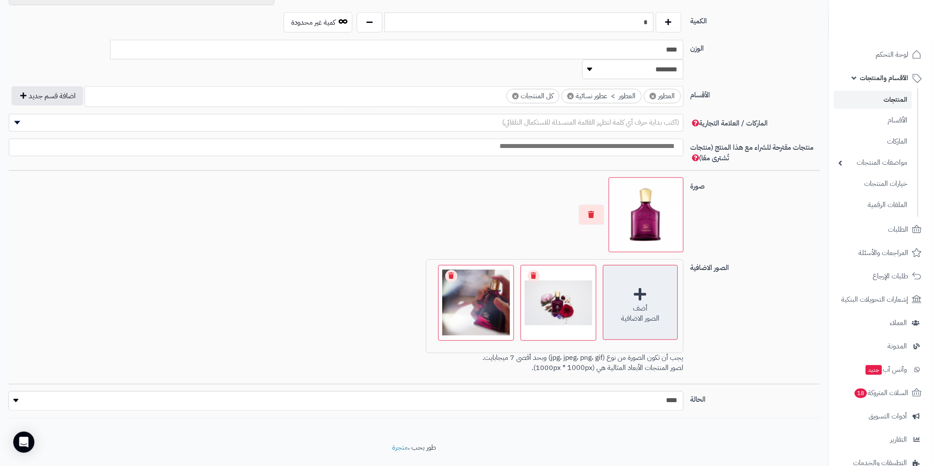
click at [644, 272] on div "أضف الصور الاضافية" at bounding box center [640, 302] width 75 height 75
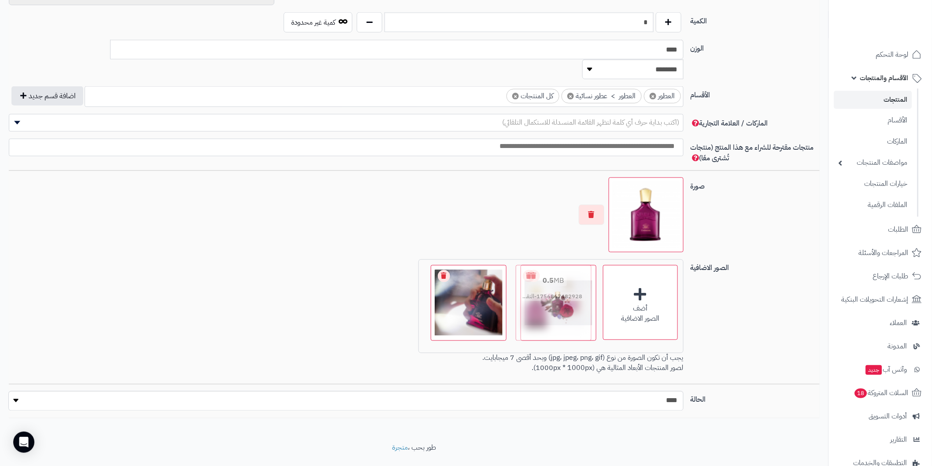
drag, startPoint x: 405, startPoint y: 289, endPoint x: 571, endPoint y: 267, distance: 167.6
drag, startPoint x: 487, startPoint y: 302, endPoint x: 571, endPoint y: 282, distance: 86.6
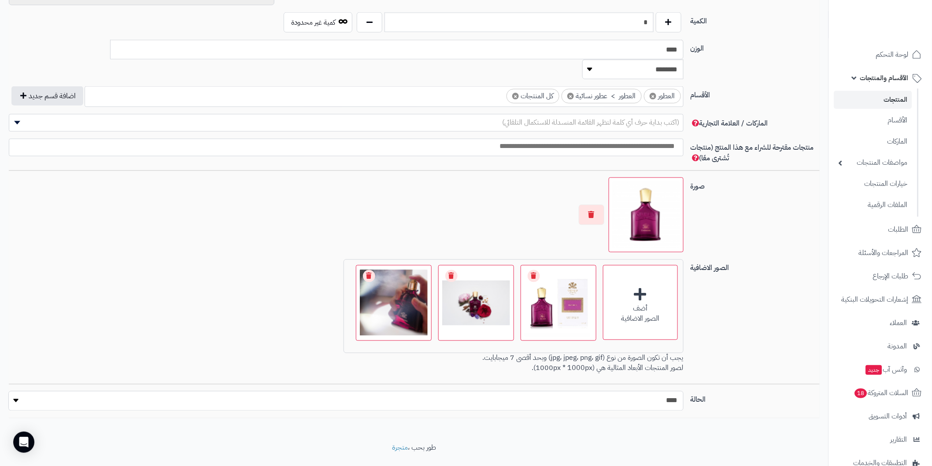
click at [12, 391] on select "***** ****" at bounding box center [345, 401] width 675 height 20
select select "*"
click at [9, 391] on select "***** ****" at bounding box center [345, 401] width 675 height 20
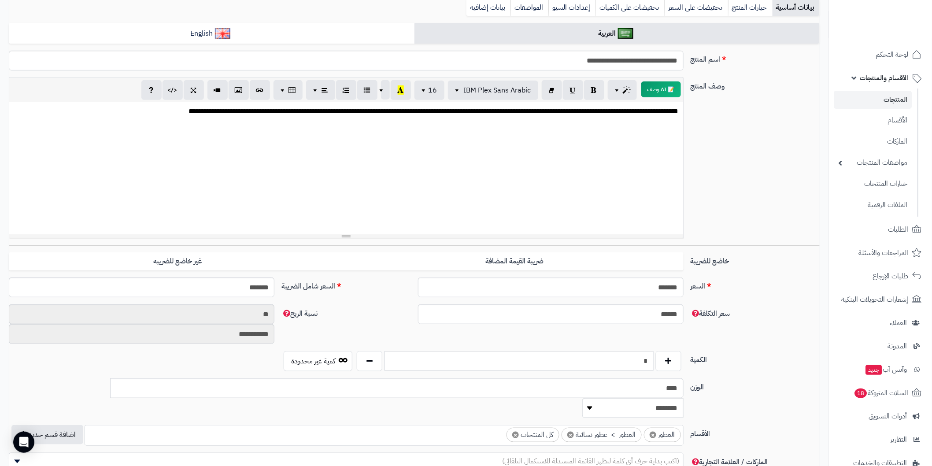
scroll to position [23, 0]
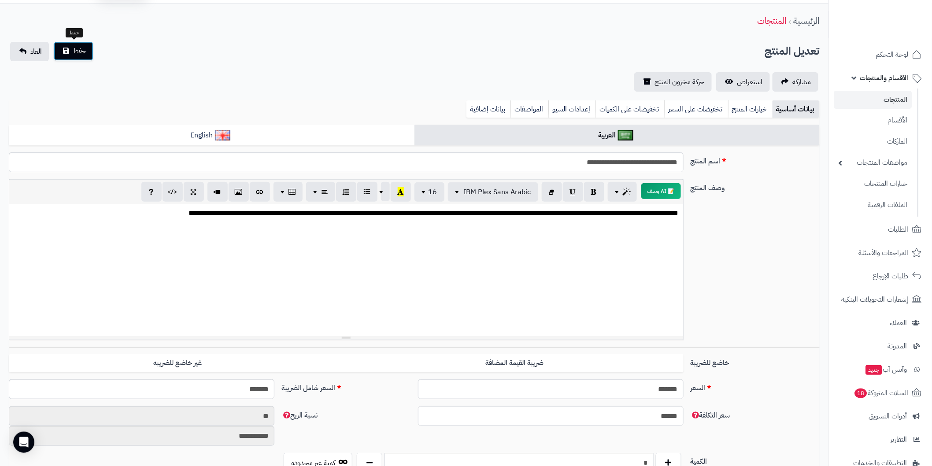
click at [71, 53] on button "حفظ" at bounding box center [74, 50] width 40 height 19
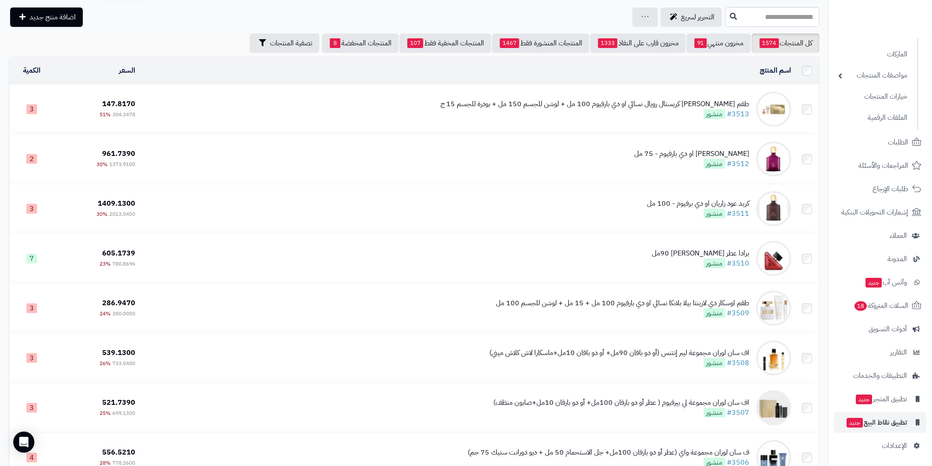
scroll to position [49, 0]
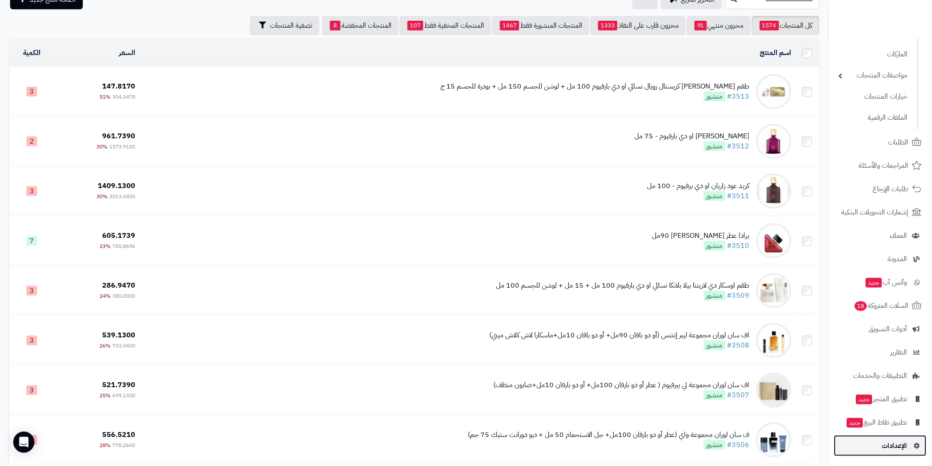
click at [902, 444] on span "الإعدادات" at bounding box center [895, 446] width 25 height 12
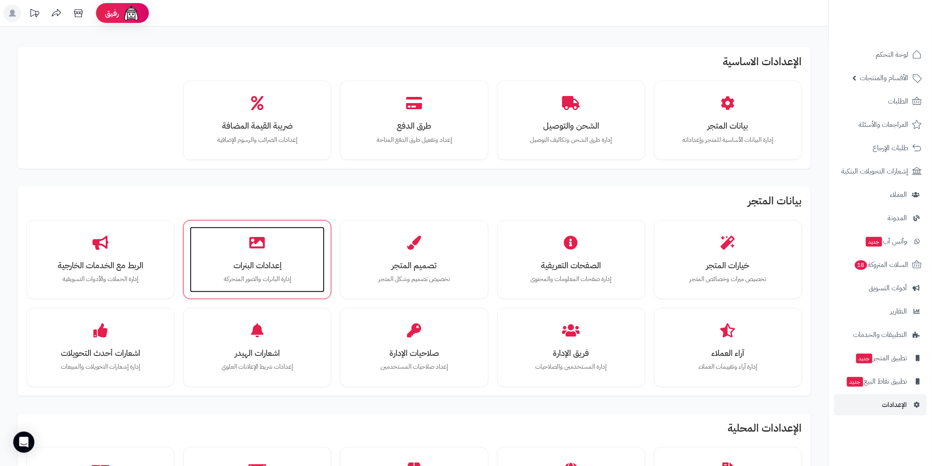
click at [236, 267] on h3 "إعدادات البنرات" at bounding box center [257, 265] width 117 height 9
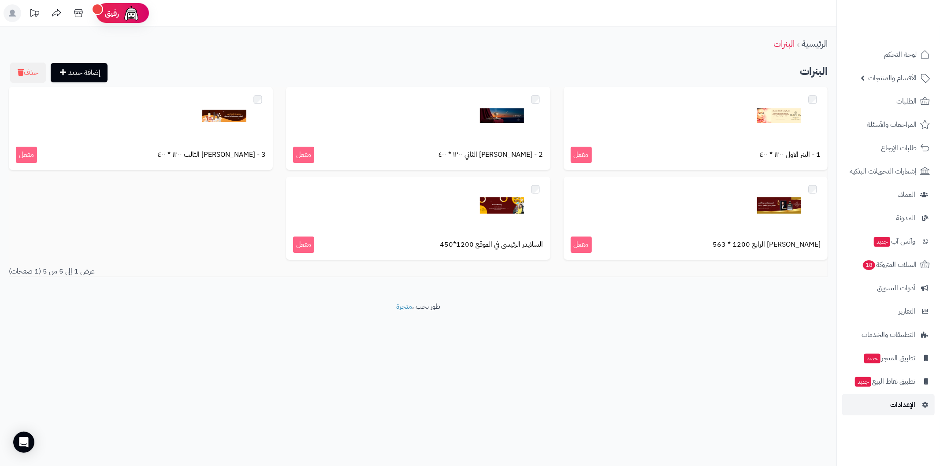
click at [909, 408] on span "الإعدادات" at bounding box center [902, 405] width 25 height 12
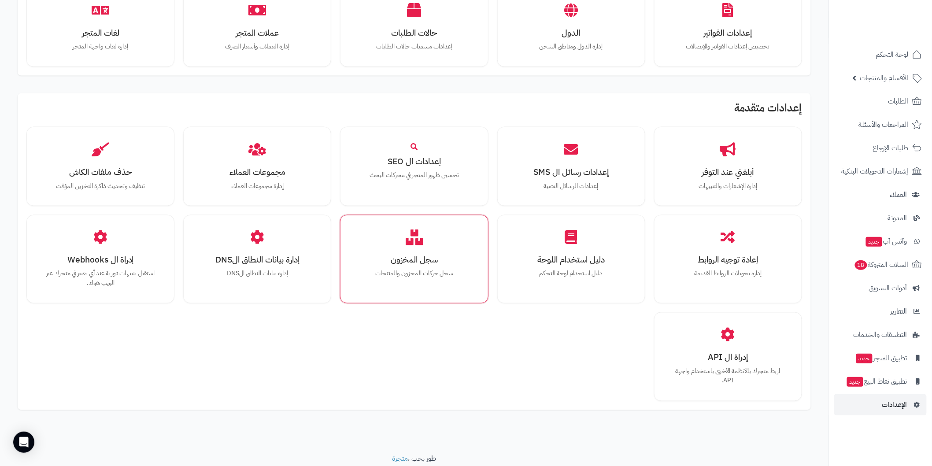
scroll to position [442, 0]
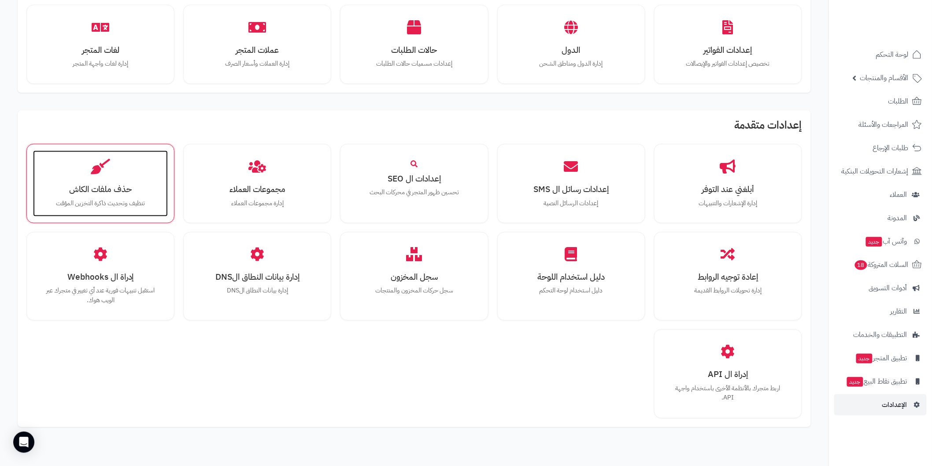
click at [108, 192] on h3 "حذف ملفات الكاش" at bounding box center [100, 189] width 117 height 9
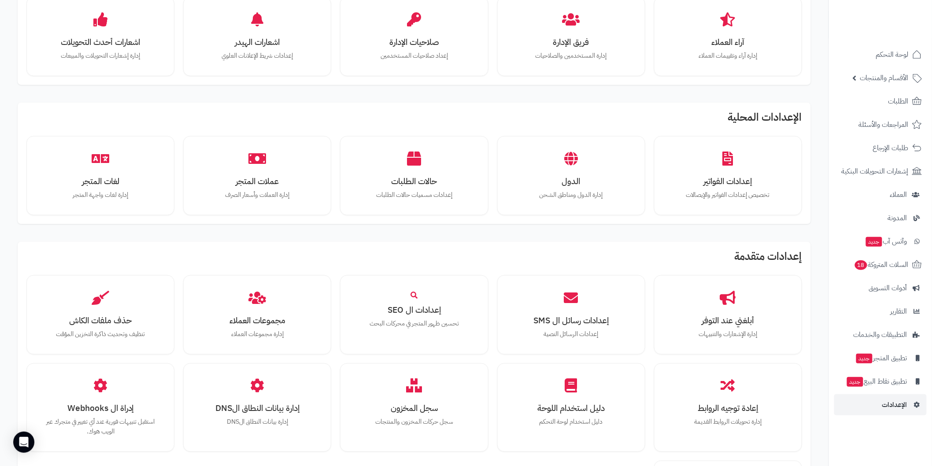
scroll to position [342, 0]
click at [884, 54] on span "لوحة التحكم" at bounding box center [893, 54] width 32 height 12
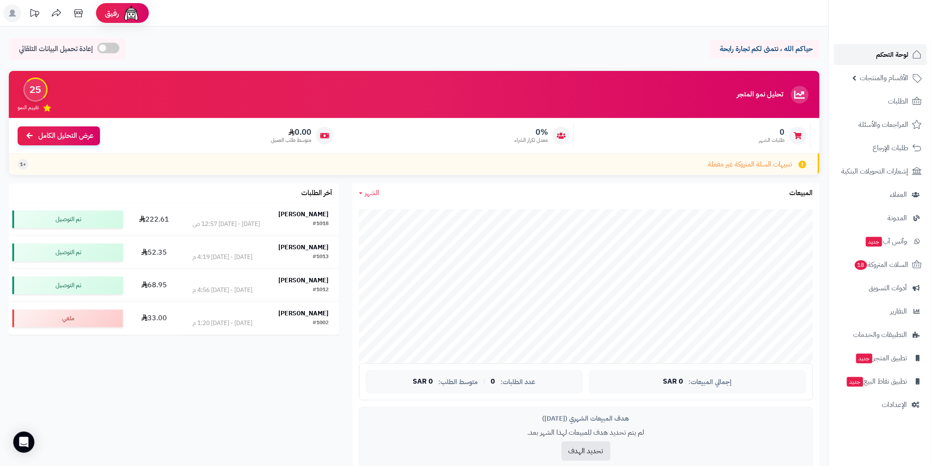
click at [892, 52] on span "لوحة التحكم" at bounding box center [893, 54] width 32 height 12
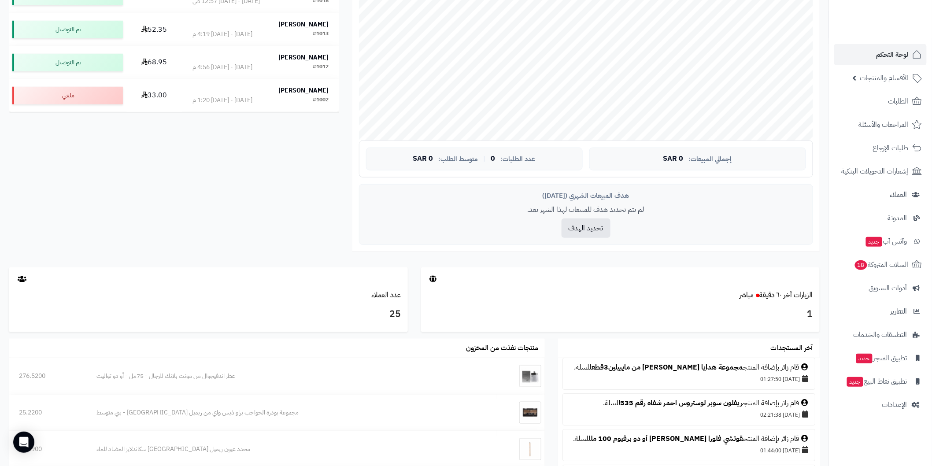
scroll to position [245, 0]
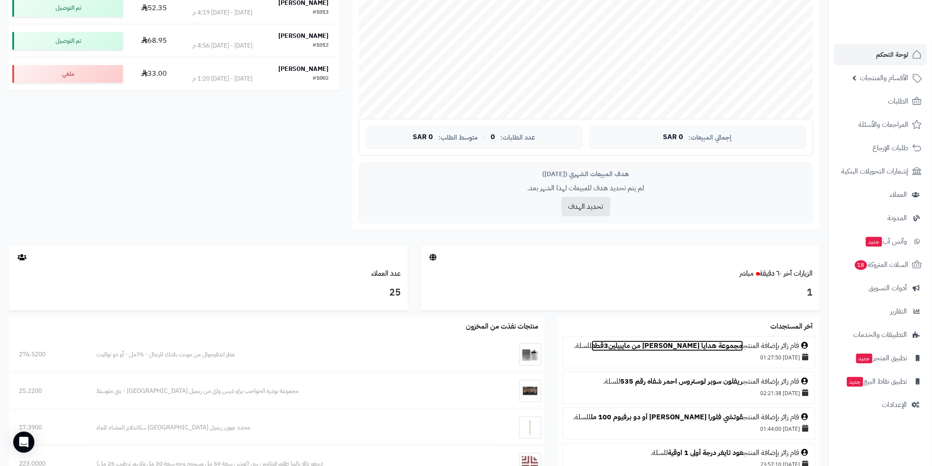
click at [646, 351] on link "مجموعة هدايا ماسكارا ميني من مايبيلين3قطع" at bounding box center [668, 346] width 152 height 11
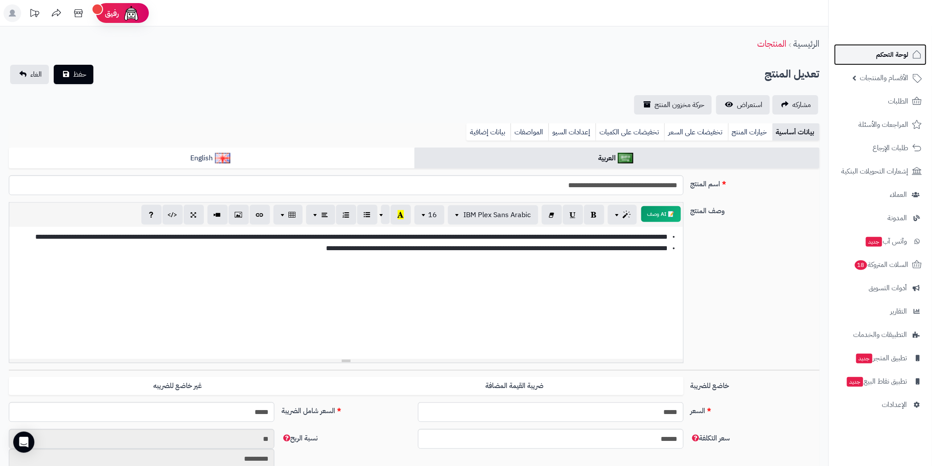
click at [886, 54] on span "لوحة التحكم" at bounding box center [893, 54] width 32 height 12
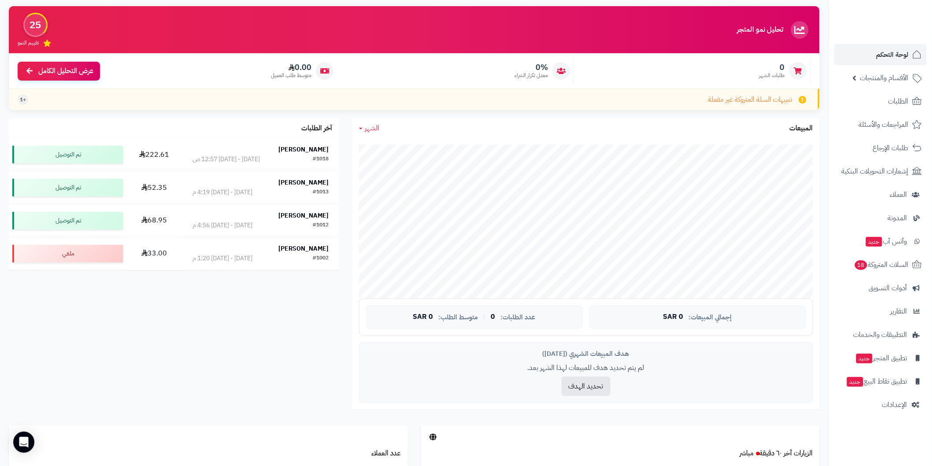
scroll to position [245, 0]
